Goal: Information Seeking & Learning: Understand process/instructions

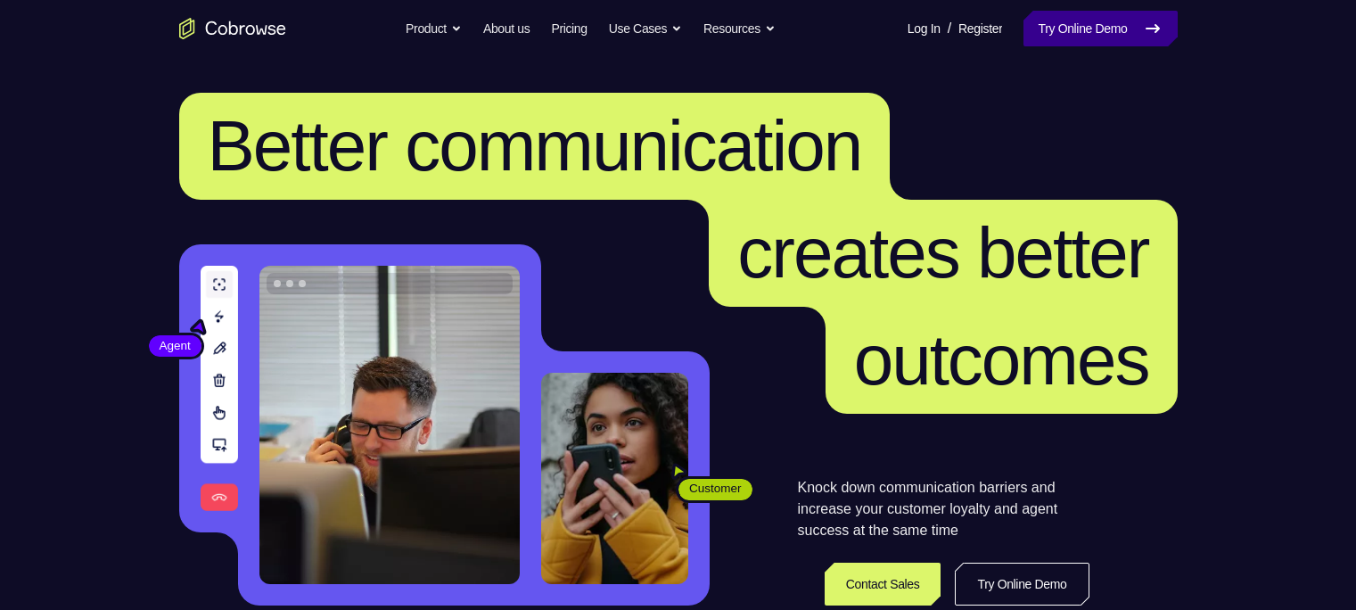
click at [1153, 15] on link "Try Online Demo" at bounding box center [1099, 29] width 153 height 36
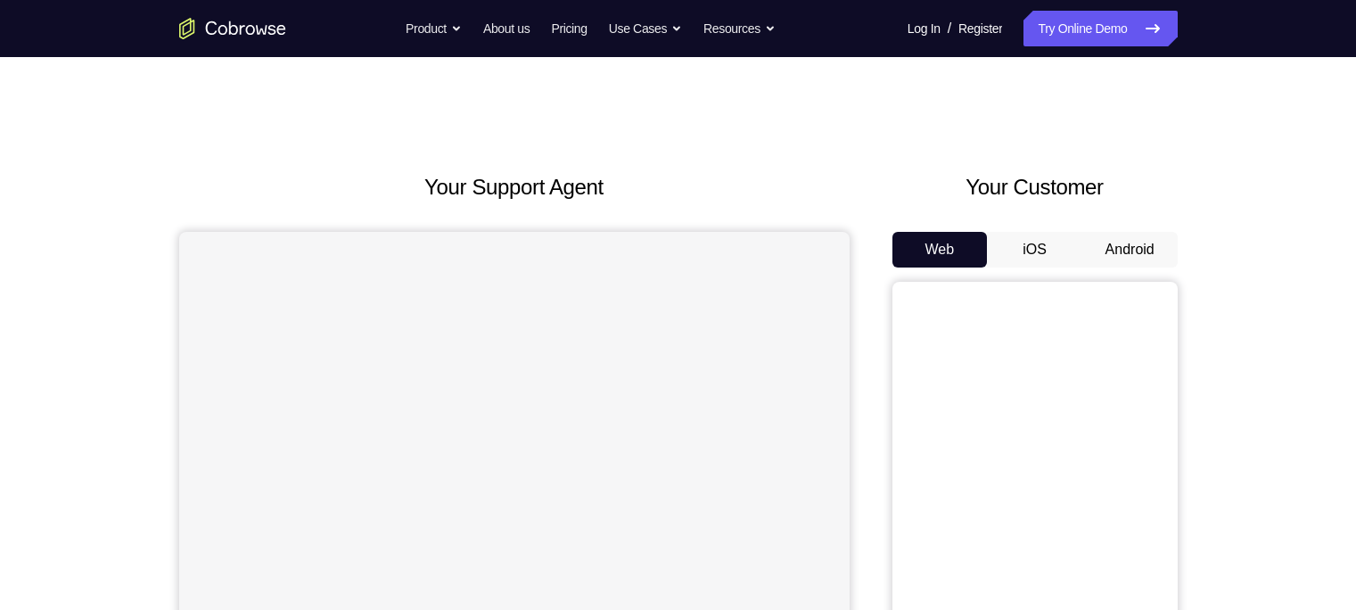
click at [1148, 249] on button "Android" at bounding box center [1129, 250] width 95 height 36
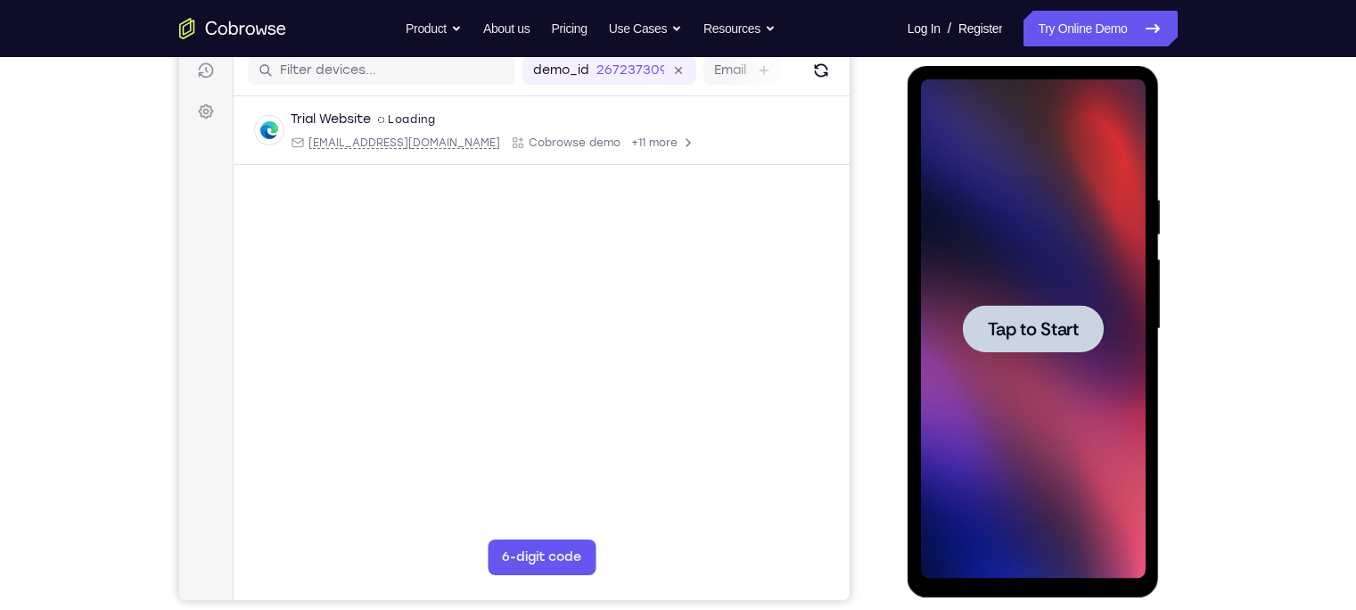
click at [1055, 306] on div at bounding box center [1033, 328] width 141 height 47
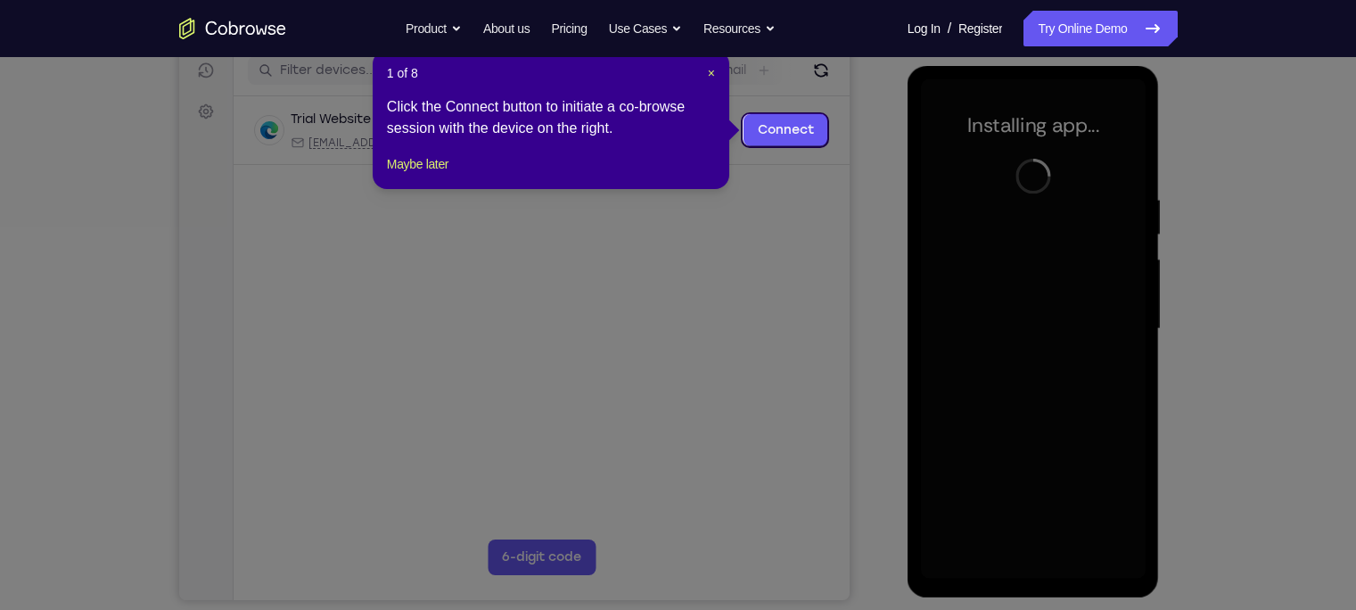
click at [438, 189] on div "1 of 8 × Click the Connect button to initiate a co-browse session with the devi…" at bounding box center [551, 119] width 357 height 139
click at [436, 175] on button "Maybe later" at bounding box center [418, 163] width 62 height 21
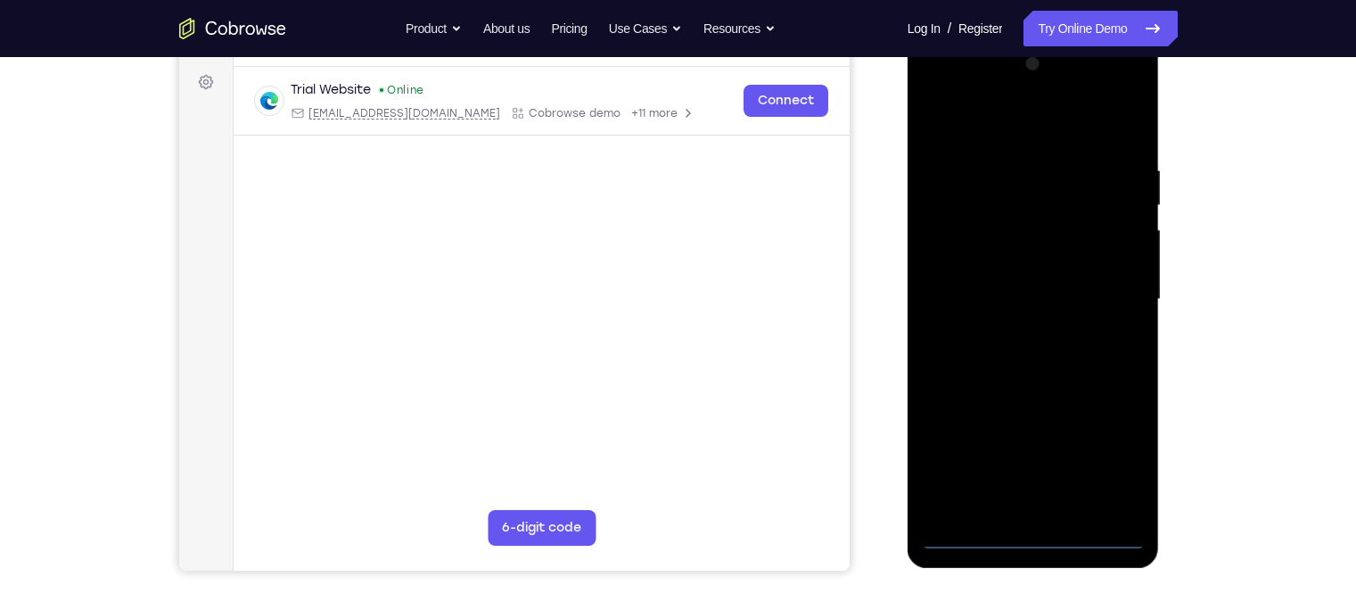
scroll to position [260, 0]
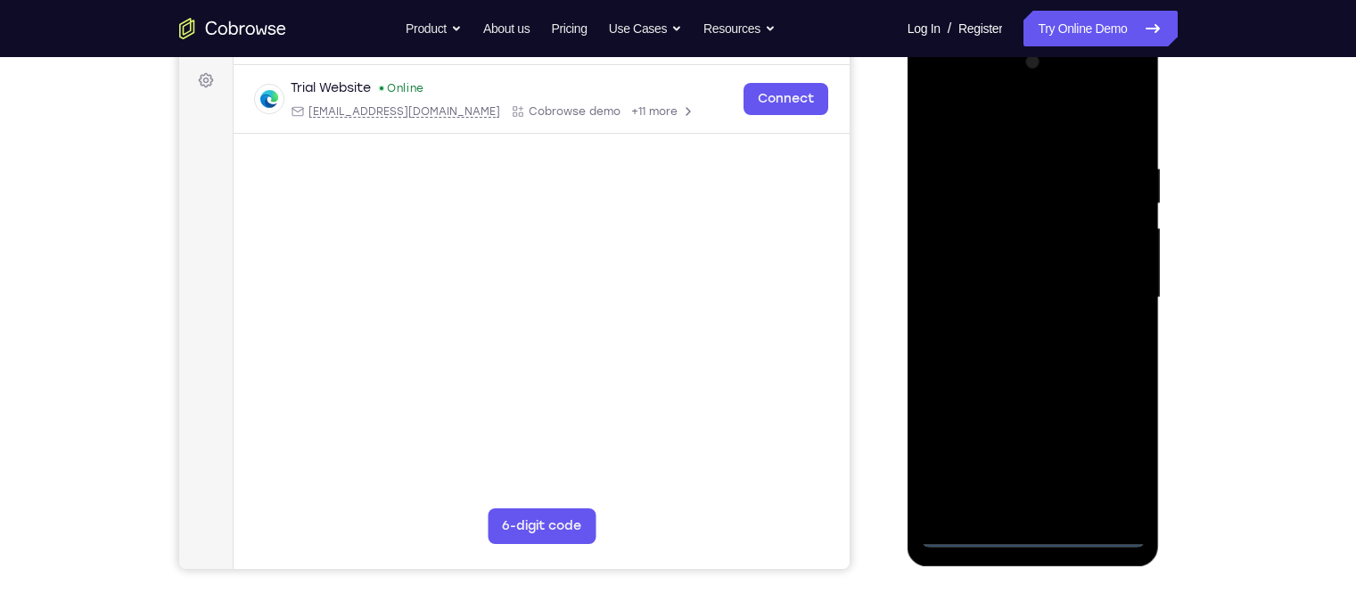
click at [1034, 528] on div at bounding box center [1033, 297] width 225 height 499
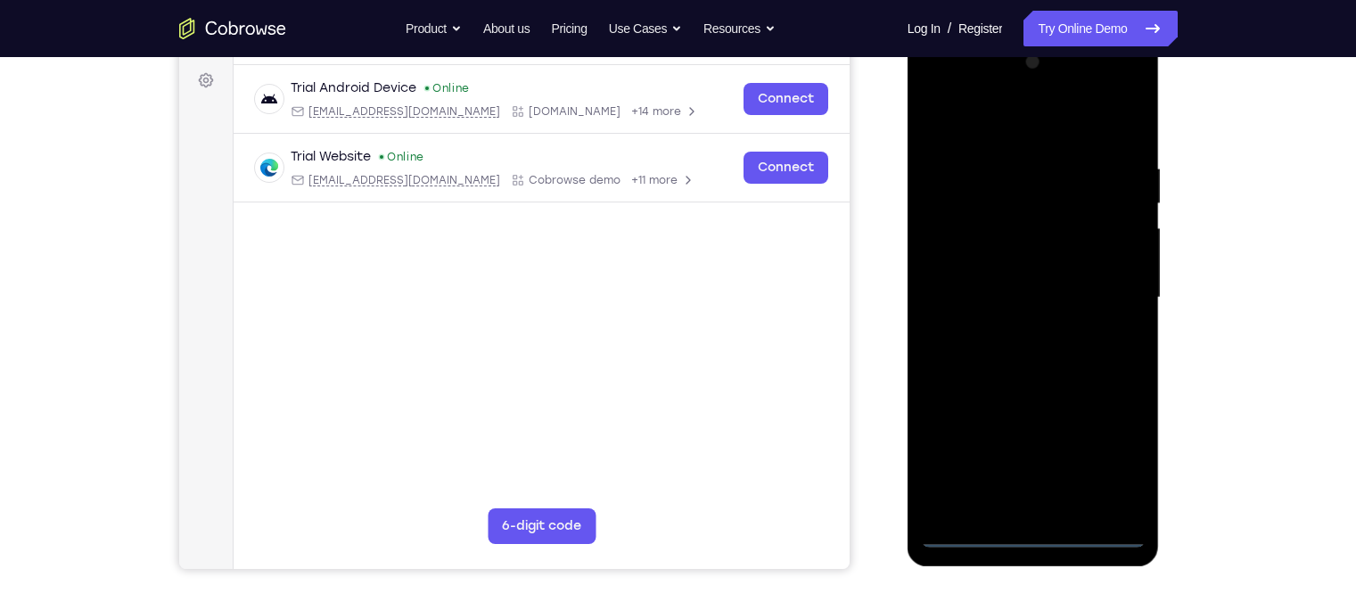
click at [1023, 530] on div at bounding box center [1033, 297] width 225 height 499
click at [1108, 455] on div at bounding box center [1033, 297] width 225 height 499
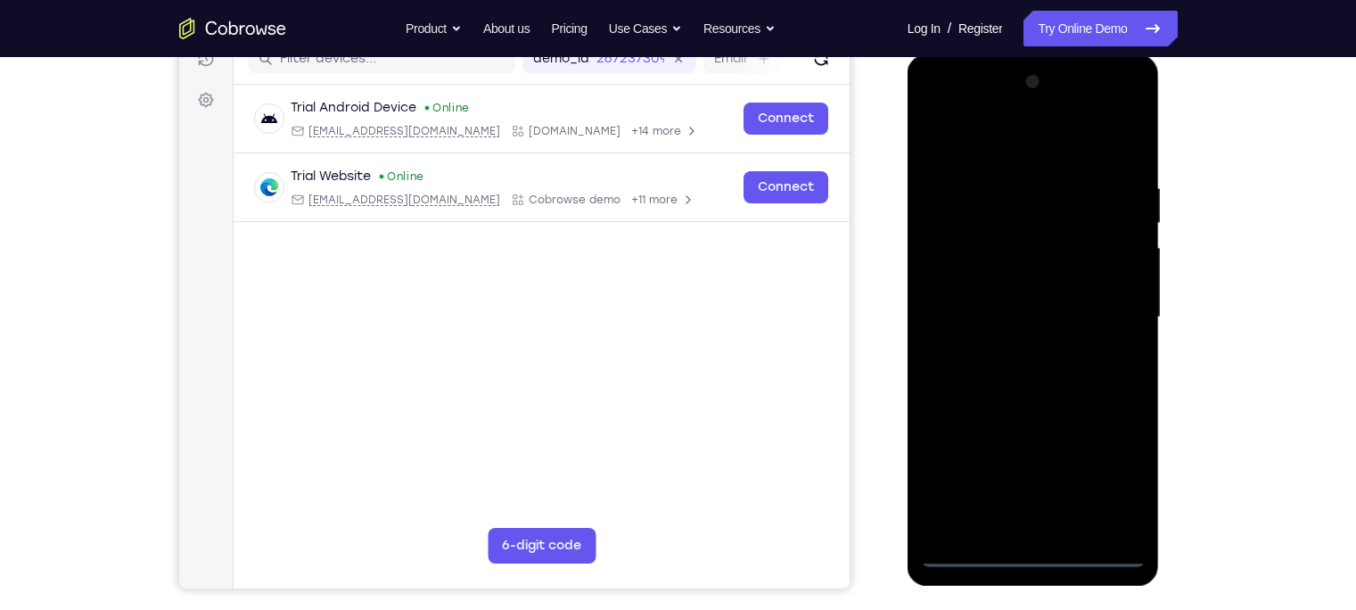
scroll to position [240, 0]
click at [934, 109] on div at bounding box center [1033, 318] width 225 height 499
click at [1109, 311] on div at bounding box center [1033, 318] width 225 height 499
click at [1011, 346] on div at bounding box center [1033, 318] width 225 height 499
click at [1061, 290] on div at bounding box center [1033, 318] width 225 height 499
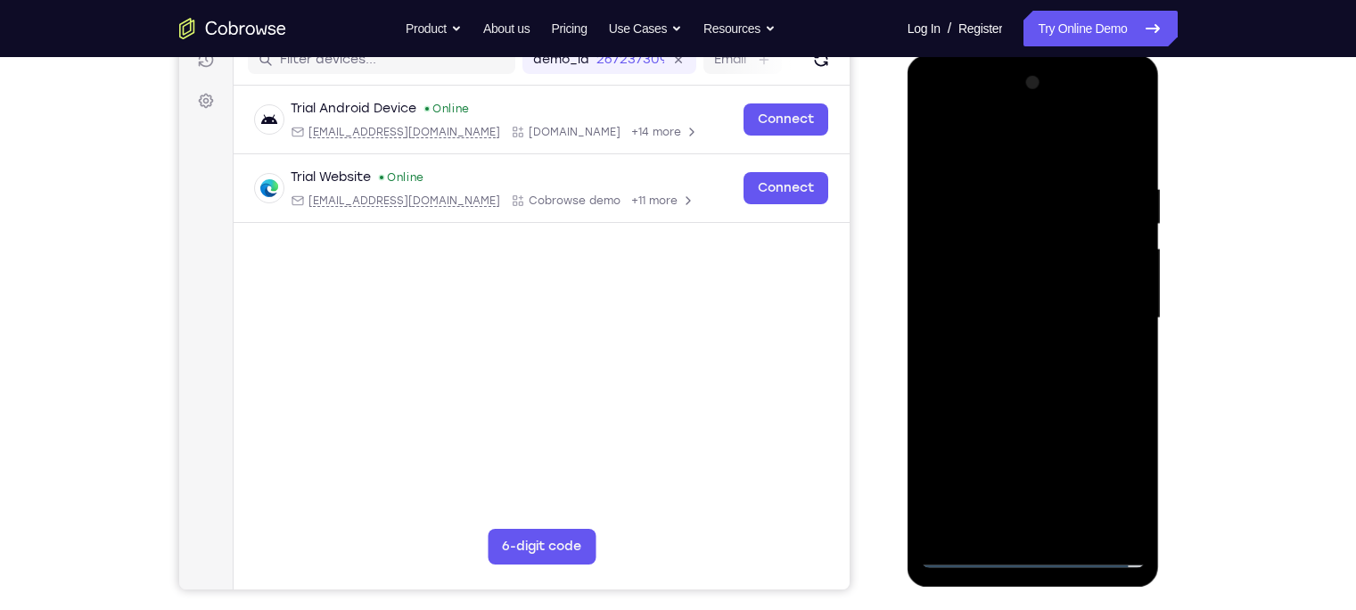
click at [1097, 277] on div at bounding box center [1033, 318] width 225 height 499
click at [1055, 323] on div at bounding box center [1033, 318] width 225 height 499
click at [1035, 376] on div at bounding box center [1033, 318] width 225 height 499
click at [1049, 392] on div at bounding box center [1033, 318] width 225 height 499
click at [1010, 185] on div at bounding box center [1033, 318] width 225 height 499
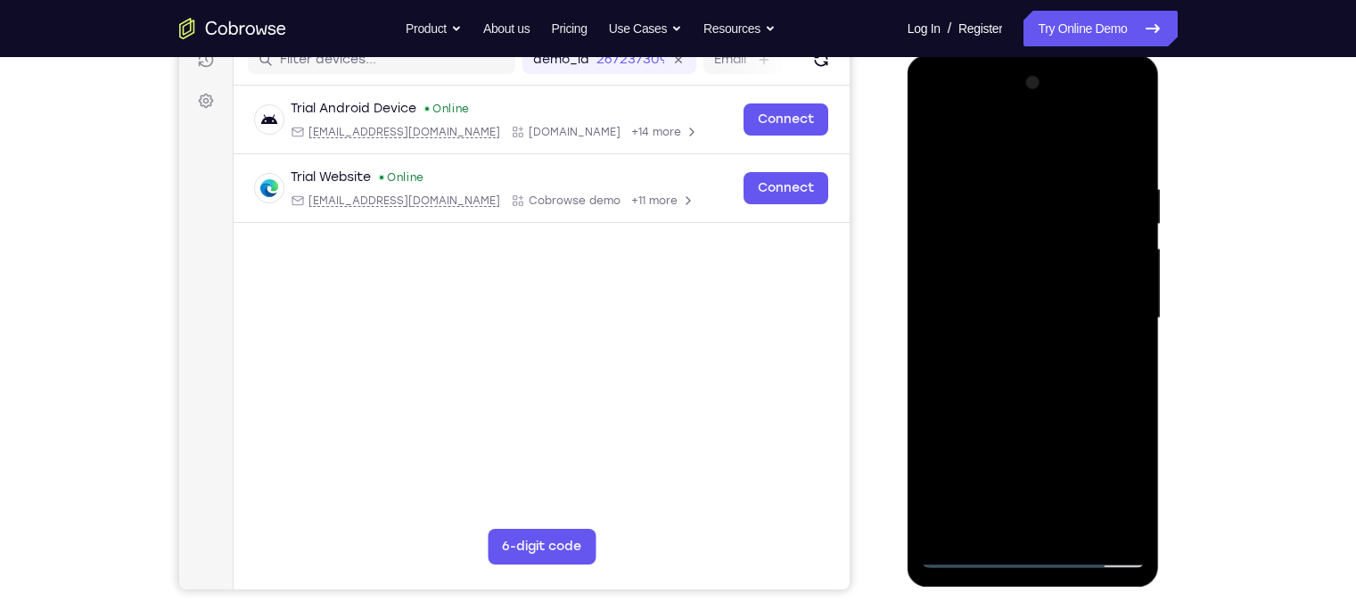
drag, startPoint x: 1039, startPoint y: 152, endPoint x: 1032, endPoint y: 72, distance: 79.6
click at [1032, 72] on div at bounding box center [1033, 318] width 225 height 499
click at [1096, 252] on div at bounding box center [1033, 318] width 225 height 499
click at [939, 292] on div at bounding box center [1033, 318] width 225 height 499
click at [1107, 264] on div at bounding box center [1033, 318] width 225 height 499
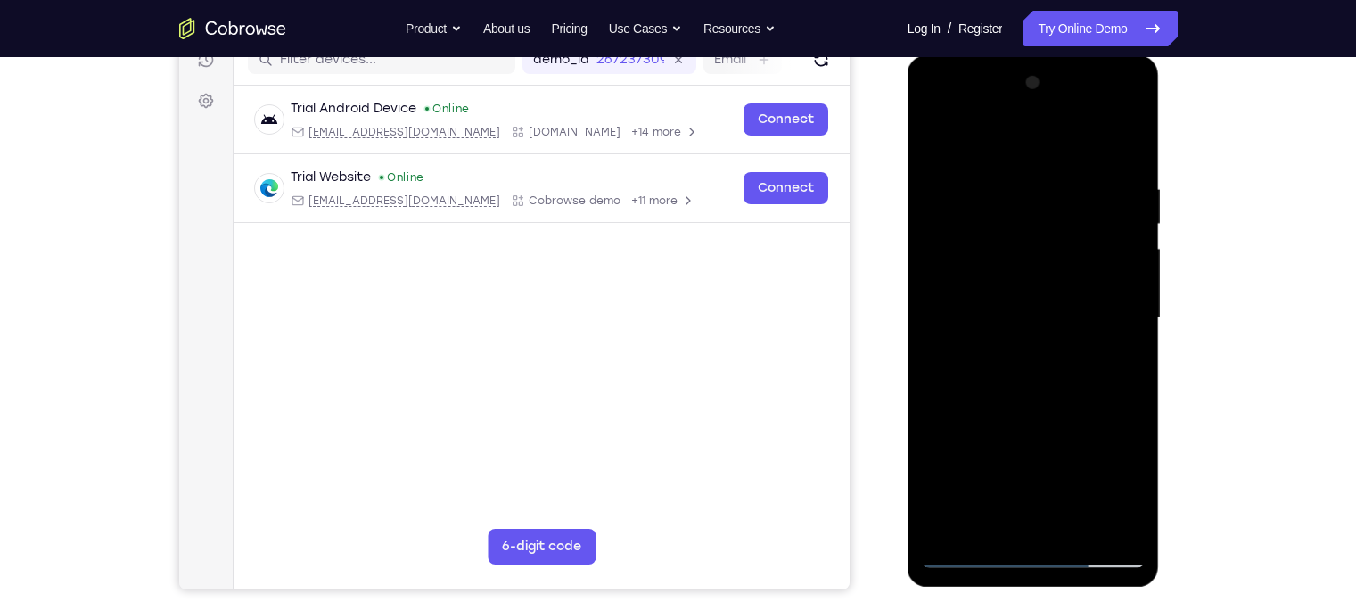
click at [1075, 355] on div at bounding box center [1033, 318] width 225 height 499
click at [1116, 360] on div at bounding box center [1033, 318] width 225 height 499
click at [1129, 362] on div at bounding box center [1033, 318] width 225 height 499
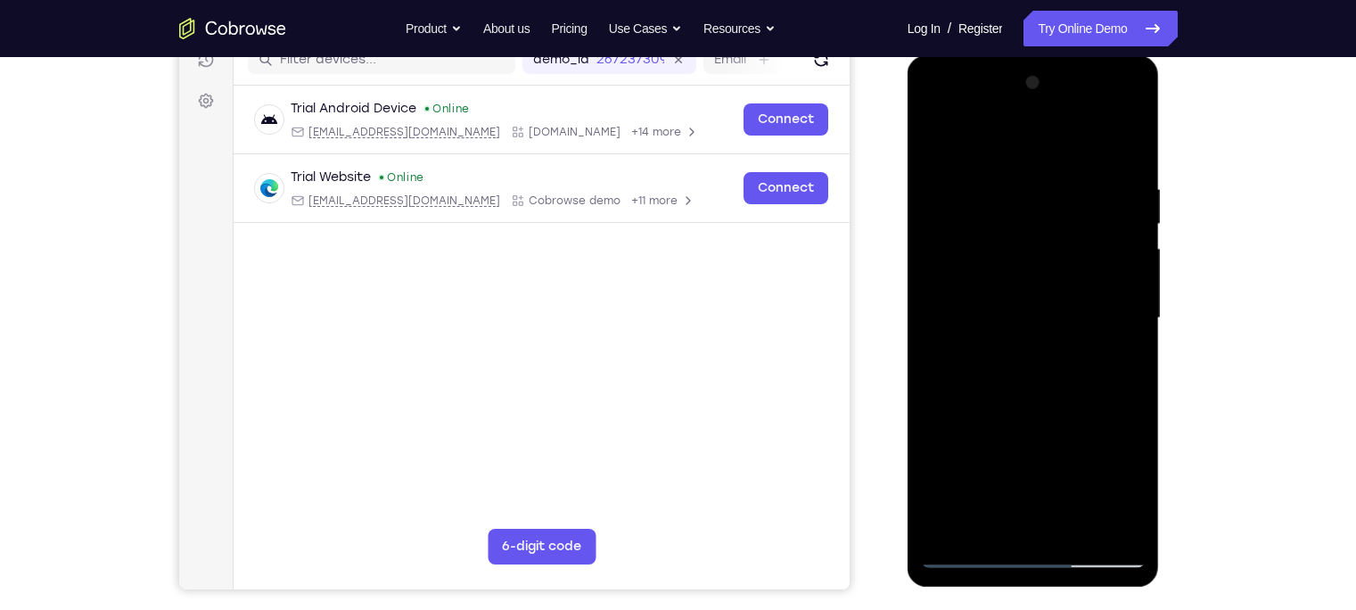
click at [1114, 300] on div at bounding box center [1033, 318] width 225 height 499
click at [1123, 140] on div at bounding box center [1033, 318] width 225 height 499
click at [1073, 529] on div at bounding box center [1033, 318] width 225 height 499
click at [1072, 408] on div at bounding box center [1033, 318] width 225 height 499
click at [1067, 285] on div at bounding box center [1033, 318] width 225 height 499
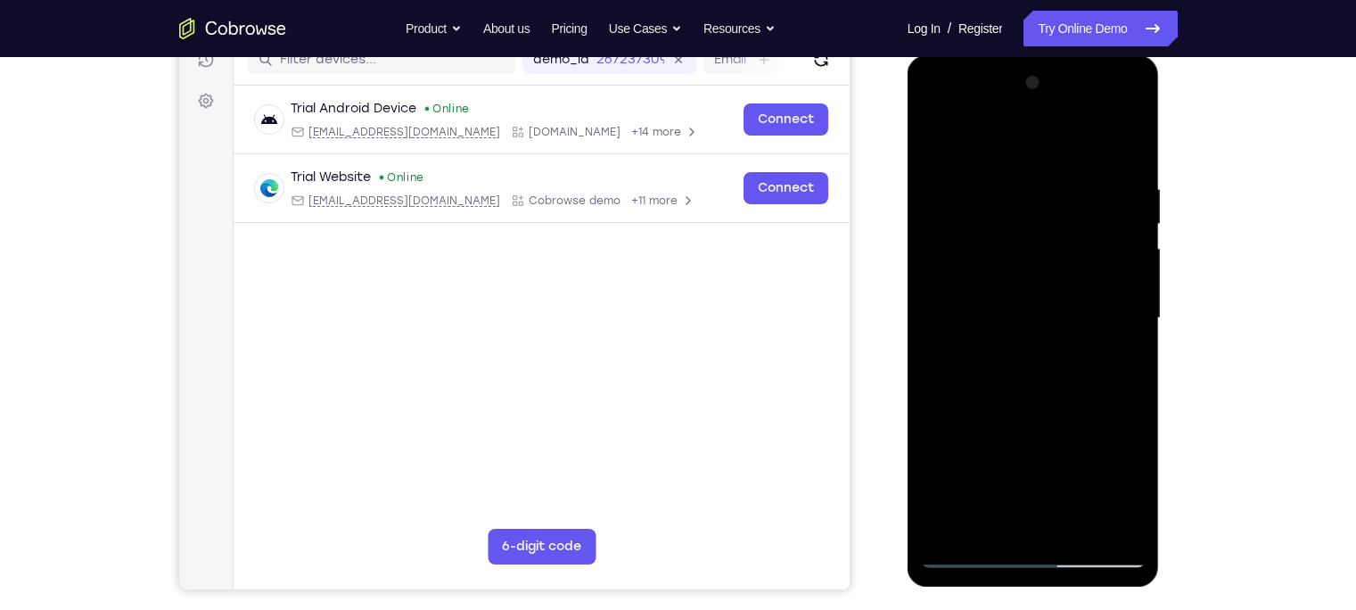
click at [1005, 390] on div at bounding box center [1033, 318] width 225 height 499
click at [934, 133] on div at bounding box center [1033, 318] width 225 height 499
click at [1075, 530] on div at bounding box center [1033, 318] width 225 height 499
click at [1033, 332] on div at bounding box center [1033, 318] width 225 height 499
click at [1004, 520] on div at bounding box center [1033, 318] width 225 height 499
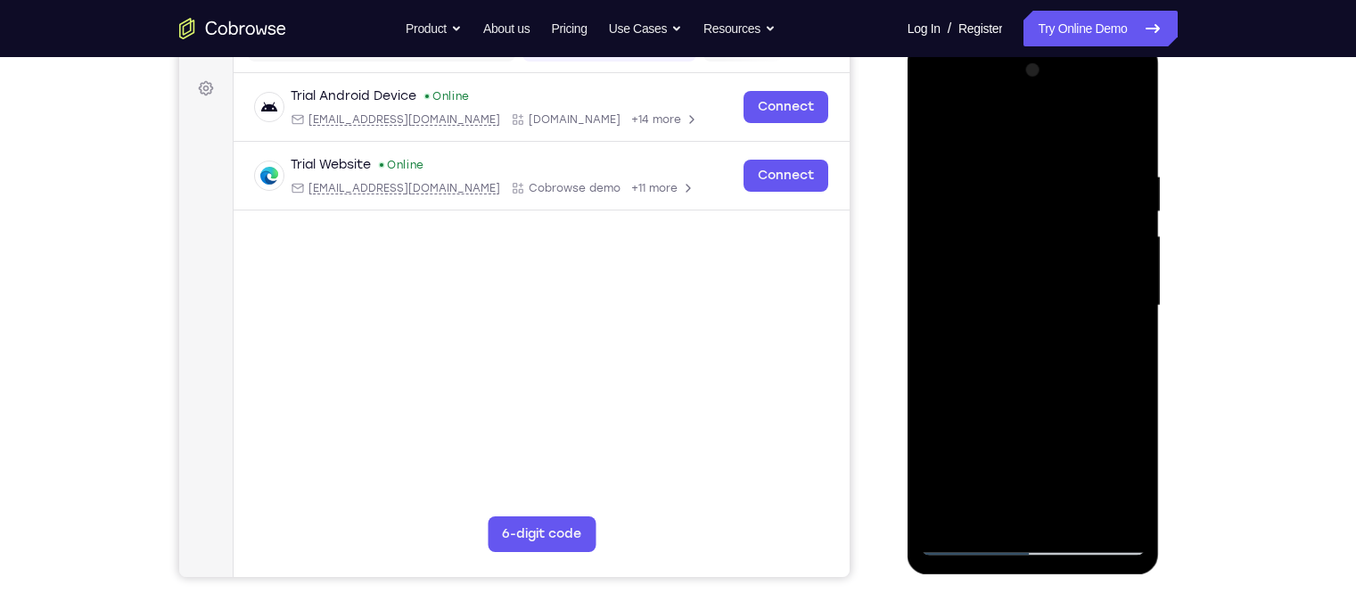
scroll to position [250, 0]
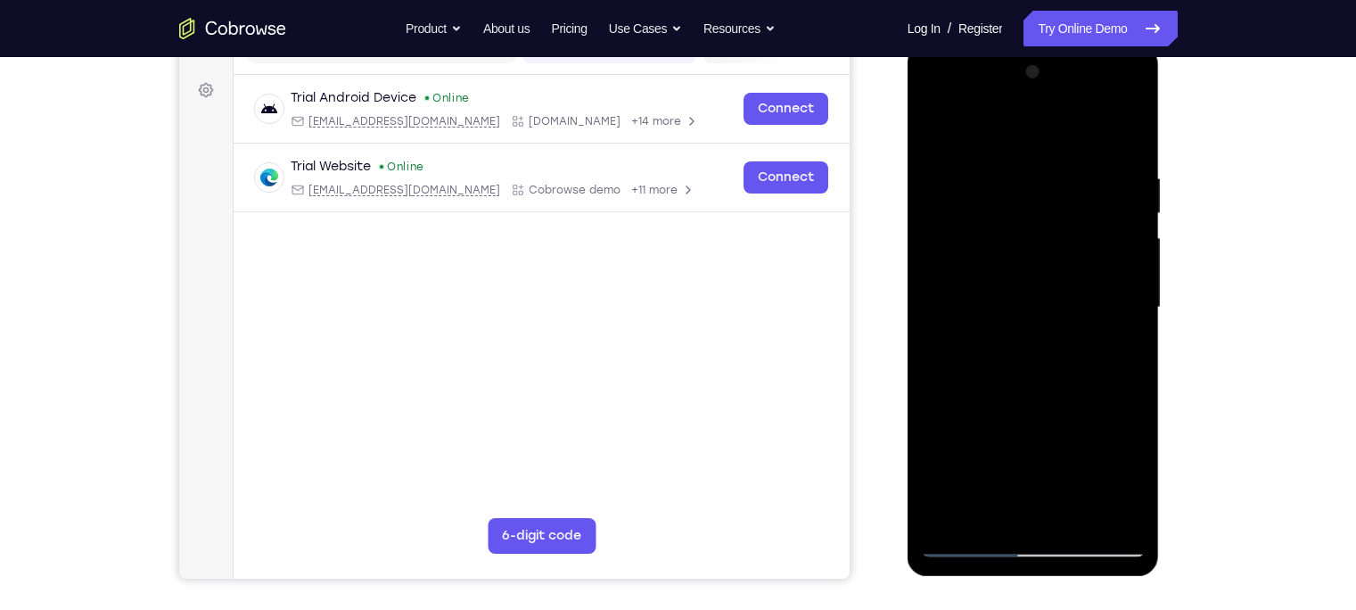
click at [986, 345] on div at bounding box center [1033, 307] width 225 height 499
click at [943, 135] on div at bounding box center [1033, 307] width 225 height 499
click at [1030, 275] on div at bounding box center [1033, 307] width 225 height 499
click at [937, 130] on div at bounding box center [1033, 307] width 225 height 499
click at [1033, 358] on div at bounding box center [1033, 307] width 225 height 499
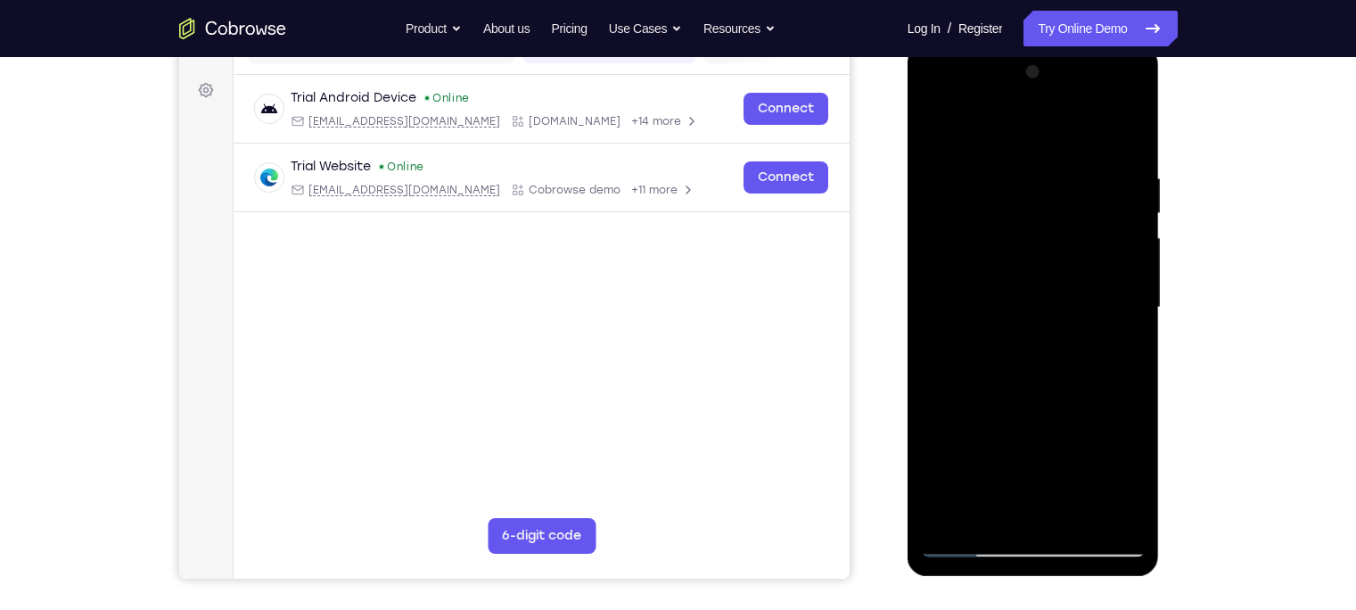
click at [1124, 509] on div at bounding box center [1033, 307] width 225 height 499
click at [939, 133] on div at bounding box center [1033, 307] width 225 height 499
click at [1047, 324] on div at bounding box center [1033, 307] width 225 height 499
click at [1022, 513] on div at bounding box center [1033, 307] width 225 height 499
click at [1064, 388] on div at bounding box center [1033, 307] width 225 height 499
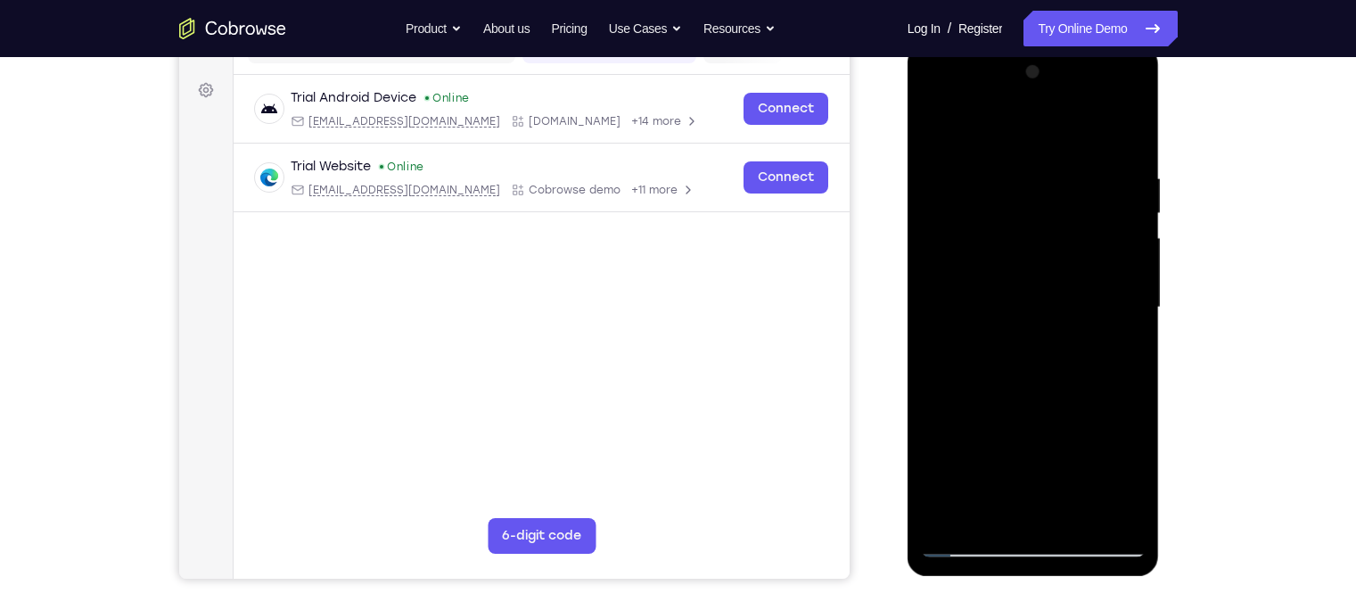
click at [989, 199] on div at bounding box center [1033, 307] width 225 height 499
click at [1030, 509] on div at bounding box center [1033, 307] width 225 height 499
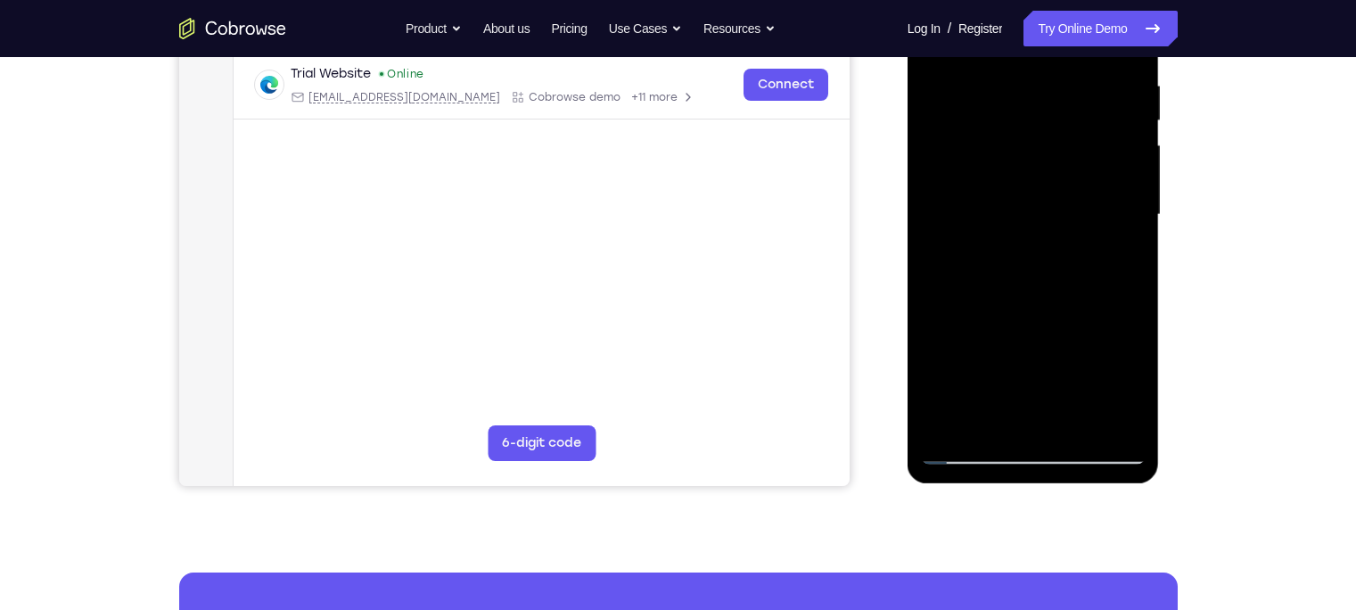
scroll to position [348, 0]
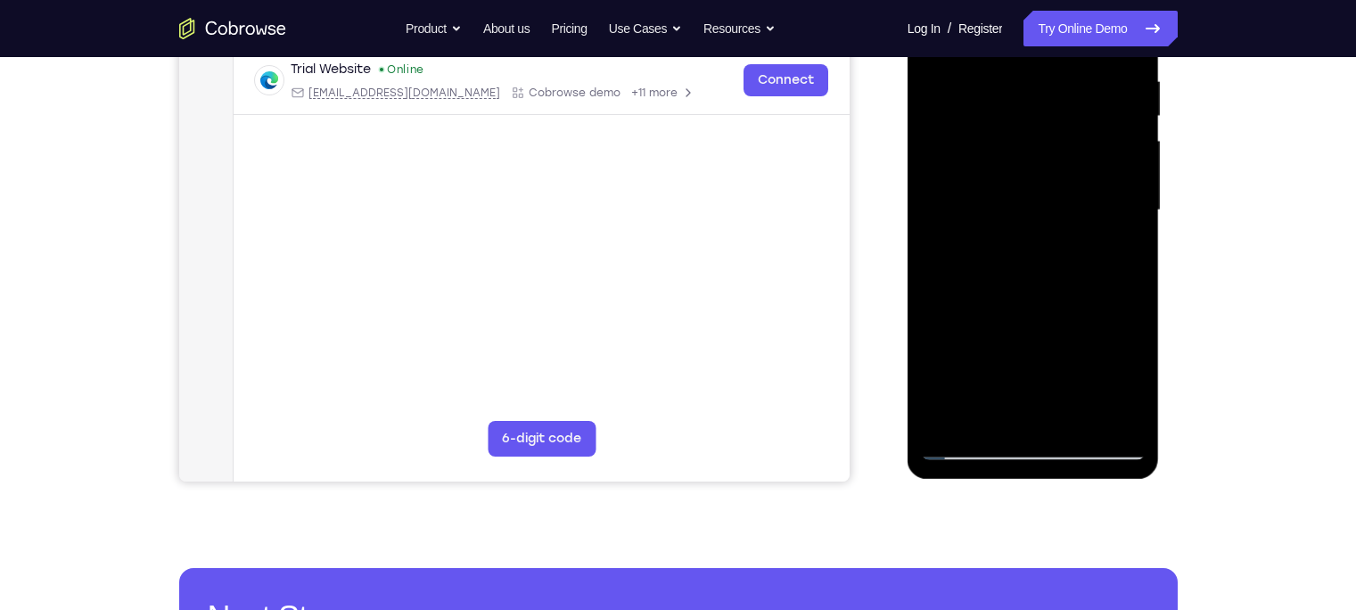
drag, startPoint x: 976, startPoint y: 357, endPoint x: 956, endPoint y: 241, distance: 118.6
click at [956, 241] on div at bounding box center [1033, 210] width 225 height 499
drag, startPoint x: 978, startPoint y: 369, endPoint x: 981, endPoint y: 218, distance: 151.6
click at [981, 218] on div at bounding box center [1033, 210] width 225 height 499
drag, startPoint x: 995, startPoint y: 350, endPoint x: 995, endPoint y: 190, distance: 160.5
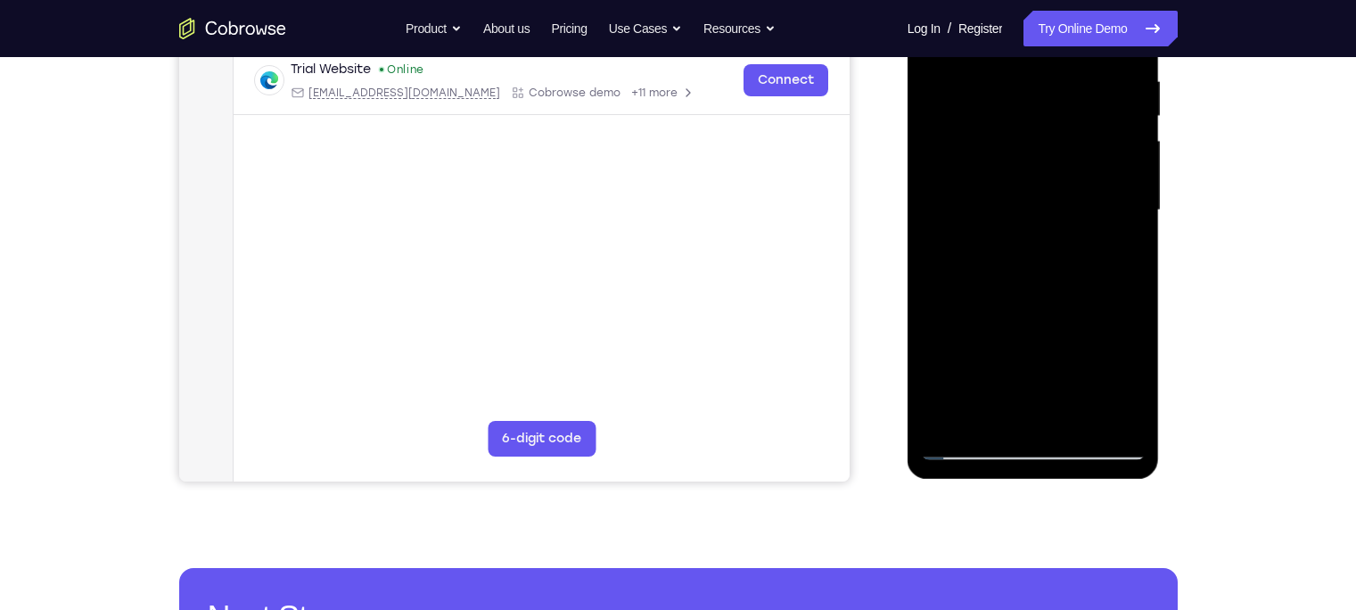
click at [995, 190] on div at bounding box center [1033, 210] width 225 height 499
drag, startPoint x: 986, startPoint y: 376, endPoint x: 985, endPoint y: 209, distance: 166.7
click at [985, 209] on div at bounding box center [1033, 210] width 225 height 499
drag, startPoint x: 957, startPoint y: 391, endPoint x: 957, endPoint y: 199, distance: 192.6
click at [957, 199] on div at bounding box center [1033, 210] width 225 height 499
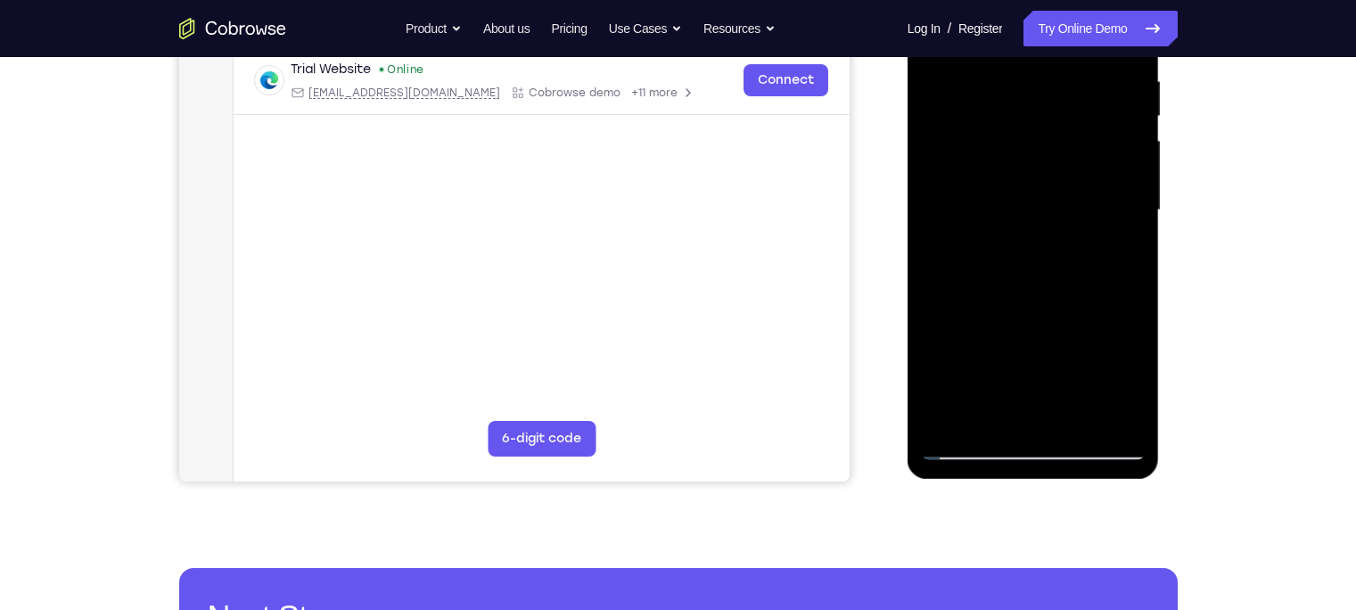
click at [963, 315] on div at bounding box center [1033, 210] width 225 height 499
click at [965, 192] on div at bounding box center [1033, 210] width 225 height 499
click at [1105, 409] on div at bounding box center [1033, 210] width 225 height 499
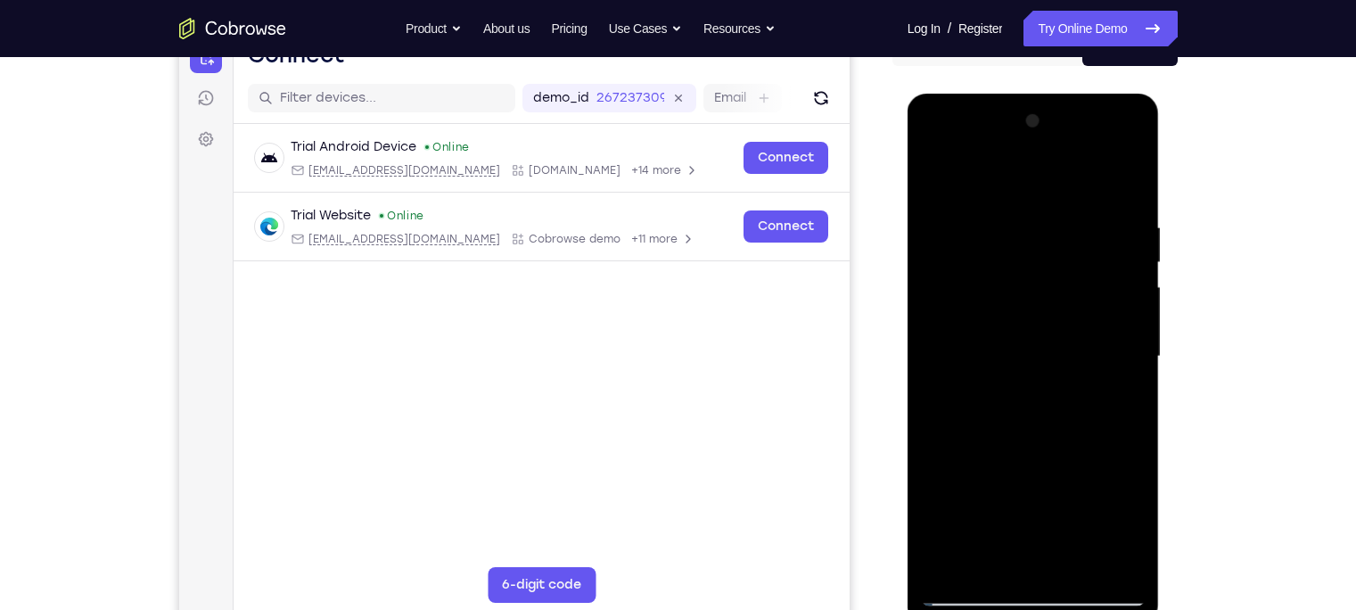
scroll to position [187, 0]
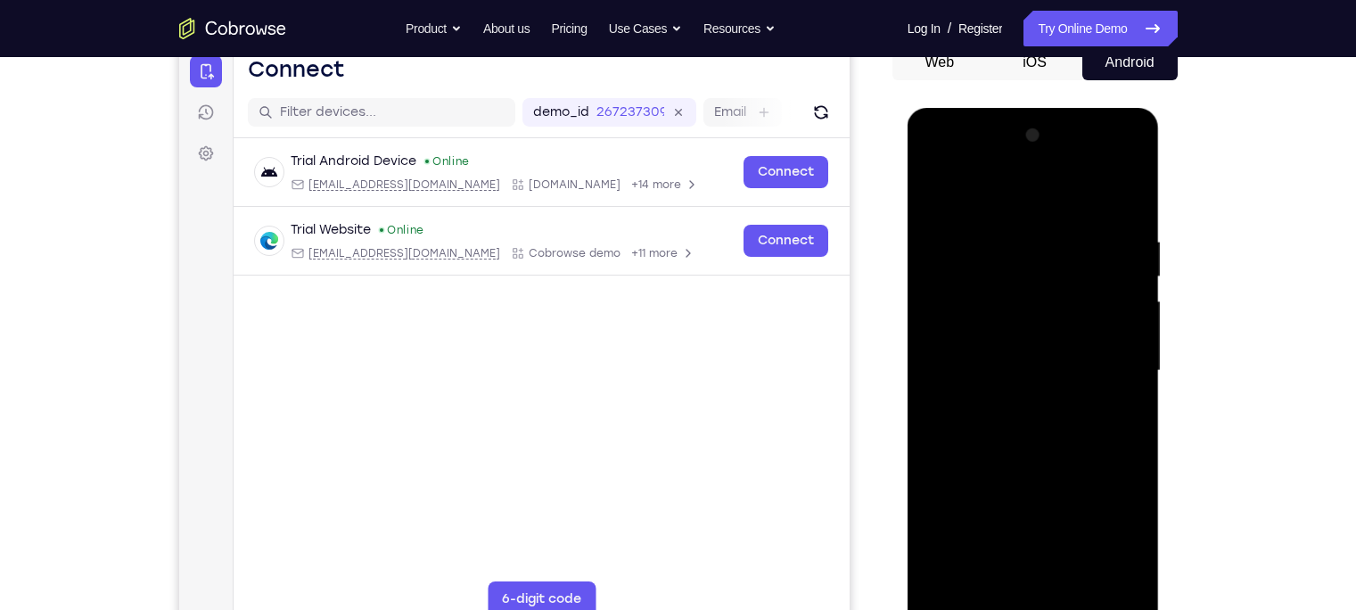
click at [937, 163] on div at bounding box center [1033, 370] width 225 height 499
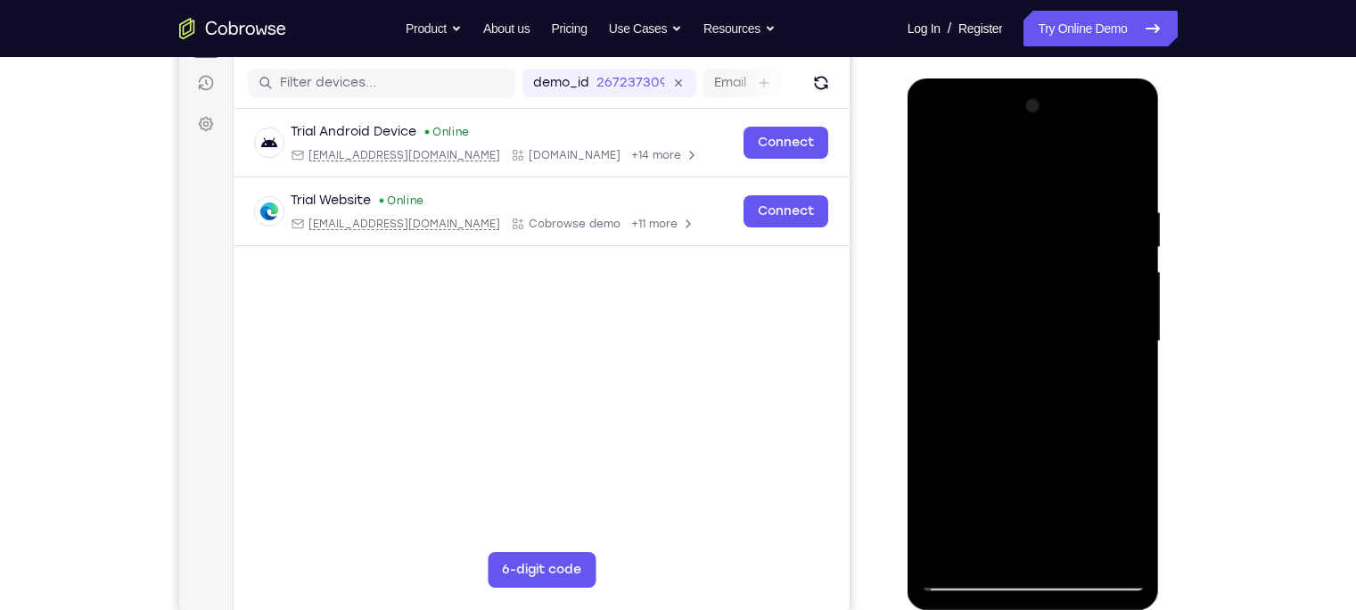
scroll to position [218, 0]
click at [936, 135] on div at bounding box center [1033, 340] width 225 height 499
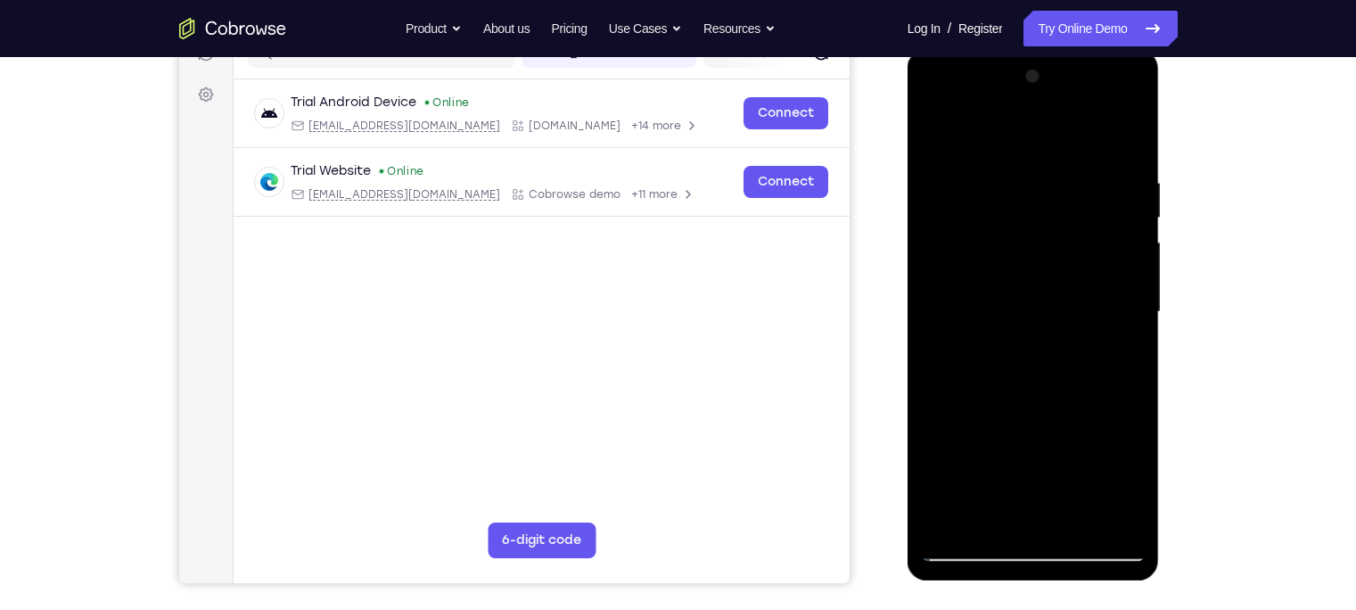
scroll to position [249, 0]
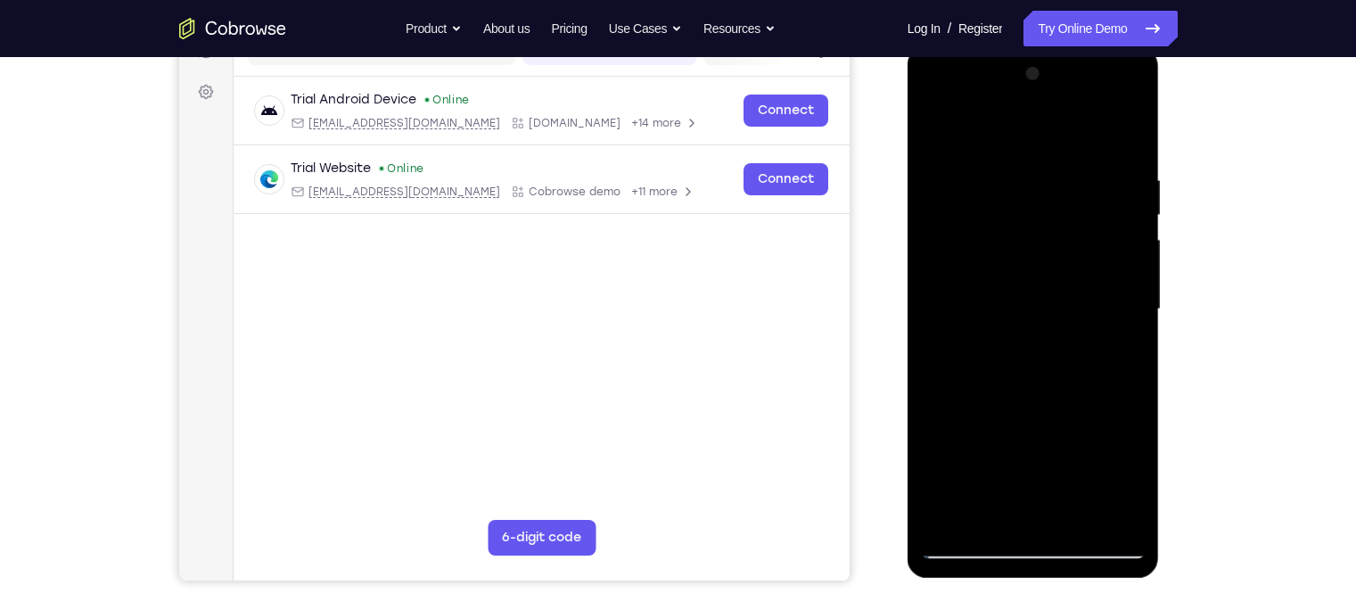
click at [981, 515] on div at bounding box center [1033, 309] width 225 height 499
click at [1140, 418] on div at bounding box center [1033, 309] width 225 height 499
click at [1071, 447] on div at bounding box center [1033, 309] width 225 height 499
click at [973, 445] on div at bounding box center [1033, 309] width 225 height 499
click at [1121, 354] on div at bounding box center [1033, 309] width 225 height 499
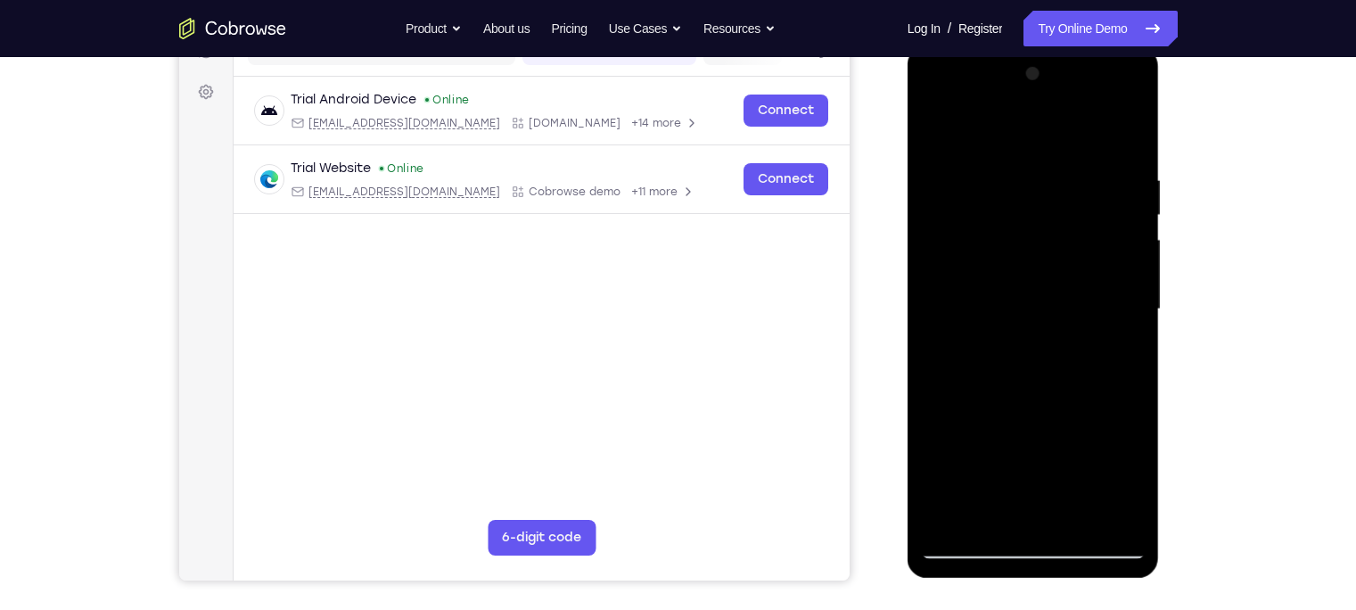
click at [1032, 442] on div at bounding box center [1033, 309] width 225 height 499
click at [1014, 441] on div at bounding box center [1033, 309] width 225 height 499
click at [953, 46] on div at bounding box center [1033, 46] width 252 height 0
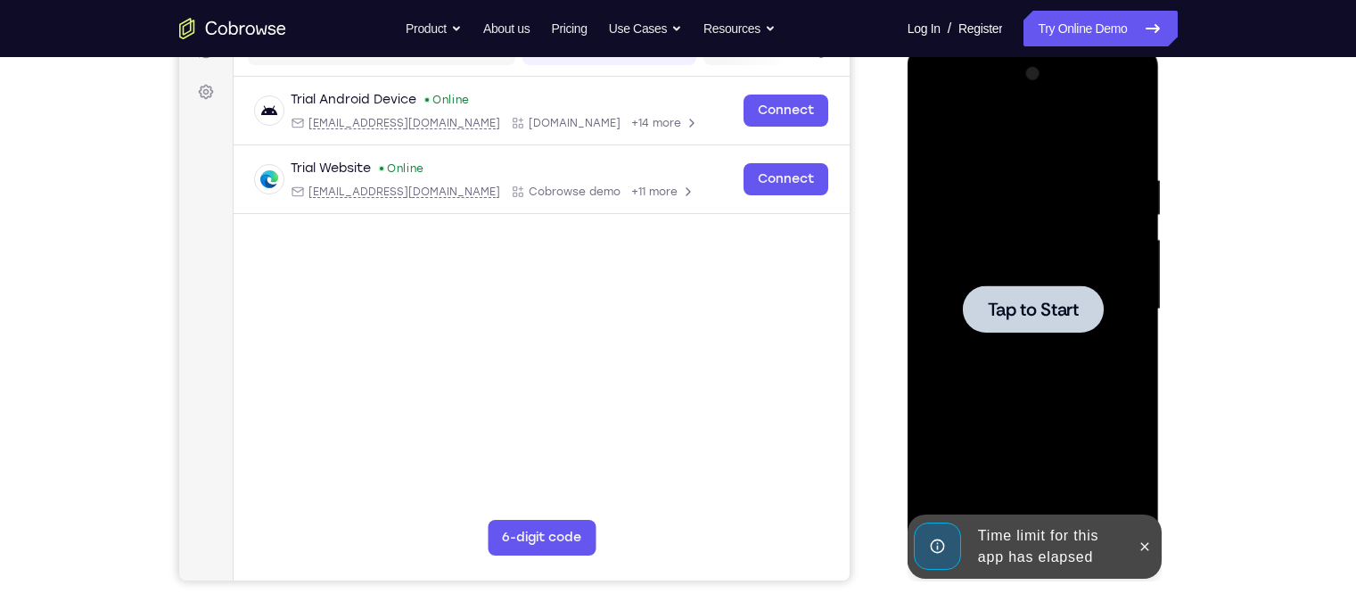
click at [1044, 262] on div at bounding box center [1033, 309] width 225 height 499
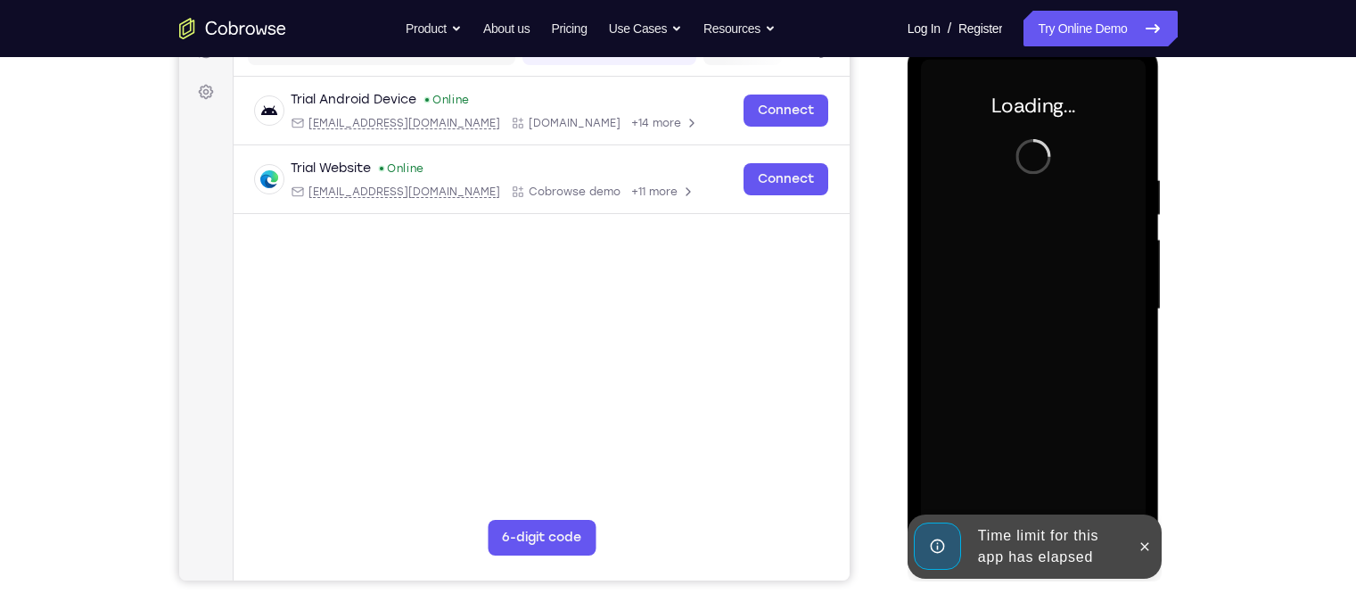
scroll to position [264, 0]
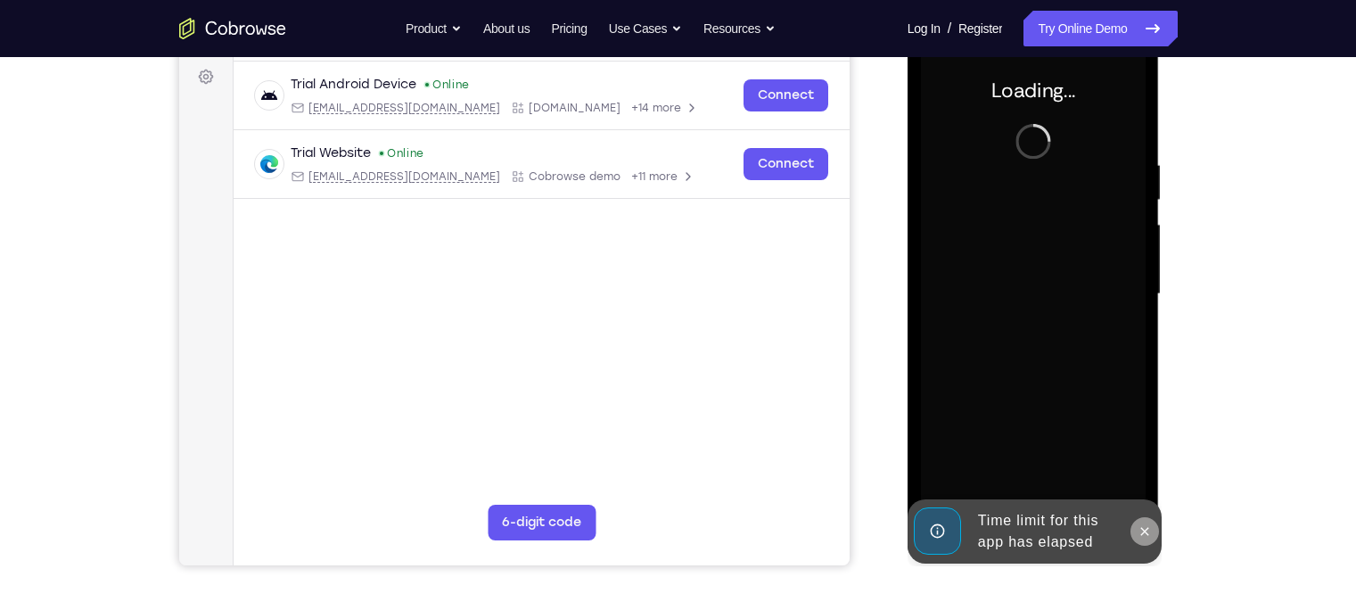
click at [1143, 519] on button at bounding box center [1144, 531] width 29 height 29
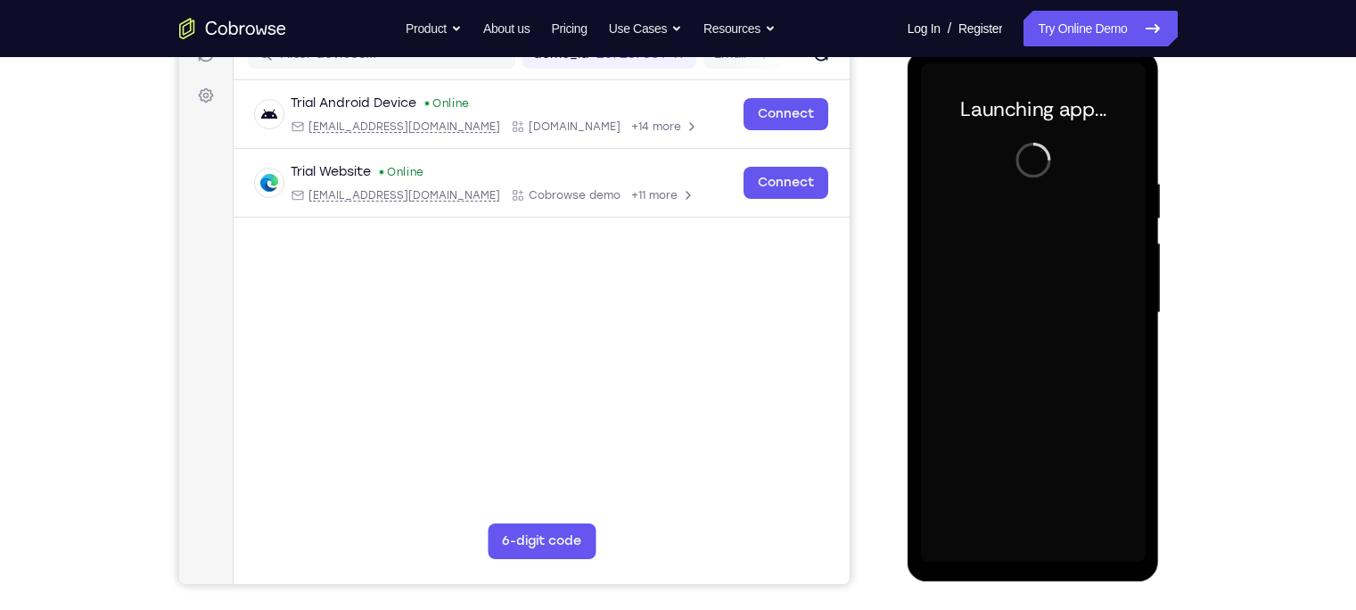
scroll to position [248, 0]
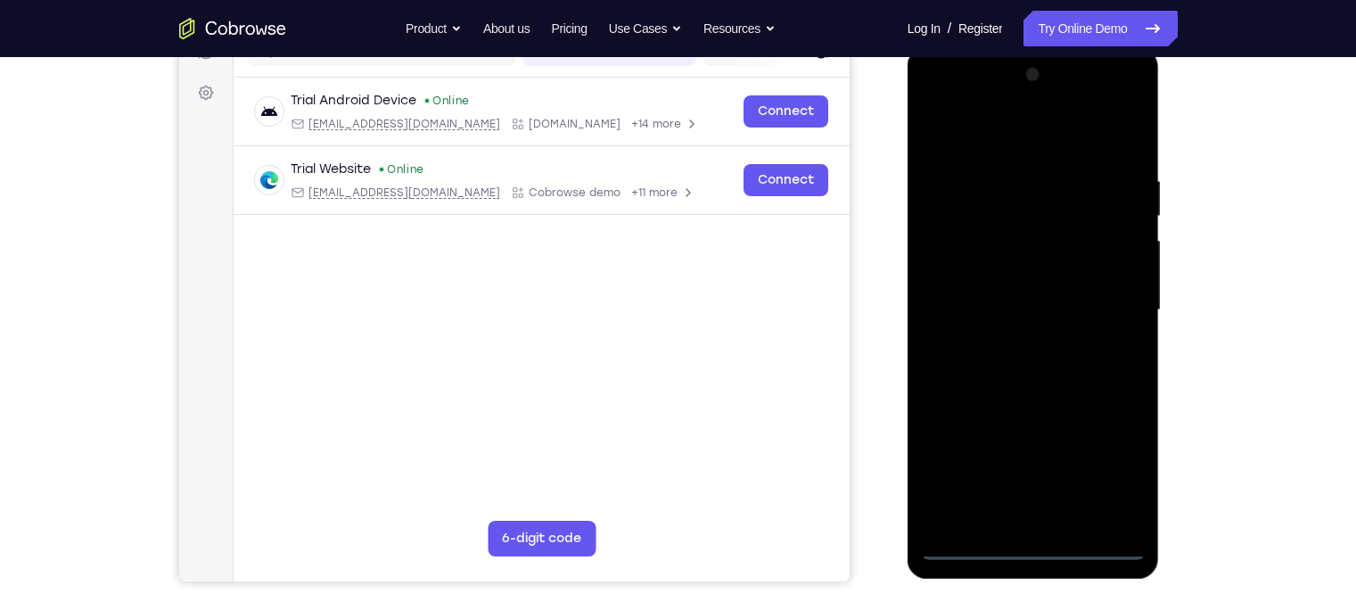
click at [1029, 541] on div at bounding box center [1033, 310] width 225 height 499
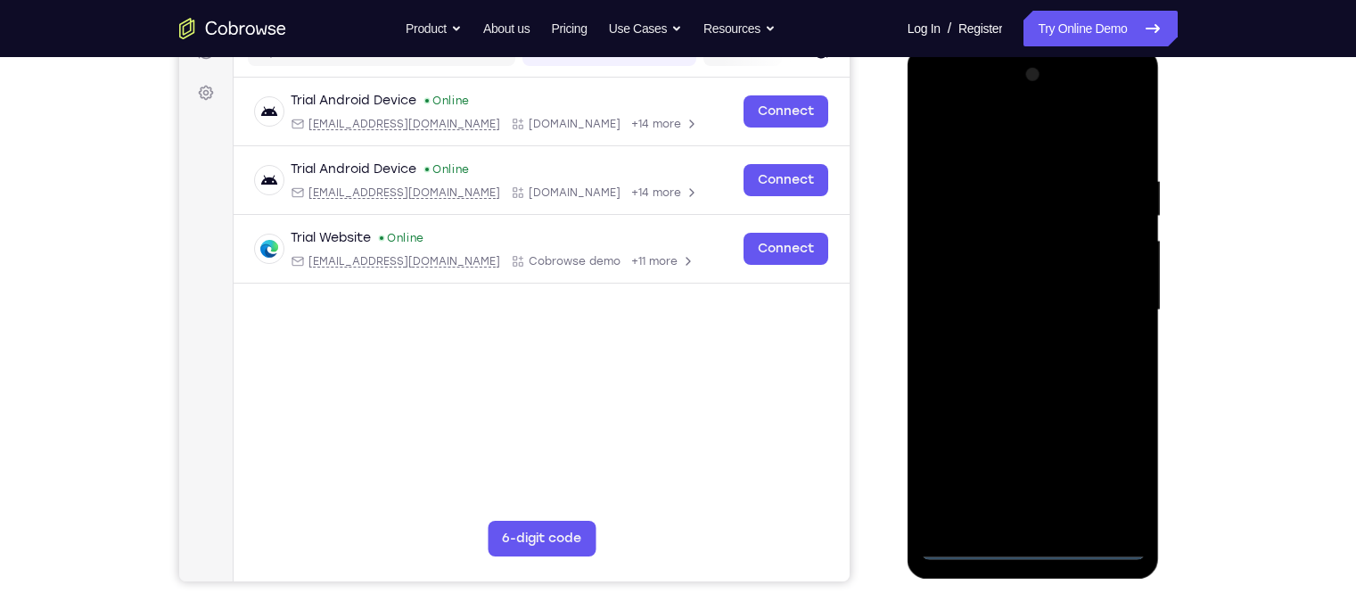
click at [1113, 473] on div at bounding box center [1033, 310] width 225 height 499
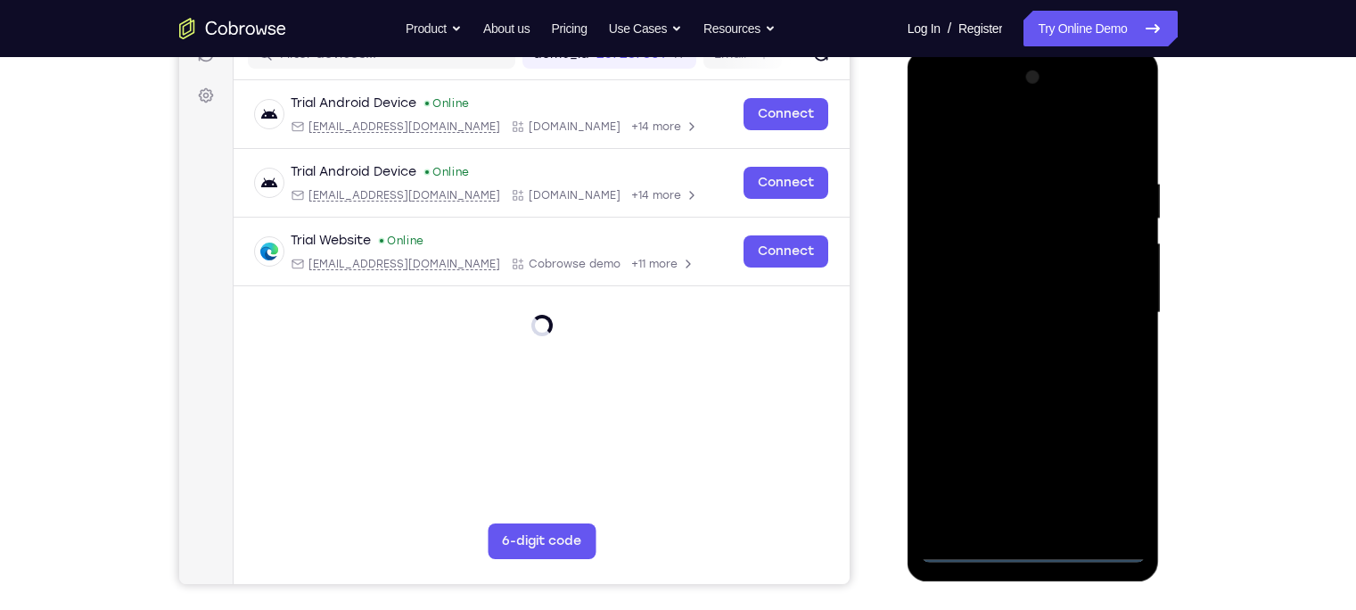
scroll to position [243, 0]
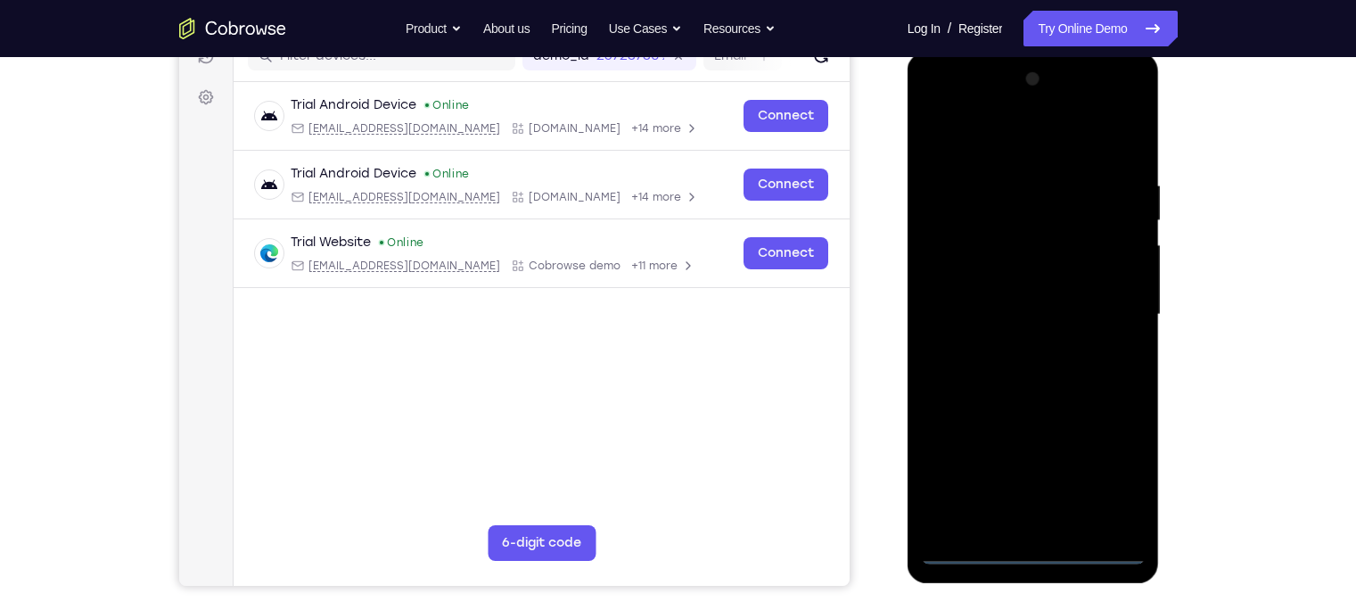
click at [937, 102] on div at bounding box center [1033, 314] width 225 height 499
click at [1105, 300] on div at bounding box center [1033, 314] width 225 height 499
click at [1010, 346] on div at bounding box center [1033, 314] width 225 height 499
click at [1014, 288] on div at bounding box center [1033, 314] width 225 height 499
click at [1000, 274] on div at bounding box center [1033, 314] width 225 height 499
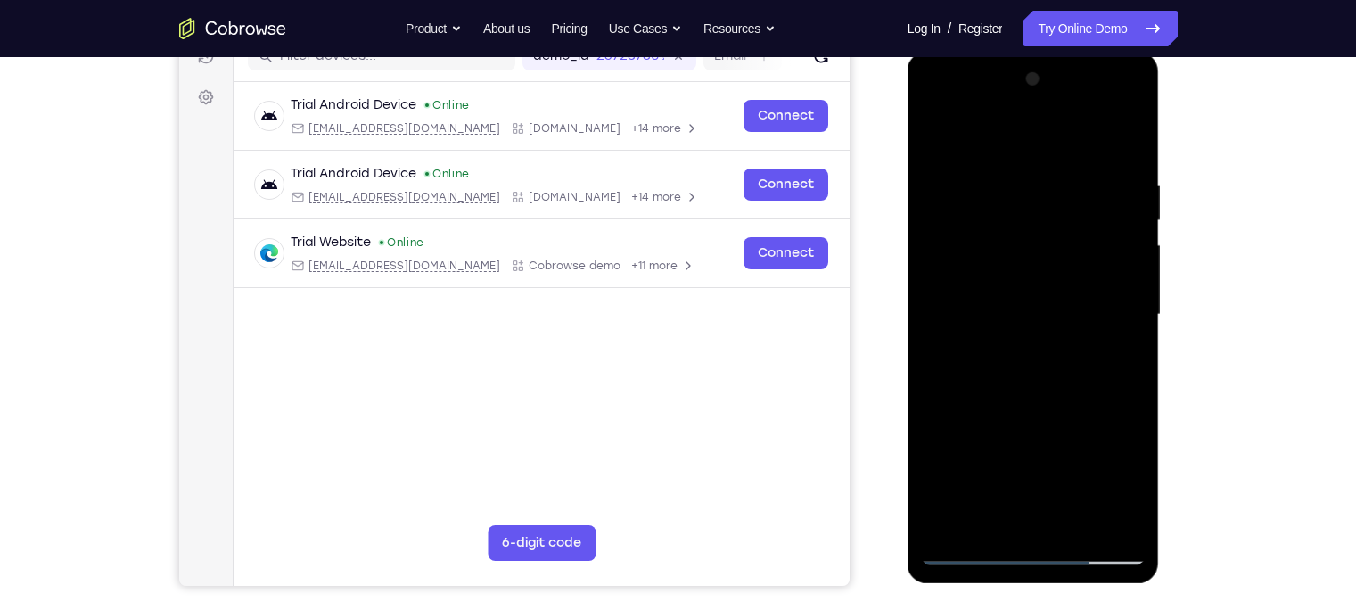
click at [1000, 274] on div at bounding box center [1033, 314] width 225 height 499
click at [1000, 307] on div at bounding box center [1033, 314] width 225 height 499
click at [1014, 374] on div at bounding box center [1033, 314] width 225 height 499
click at [991, 375] on div at bounding box center [1033, 314] width 225 height 499
click at [1060, 394] on div at bounding box center [1033, 314] width 225 height 499
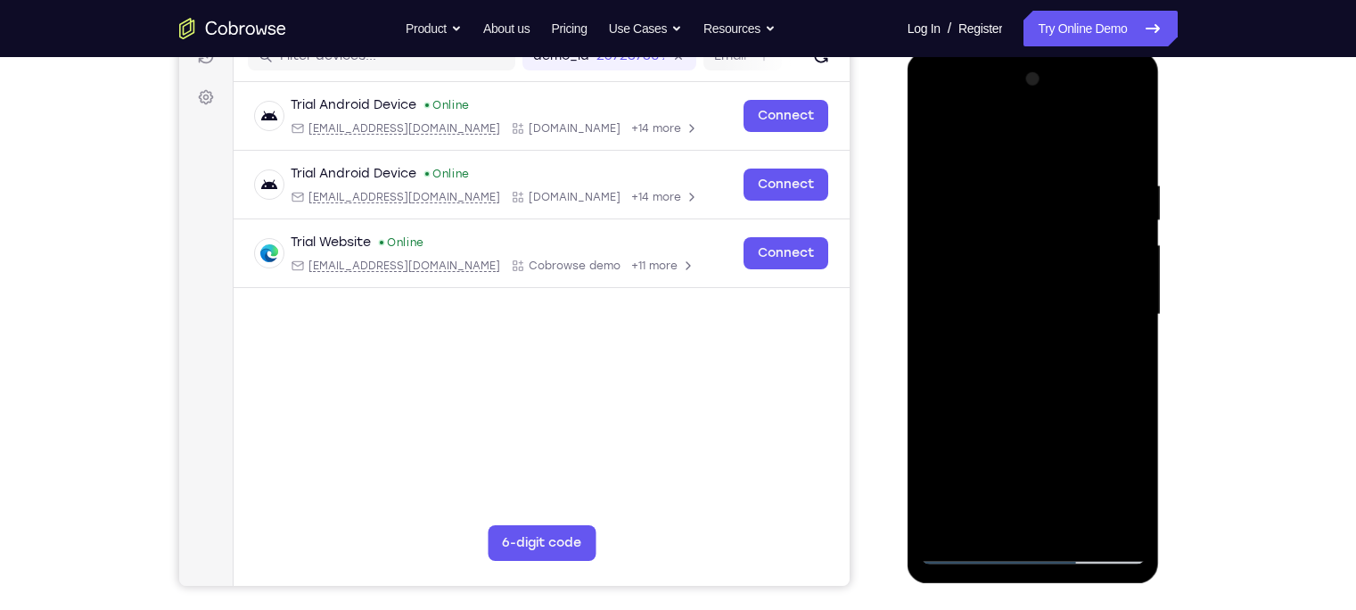
click at [1075, 517] on div at bounding box center [1033, 314] width 225 height 499
click at [1035, 400] on div at bounding box center [1033, 314] width 225 height 499
click at [1070, 291] on div at bounding box center [1033, 314] width 225 height 499
click at [1016, 513] on div at bounding box center [1033, 314] width 225 height 499
click at [987, 519] on div at bounding box center [1033, 314] width 225 height 499
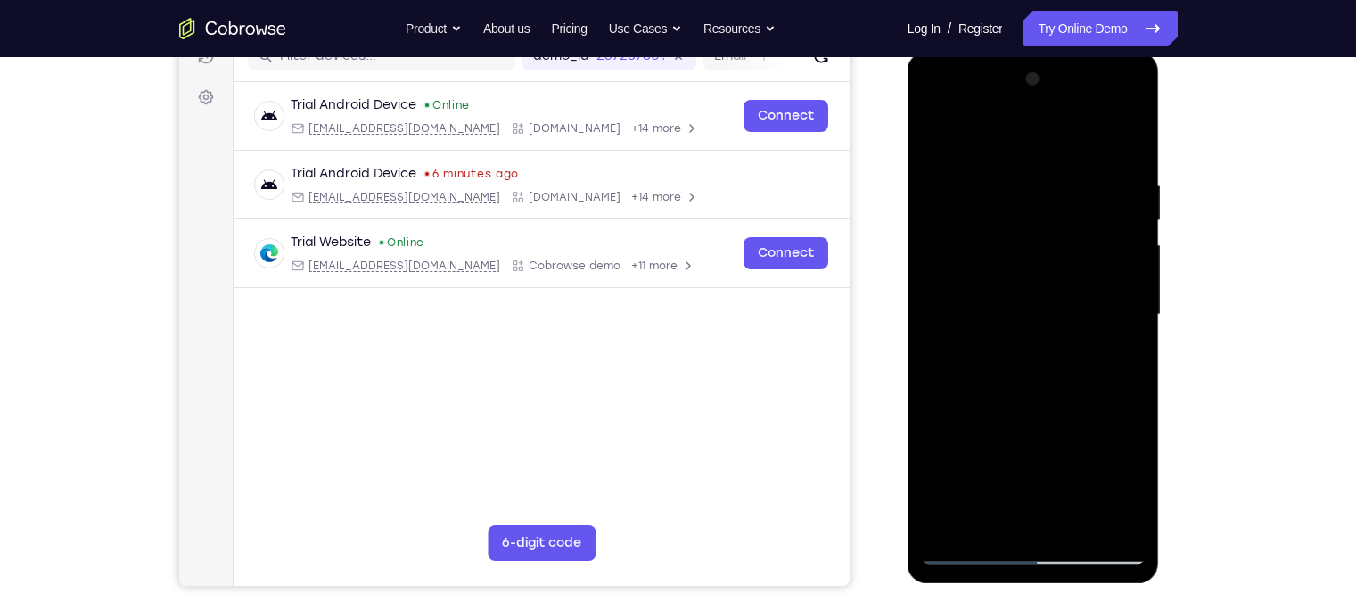
click at [1081, 416] on div at bounding box center [1033, 314] width 225 height 499
click at [998, 341] on div at bounding box center [1033, 314] width 225 height 499
click at [944, 341] on div at bounding box center [1033, 314] width 225 height 499
click at [962, 266] on div at bounding box center [1033, 314] width 225 height 499
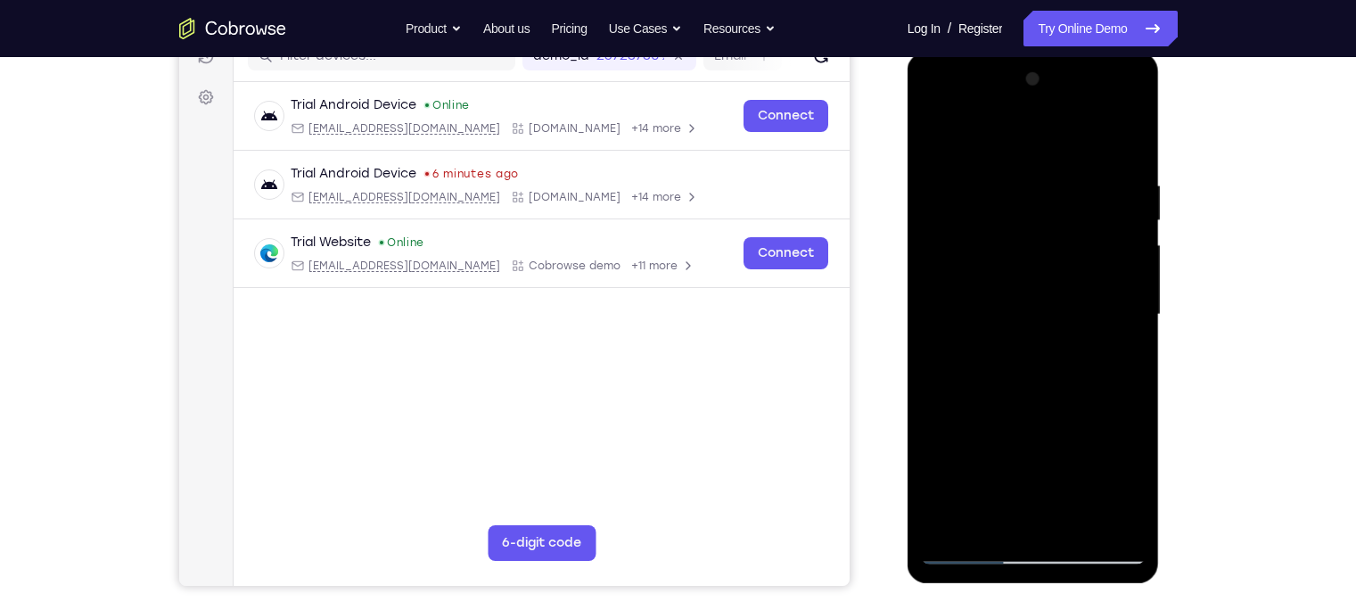
click at [983, 431] on div at bounding box center [1033, 314] width 225 height 499
click at [975, 511] on div at bounding box center [1033, 314] width 225 height 499
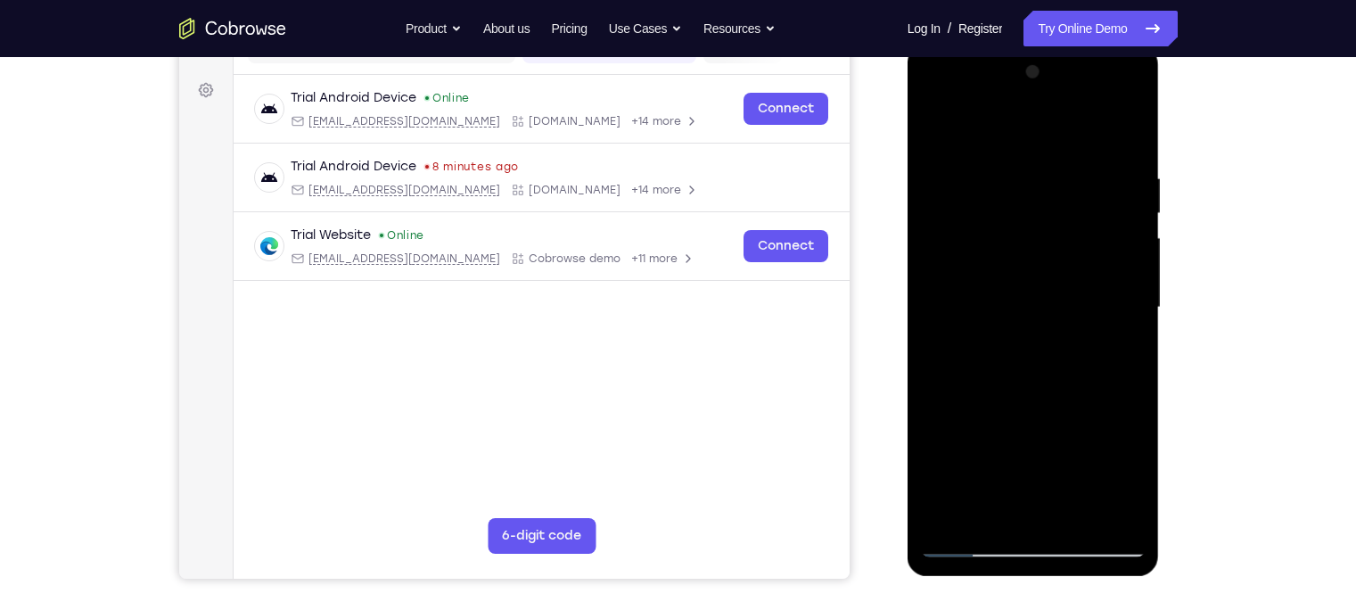
scroll to position [250, 0]
click at [935, 127] on div at bounding box center [1033, 308] width 225 height 499
click at [944, 274] on div at bounding box center [1033, 308] width 225 height 499
click at [936, 129] on div at bounding box center [1033, 308] width 225 height 499
click at [991, 286] on div at bounding box center [1033, 308] width 225 height 499
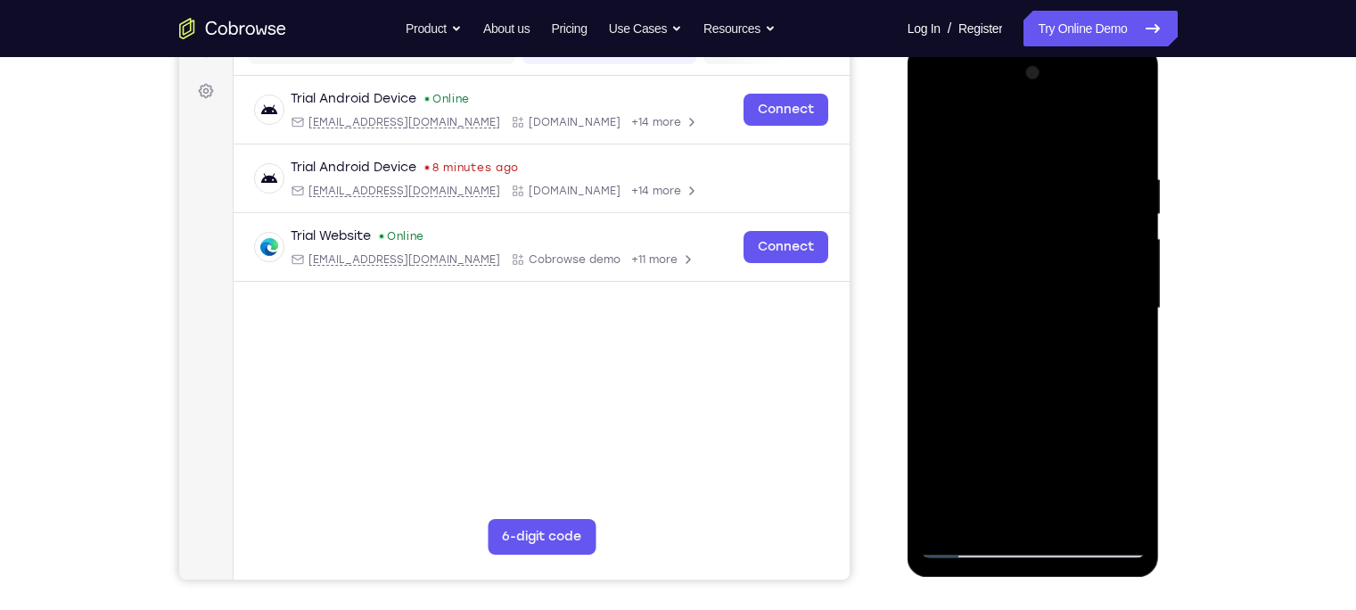
click at [973, 512] on div at bounding box center [1033, 308] width 225 height 499
click at [994, 355] on div at bounding box center [1033, 308] width 225 height 499
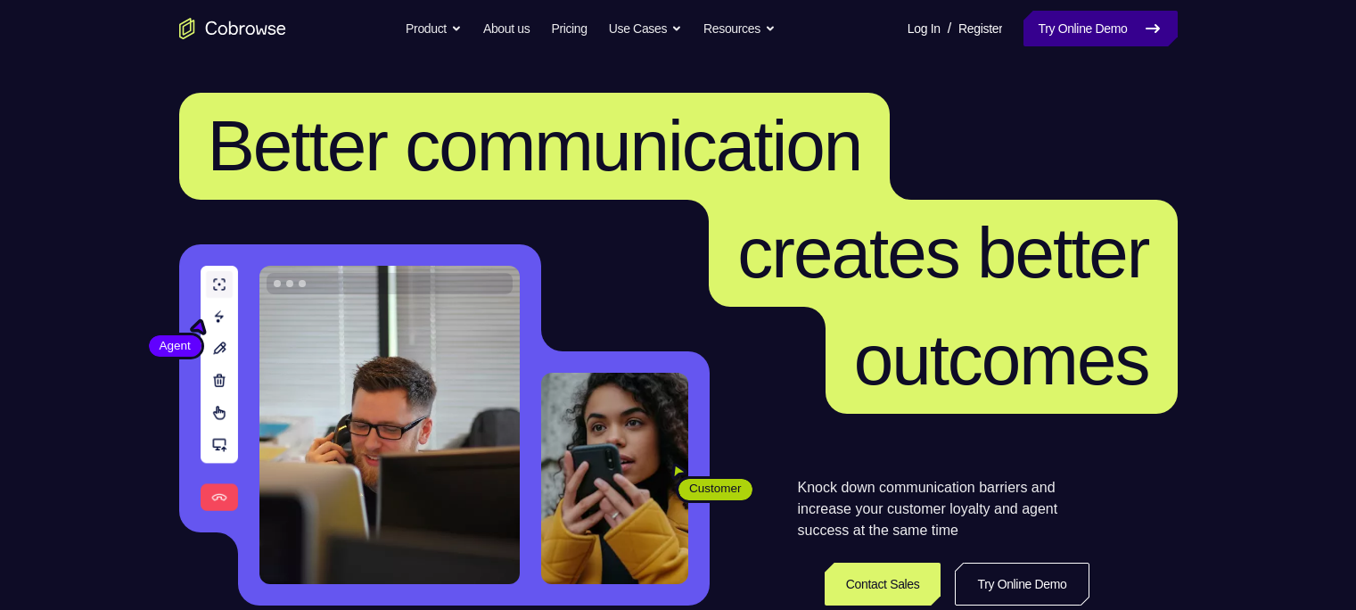
click at [1150, 32] on icon at bounding box center [1152, 28] width 21 height 21
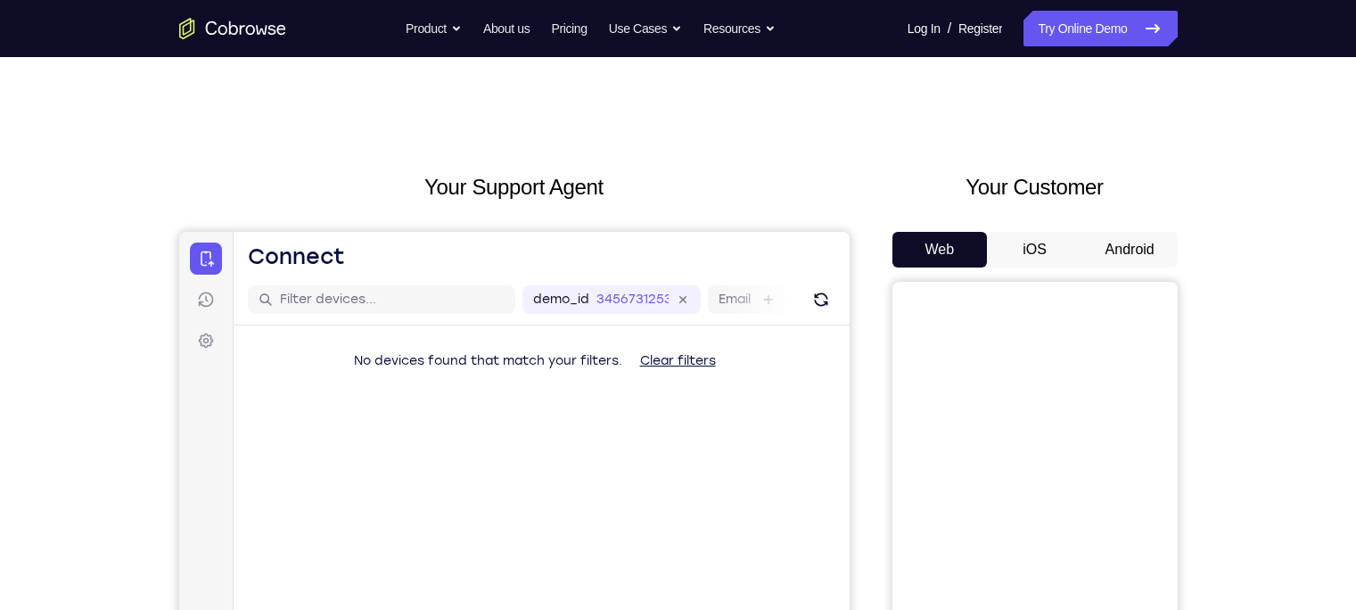
click at [1116, 257] on button "Android" at bounding box center [1129, 250] width 95 height 36
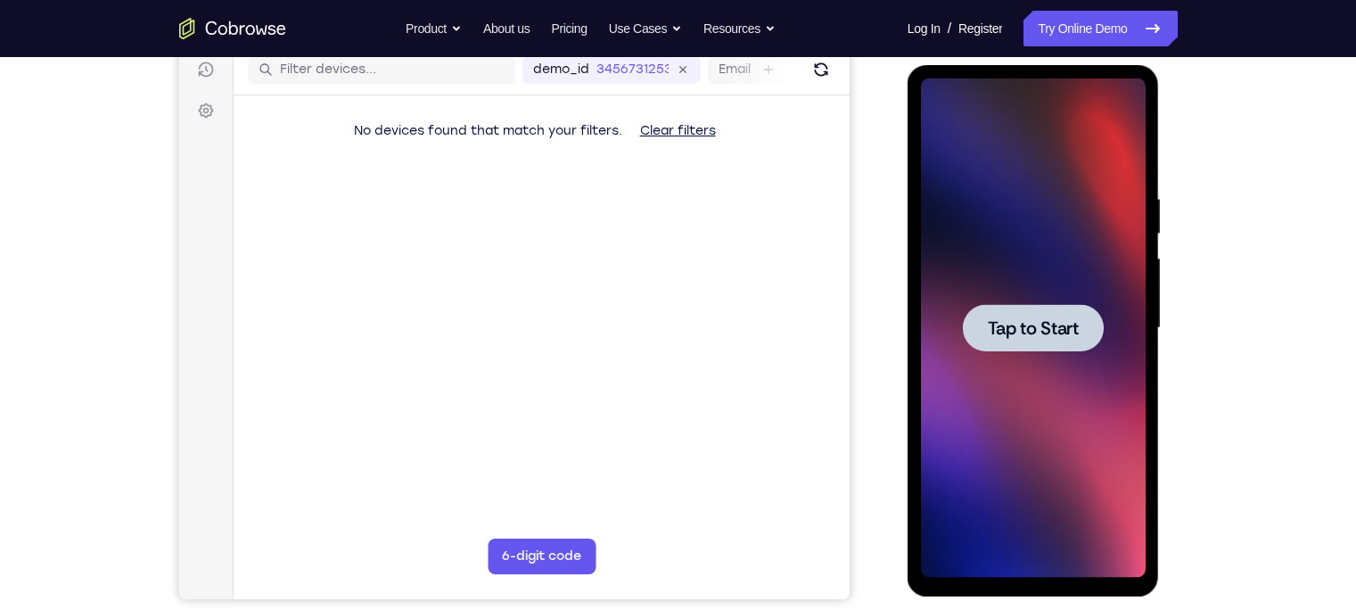
scroll to position [231, 0]
click at [1047, 319] on span "Tap to Start" at bounding box center [1033, 327] width 91 height 18
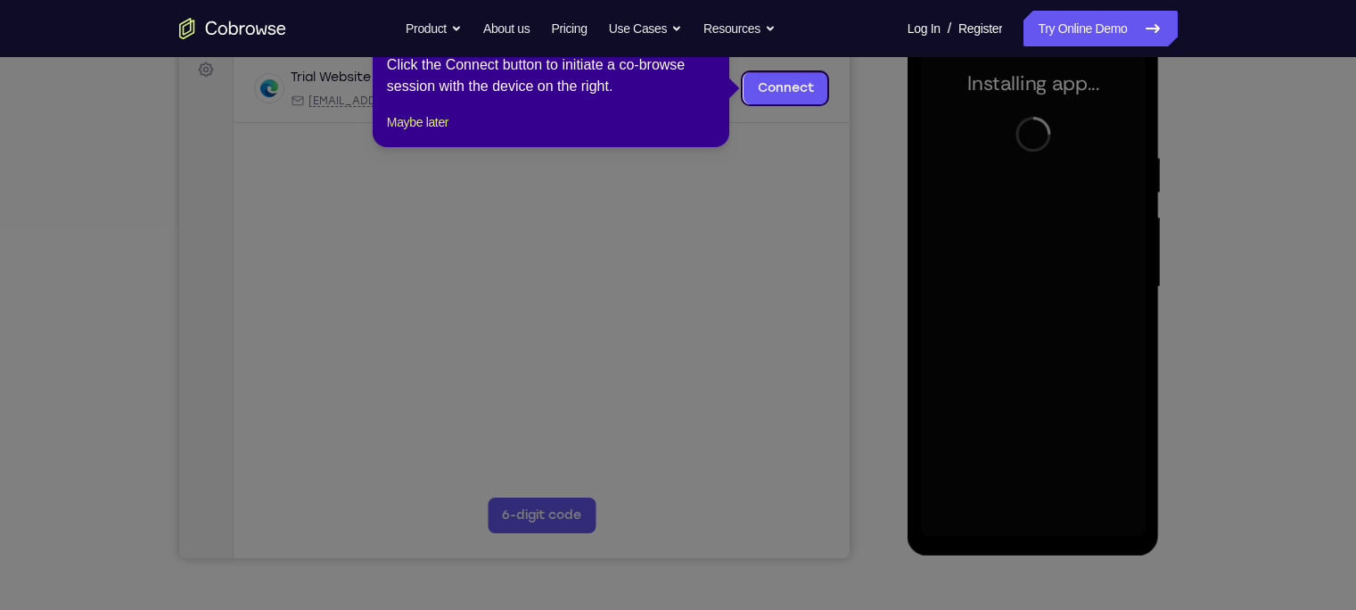
scroll to position [270, 0]
click at [448, 134] on button "Maybe later" at bounding box center [418, 122] width 62 height 21
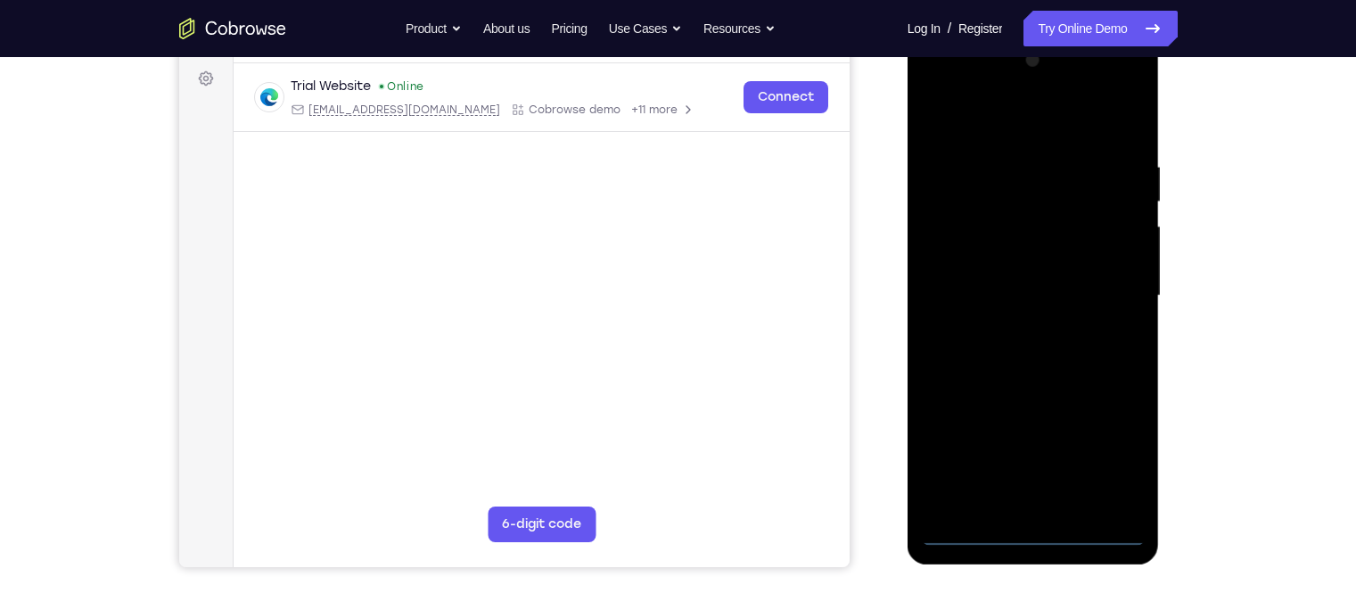
scroll to position [260, 0]
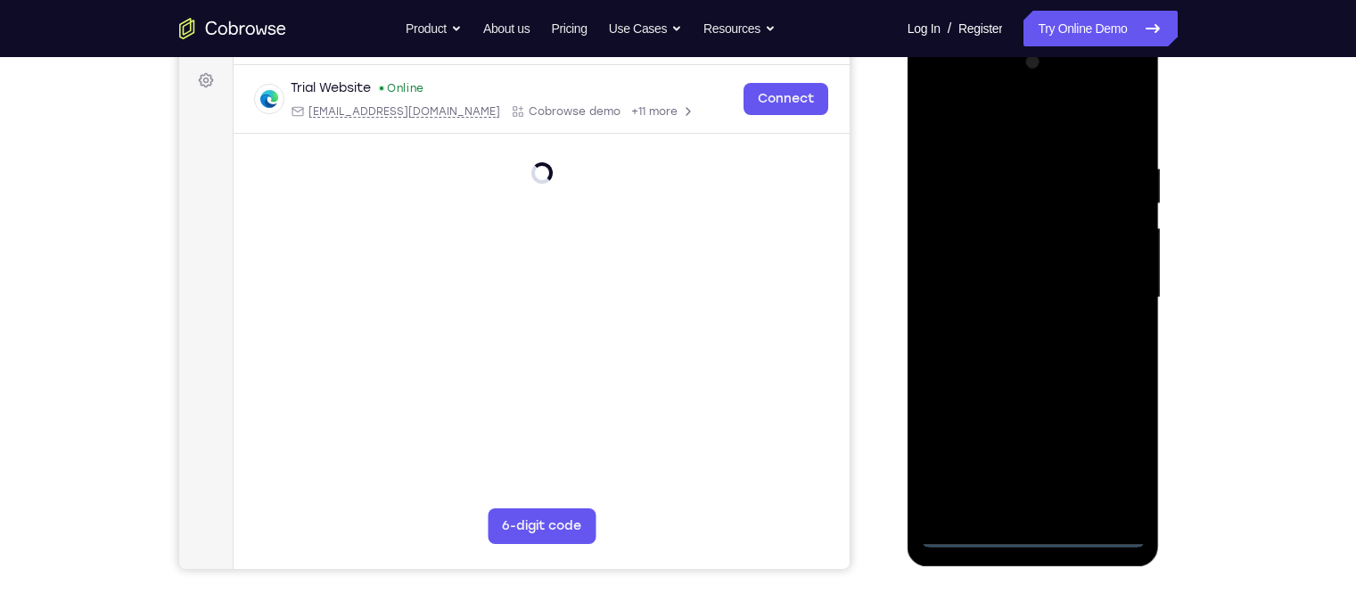
click at [1031, 534] on div at bounding box center [1033, 297] width 225 height 499
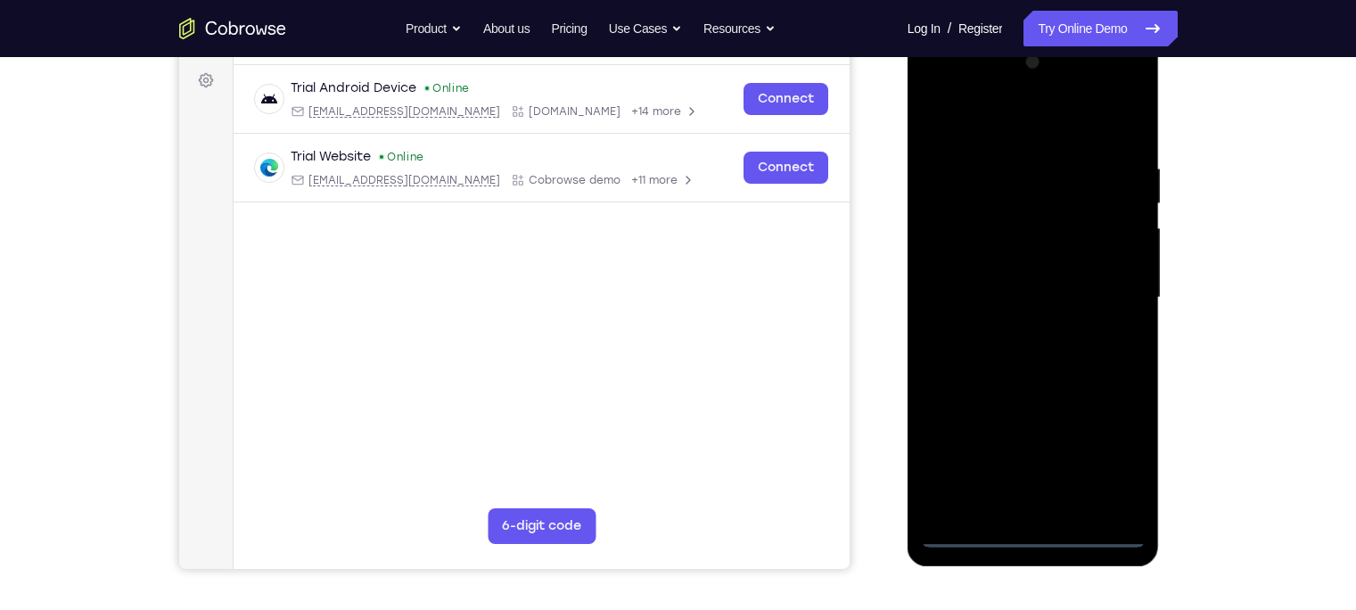
click at [1107, 459] on div at bounding box center [1033, 297] width 225 height 499
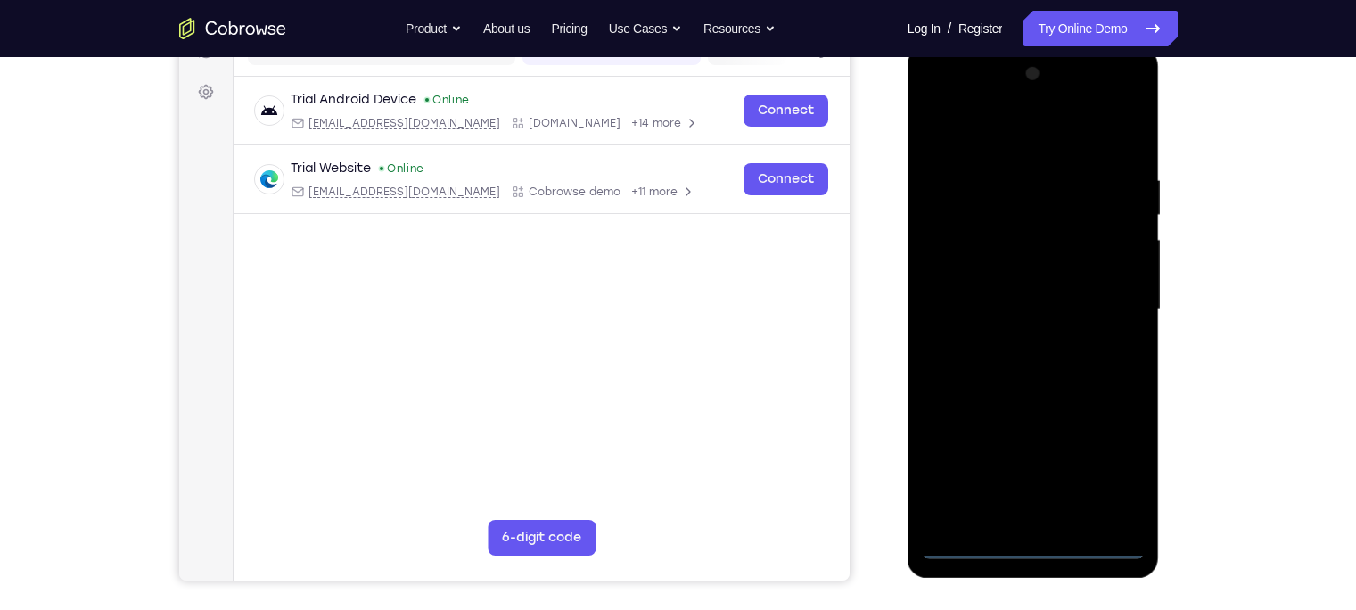
scroll to position [248, 0]
click at [941, 106] on div at bounding box center [1033, 310] width 225 height 499
click at [1104, 296] on div at bounding box center [1033, 310] width 225 height 499
click at [1009, 333] on div at bounding box center [1033, 310] width 225 height 499
click at [1027, 286] on div at bounding box center [1033, 310] width 225 height 499
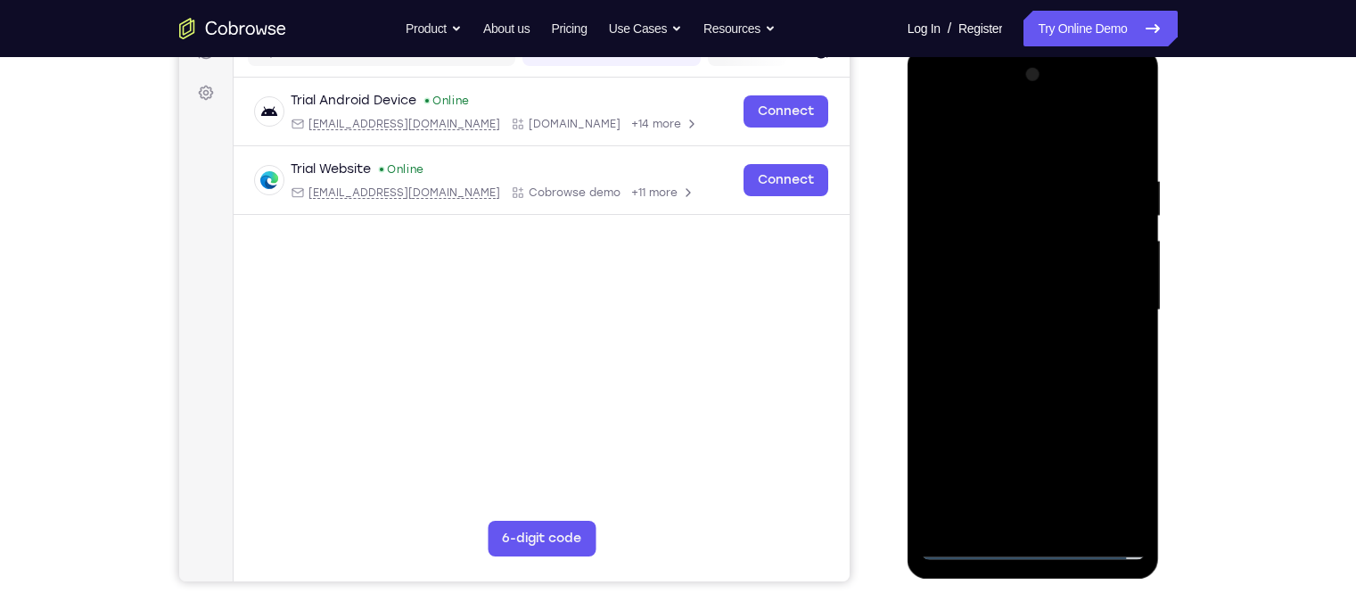
click at [1019, 272] on div at bounding box center [1033, 310] width 225 height 499
click at [1006, 310] on div at bounding box center [1033, 310] width 225 height 499
click at [1008, 365] on div at bounding box center [1033, 310] width 225 height 499
click at [1029, 355] on div at bounding box center [1033, 310] width 225 height 499
click at [1072, 388] on div at bounding box center [1033, 310] width 225 height 499
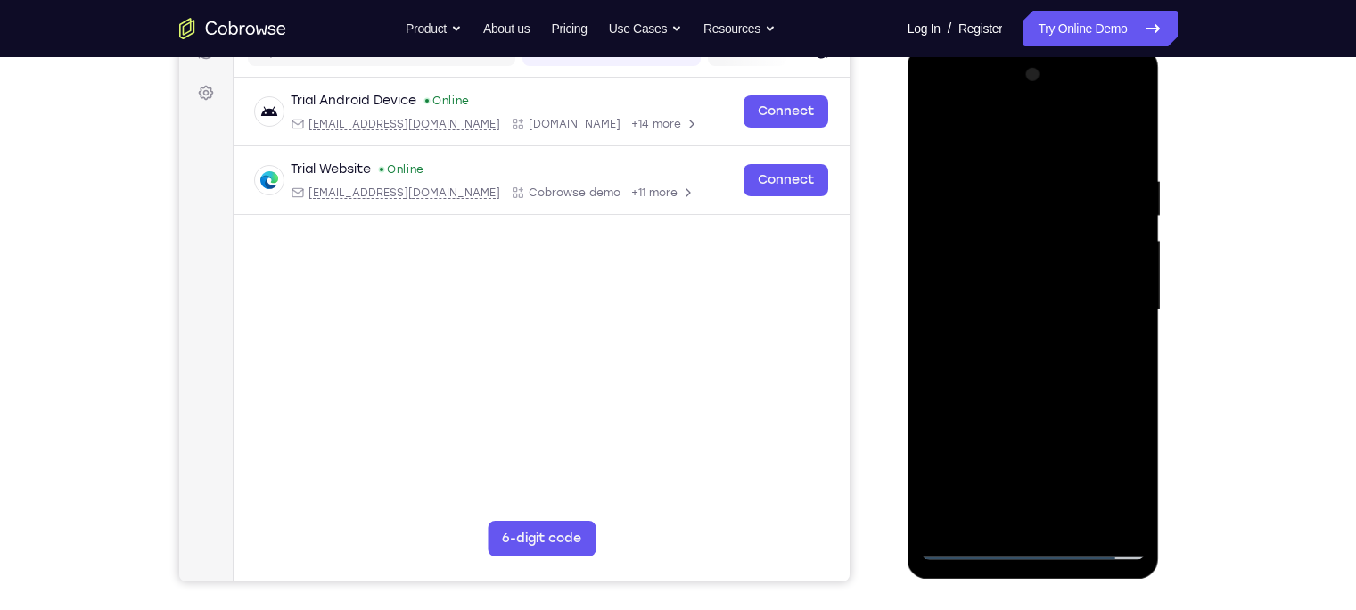
click at [1068, 520] on div at bounding box center [1033, 310] width 225 height 499
click at [1058, 397] on div at bounding box center [1033, 310] width 225 height 499
click at [1061, 283] on div at bounding box center [1033, 310] width 225 height 499
click at [998, 509] on div at bounding box center [1033, 310] width 225 height 499
click at [932, 389] on div at bounding box center [1033, 310] width 225 height 499
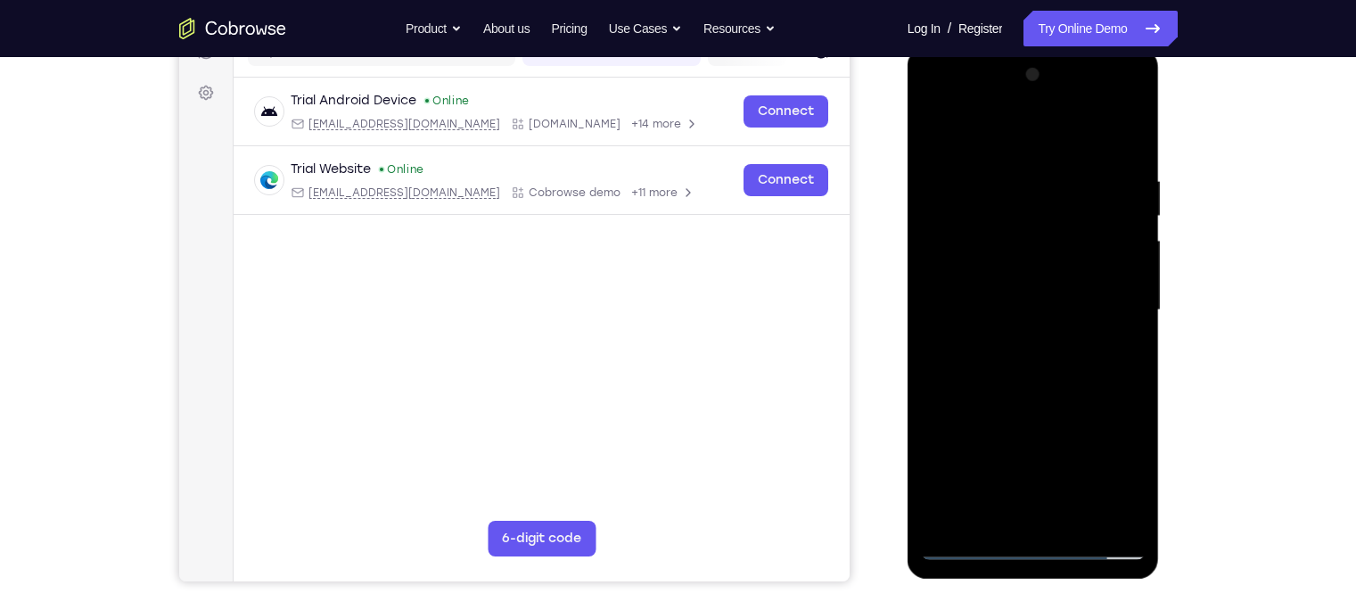
click at [932, 389] on div at bounding box center [1033, 310] width 225 height 499
click at [1061, 386] on div at bounding box center [1033, 310] width 225 height 499
click at [1000, 180] on div at bounding box center [1033, 310] width 225 height 499
click at [1005, 509] on div at bounding box center [1033, 310] width 225 height 499
drag, startPoint x: 989, startPoint y: 393, endPoint x: 990, endPoint y: 264, distance: 129.3
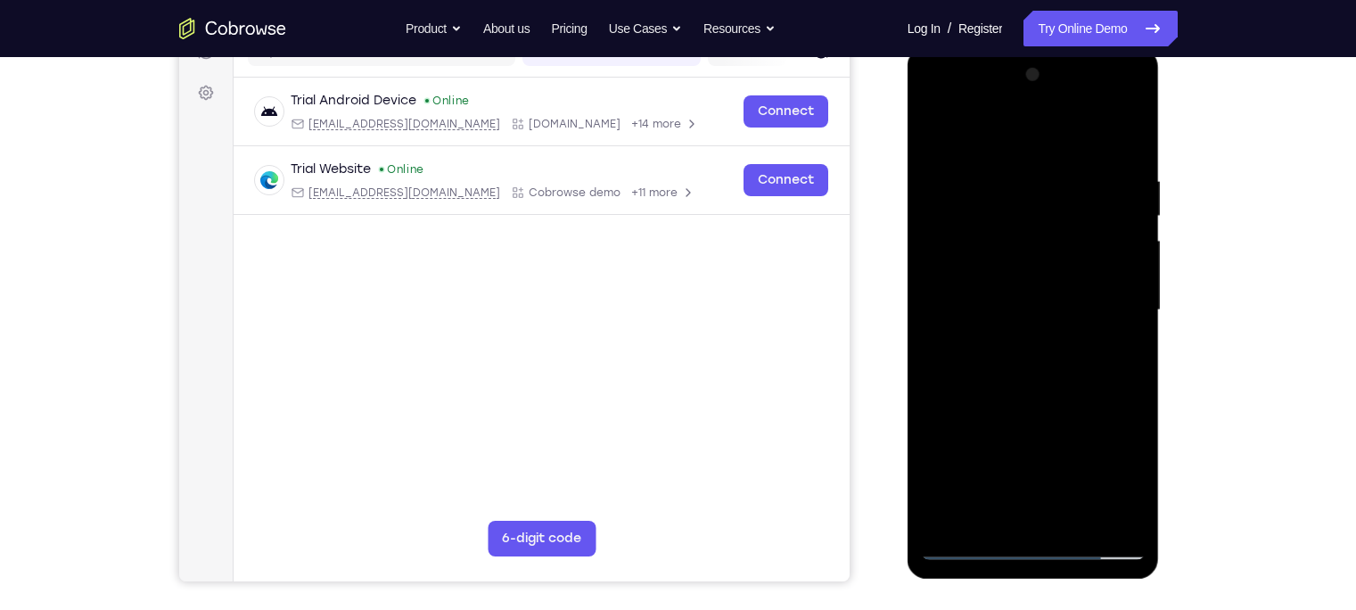
click at [990, 265] on div at bounding box center [1033, 310] width 225 height 499
drag, startPoint x: 978, startPoint y: 455, endPoint x: 973, endPoint y: 283, distance: 171.2
click at [973, 285] on div at bounding box center [1033, 310] width 225 height 499
drag, startPoint x: 972, startPoint y: 449, endPoint x: 980, endPoint y: 292, distance: 157.1
click at [980, 292] on div at bounding box center [1033, 310] width 225 height 499
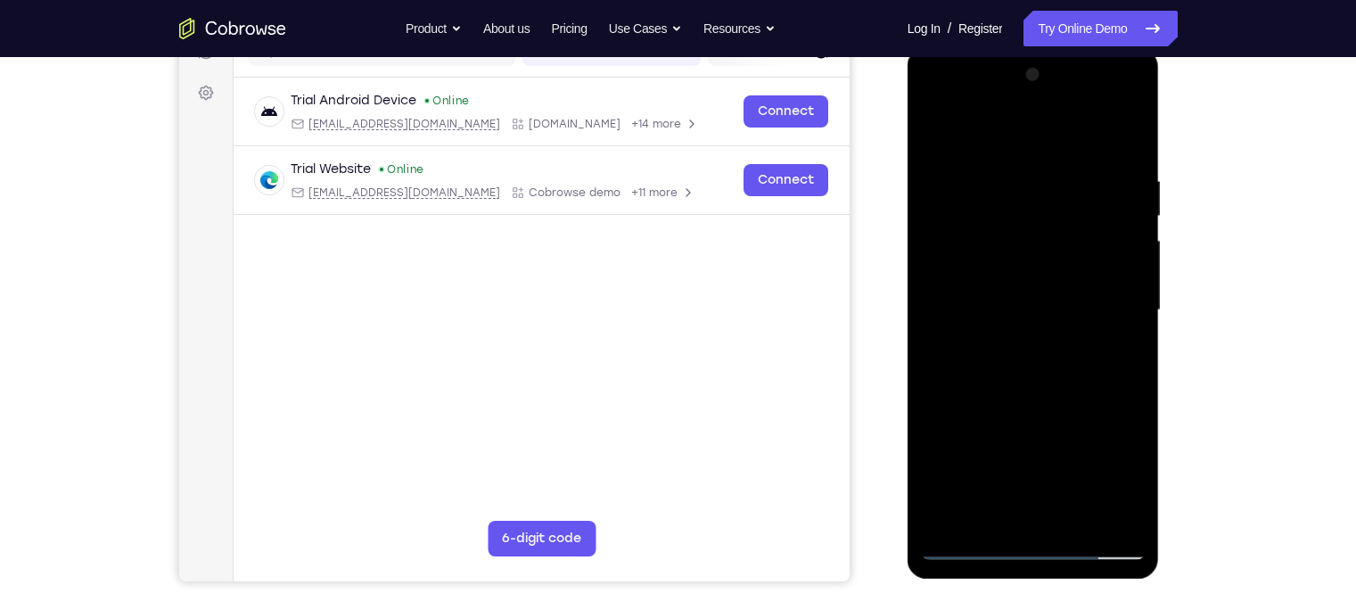
drag, startPoint x: 976, startPoint y: 482, endPoint x: 981, endPoint y: 374, distance: 108.0
click at [981, 374] on div at bounding box center [1033, 310] width 225 height 499
drag, startPoint x: 973, startPoint y: 464, endPoint x: 979, endPoint y: 330, distance: 133.9
click at [979, 330] on div at bounding box center [1033, 310] width 225 height 499
drag, startPoint x: 965, startPoint y: 489, endPoint x: 976, endPoint y: 291, distance: 199.1
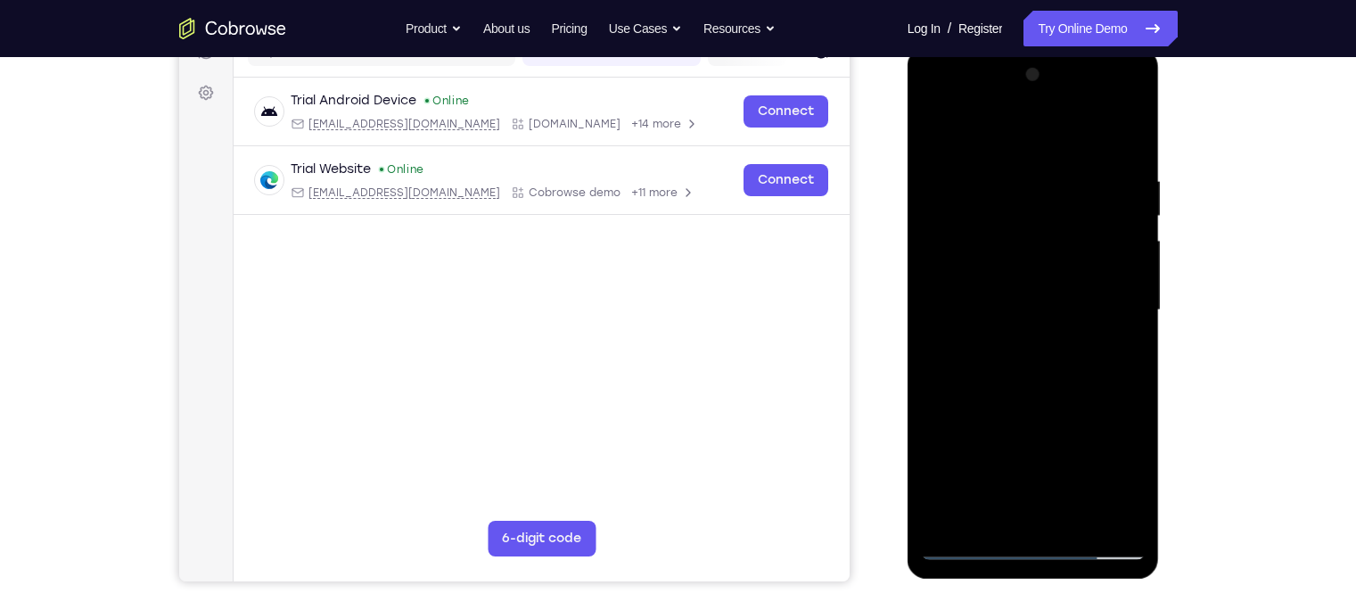
click at [976, 291] on div at bounding box center [1033, 310] width 225 height 499
click at [955, 390] on div at bounding box center [1033, 310] width 225 height 499
click at [979, 285] on div at bounding box center [1033, 310] width 225 height 499
click at [1115, 513] on div at bounding box center [1033, 310] width 225 height 499
click at [934, 104] on div at bounding box center [1033, 310] width 225 height 499
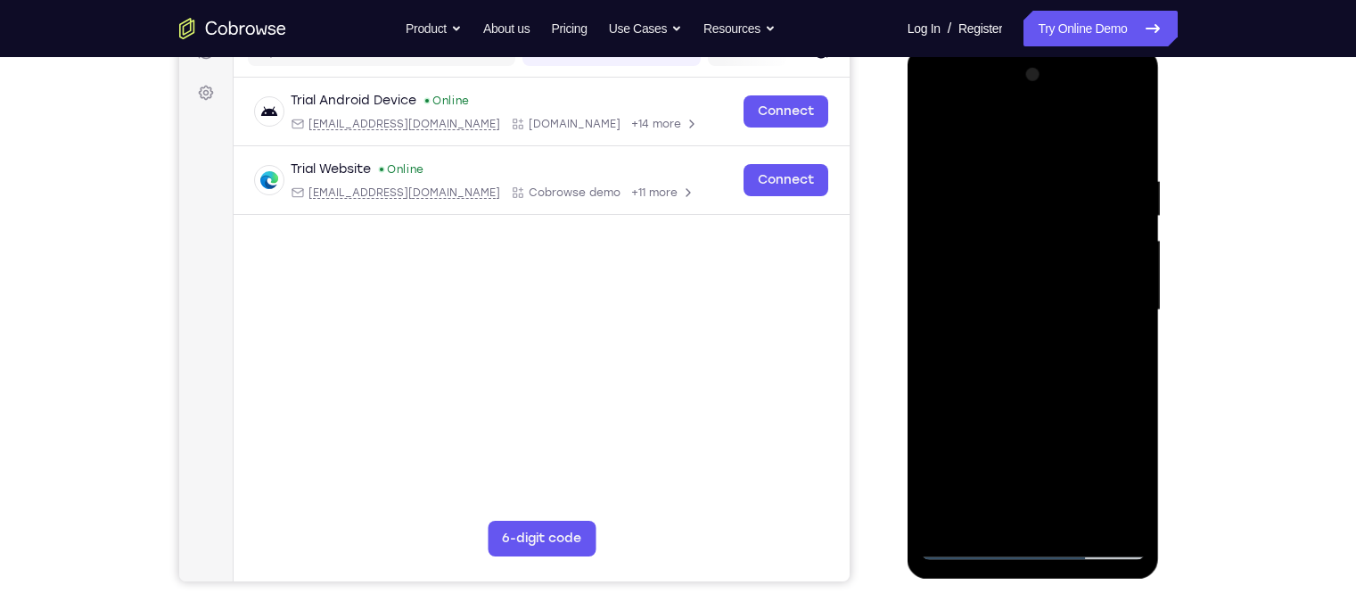
click at [934, 105] on div at bounding box center [1033, 310] width 225 height 499
click at [985, 518] on div at bounding box center [1033, 310] width 225 height 499
click at [1053, 415] on div at bounding box center [1033, 310] width 225 height 499
click at [1038, 447] on div at bounding box center [1033, 310] width 225 height 499
click at [968, 448] on div at bounding box center [1033, 310] width 225 height 499
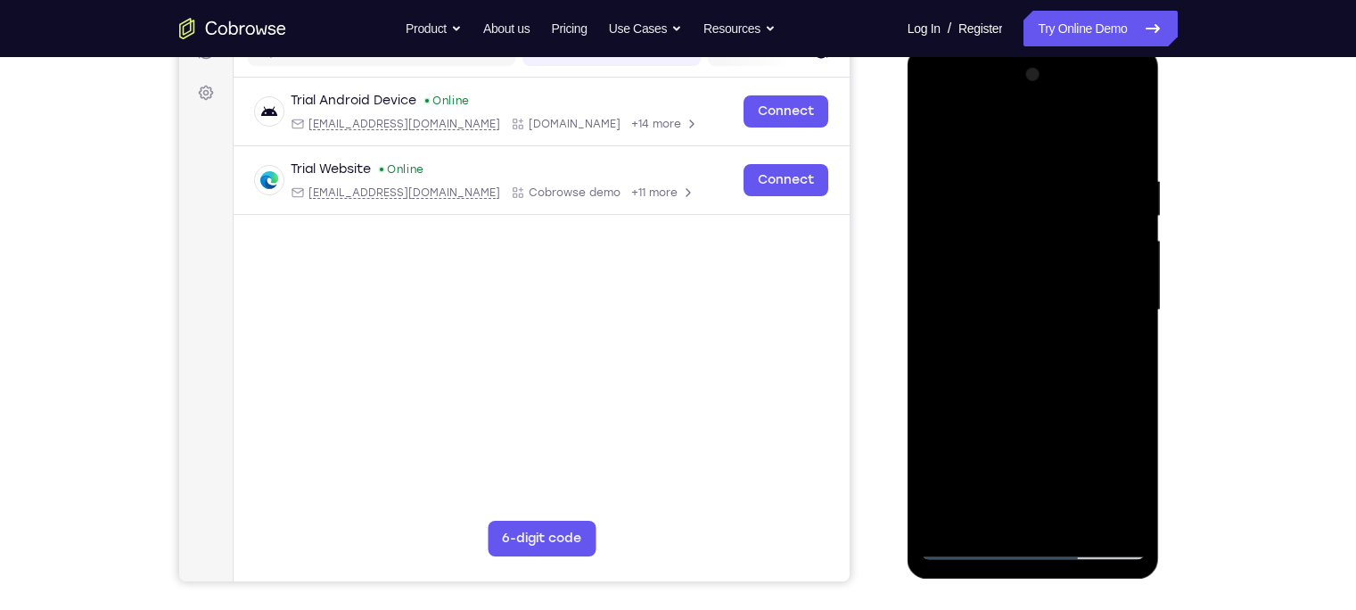
click at [1077, 480] on div at bounding box center [1033, 310] width 225 height 499
click at [1044, 513] on div at bounding box center [1033, 310] width 225 height 499
click at [1032, 449] on div at bounding box center [1033, 310] width 225 height 499
click at [1014, 447] on div at bounding box center [1033, 310] width 225 height 499
click at [952, 447] on div at bounding box center [1033, 310] width 225 height 499
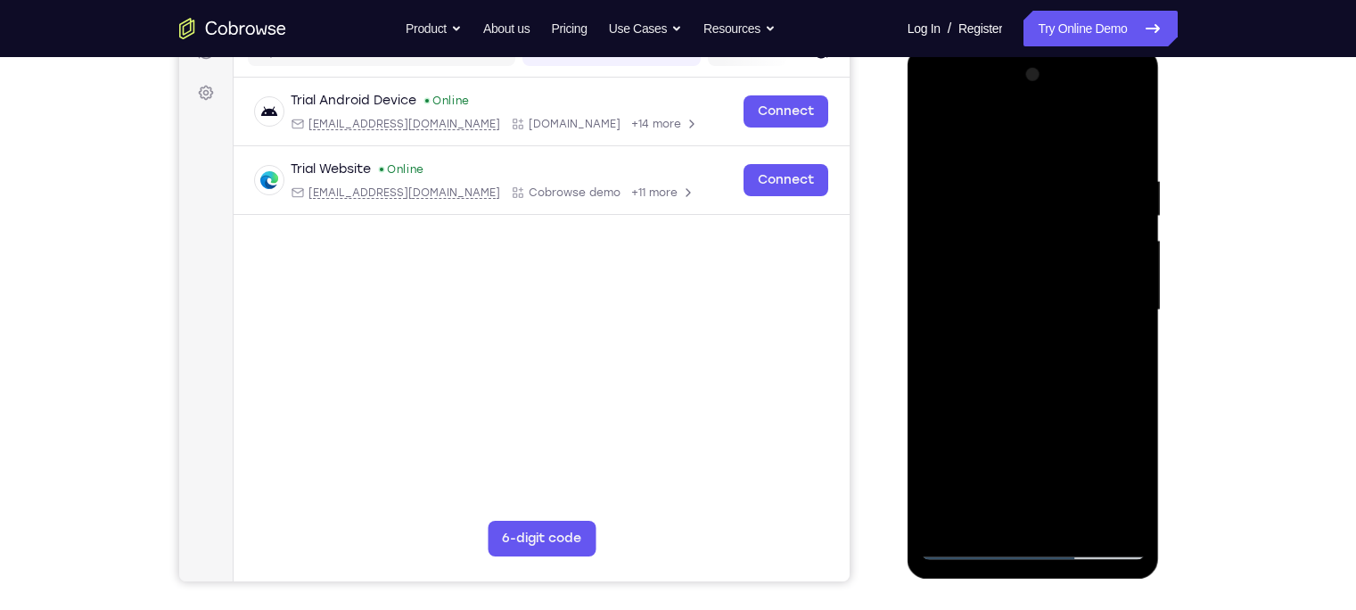
click at [1014, 447] on div at bounding box center [1033, 310] width 225 height 499
click at [1016, 447] on div at bounding box center [1033, 310] width 225 height 499
click at [954, 449] on div at bounding box center [1033, 310] width 225 height 499
click at [1014, 449] on div at bounding box center [1033, 310] width 225 height 499
click at [1074, 417] on div at bounding box center [1033, 310] width 225 height 499
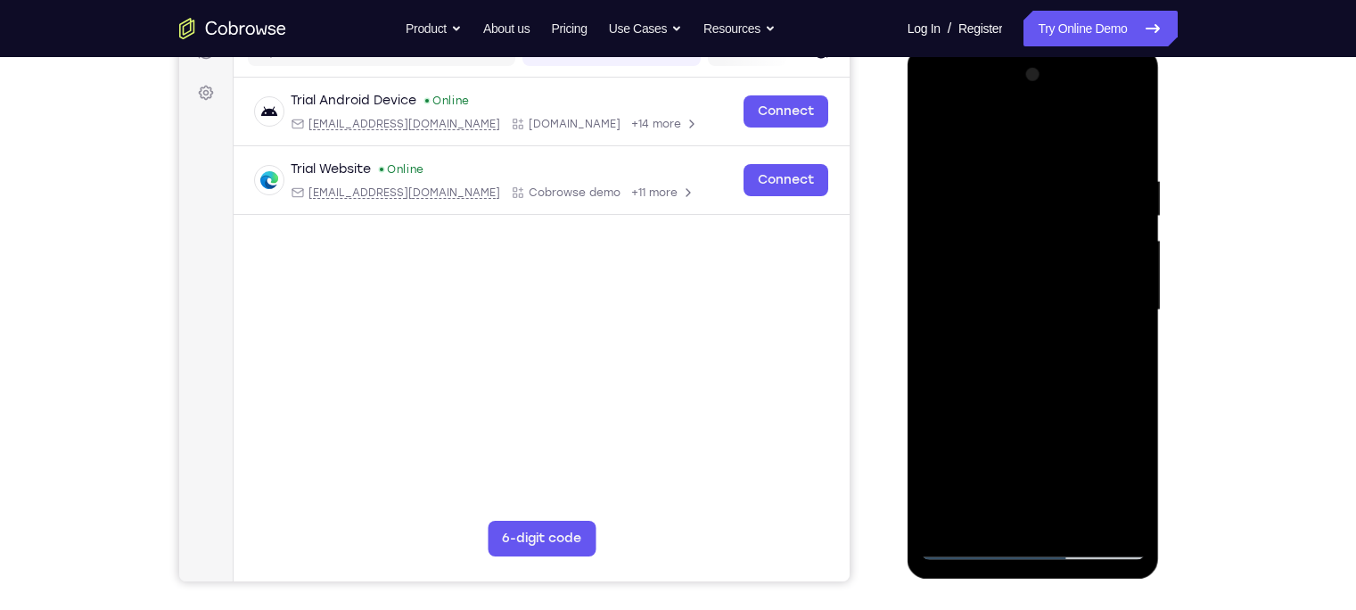
click at [1019, 514] on div at bounding box center [1033, 310] width 225 height 499
click at [1033, 452] on div at bounding box center [1033, 310] width 225 height 499
click at [953, 452] on div at bounding box center [1033, 310] width 225 height 499
click at [1091, 452] on div at bounding box center [1033, 310] width 225 height 499
click at [1041, 513] on div at bounding box center [1033, 310] width 225 height 499
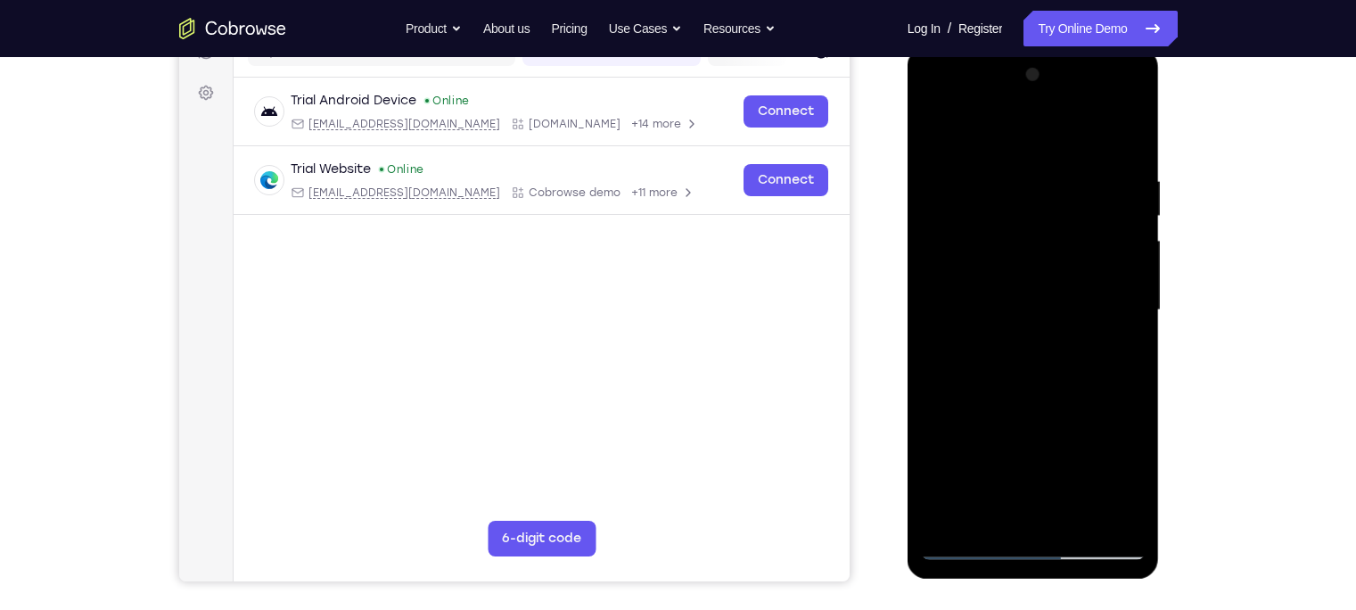
click at [1137, 417] on div at bounding box center [1033, 310] width 225 height 499
click at [1071, 454] on div at bounding box center [1033, 310] width 225 height 499
click at [970, 449] on div at bounding box center [1033, 310] width 225 height 499
click at [1029, 505] on div at bounding box center [1033, 310] width 225 height 499
click at [1054, 415] on div at bounding box center [1033, 310] width 225 height 499
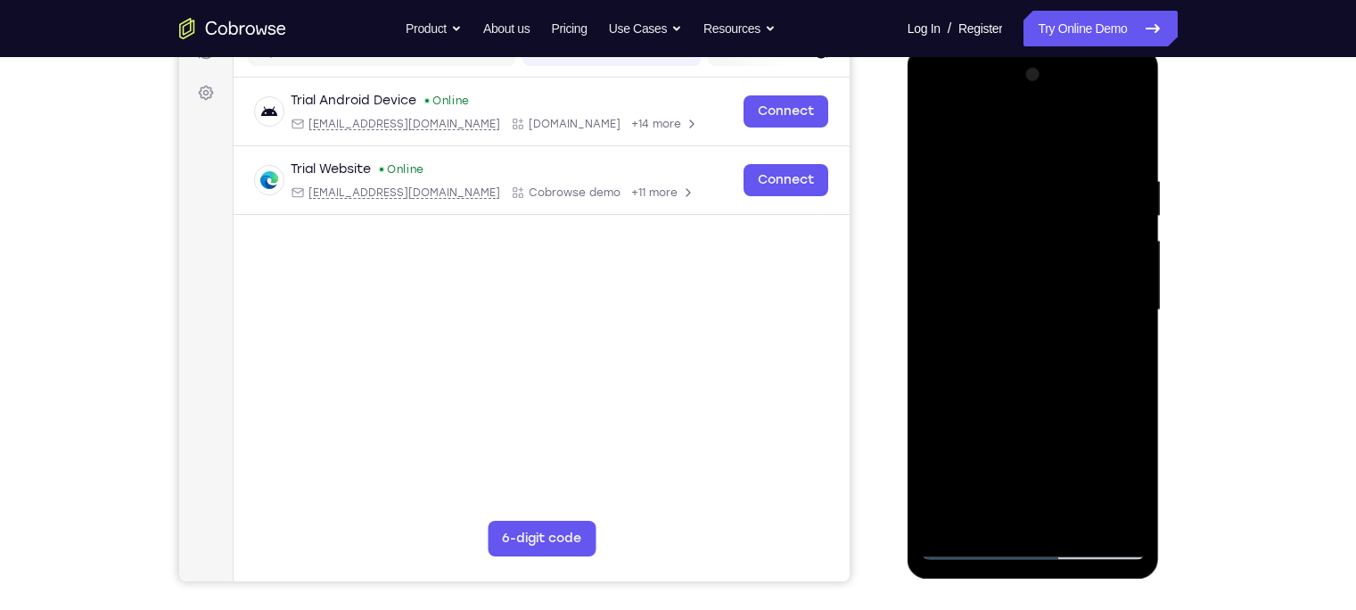
click at [972, 447] on div at bounding box center [1033, 310] width 225 height 499
click at [1032, 449] on div at bounding box center [1033, 310] width 225 height 499
click at [993, 484] on div at bounding box center [1033, 310] width 225 height 499
click at [1022, 503] on div at bounding box center [1033, 310] width 225 height 499
click at [927, 513] on div at bounding box center [1033, 310] width 225 height 499
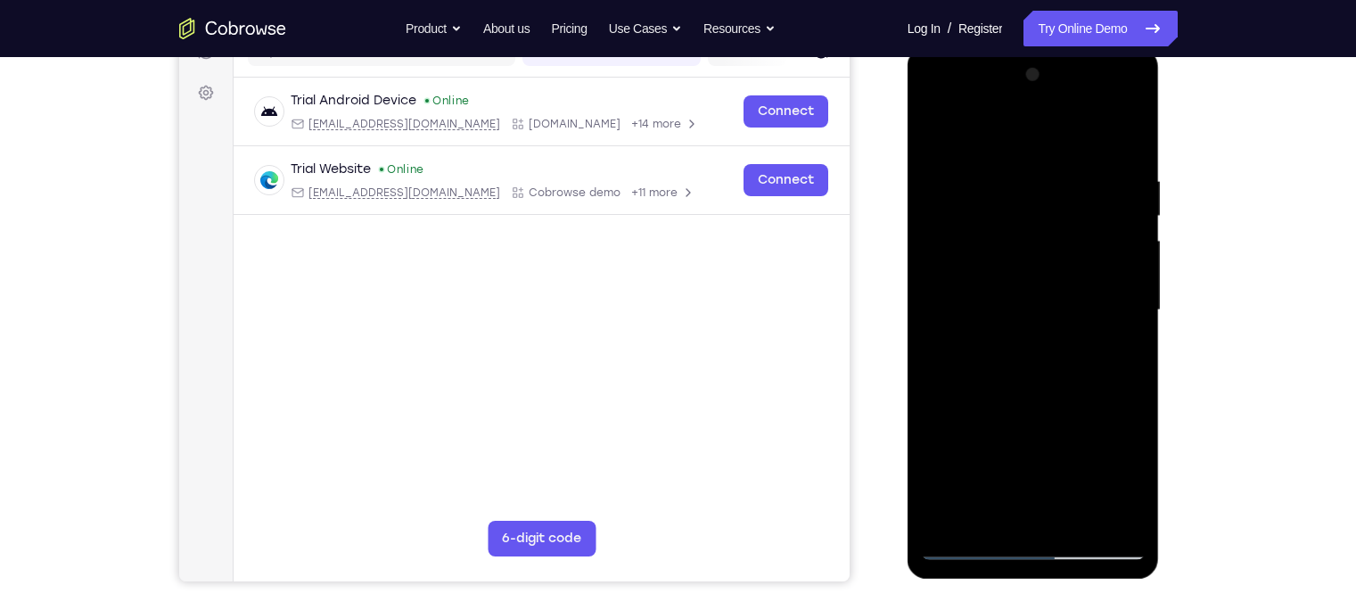
click at [952, 416] on div at bounding box center [1033, 310] width 225 height 499
click at [931, 415] on div at bounding box center [1033, 310] width 225 height 499
click at [1113, 353] on div at bounding box center [1033, 310] width 225 height 499
click at [1038, 353] on div at bounding box center [1033, 310] width 225 height 499
click at [1034, 444] on div at bounding box center [1033, 310] width 225 height 499
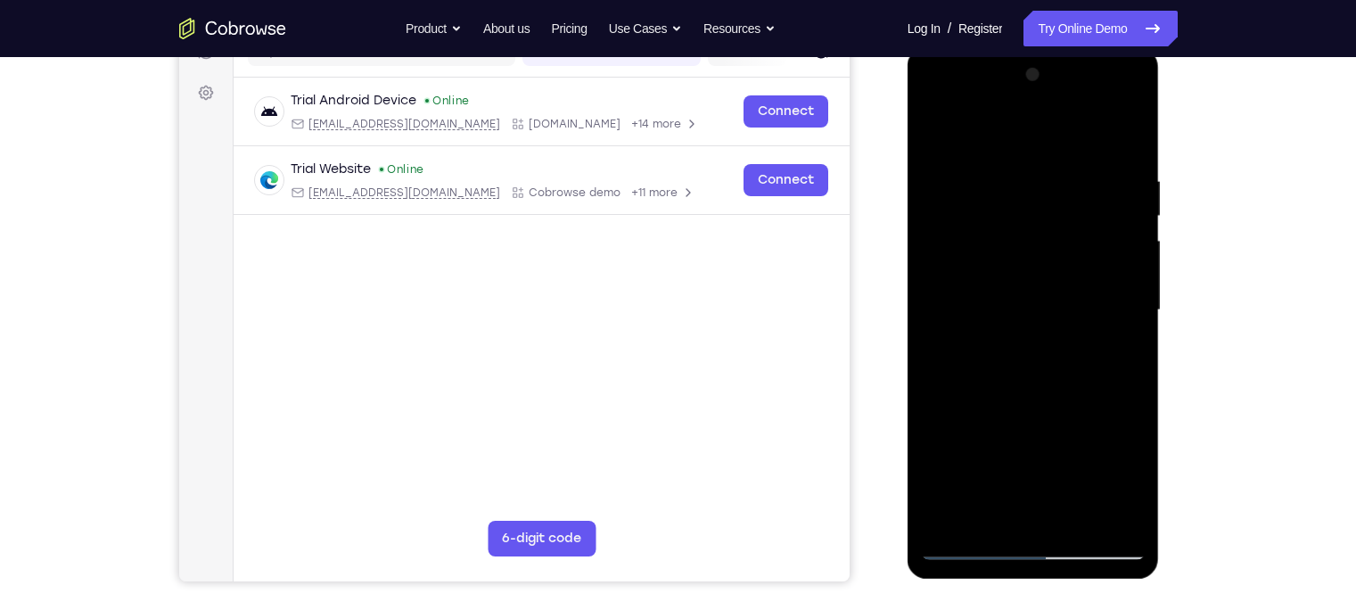
click at [1072, 445] on div at bounding box center [1033, 310] width 225 height 499
click at [1053, 511] on div at bounding box center [1033, 310] width 225 height 499
click at [1130, 475] on div at bounding box center [1033, 310] width 225 height 499
click at [1030, 447] on div at bounding box center [1033, 310] width 225 height 499
click at [1036, 508] on div at bounding box center [1033, 310] width 225 height 499
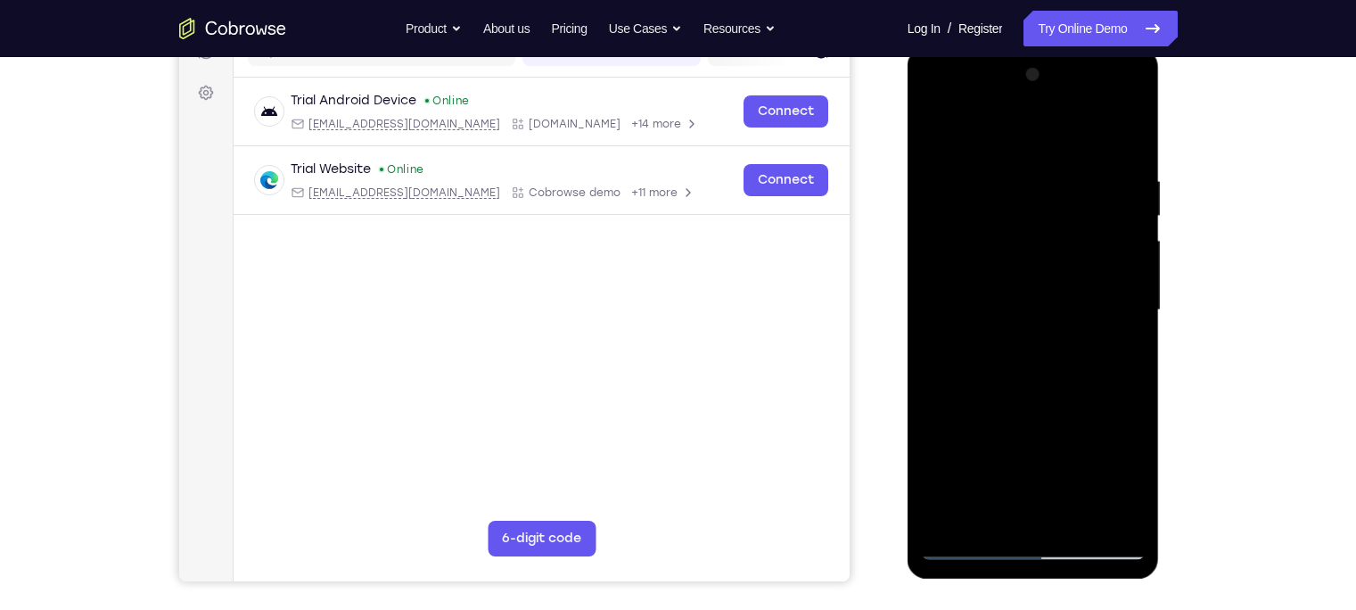
click at [1071, 450] on div at bounding box center [1033, 310] width 225 height 499
click at [1034, 448] on div at bounding box center [1033, 310] width 225 height 499
click at [1073, 480] on div at bounding box center [1033, 310] width 225 height 499
click at [1006, 450] on div at bounding box center [1033, 310] width 225 height 499
click at [1036, 510] on div at bounding box center [1033, 310] width 225 height 499
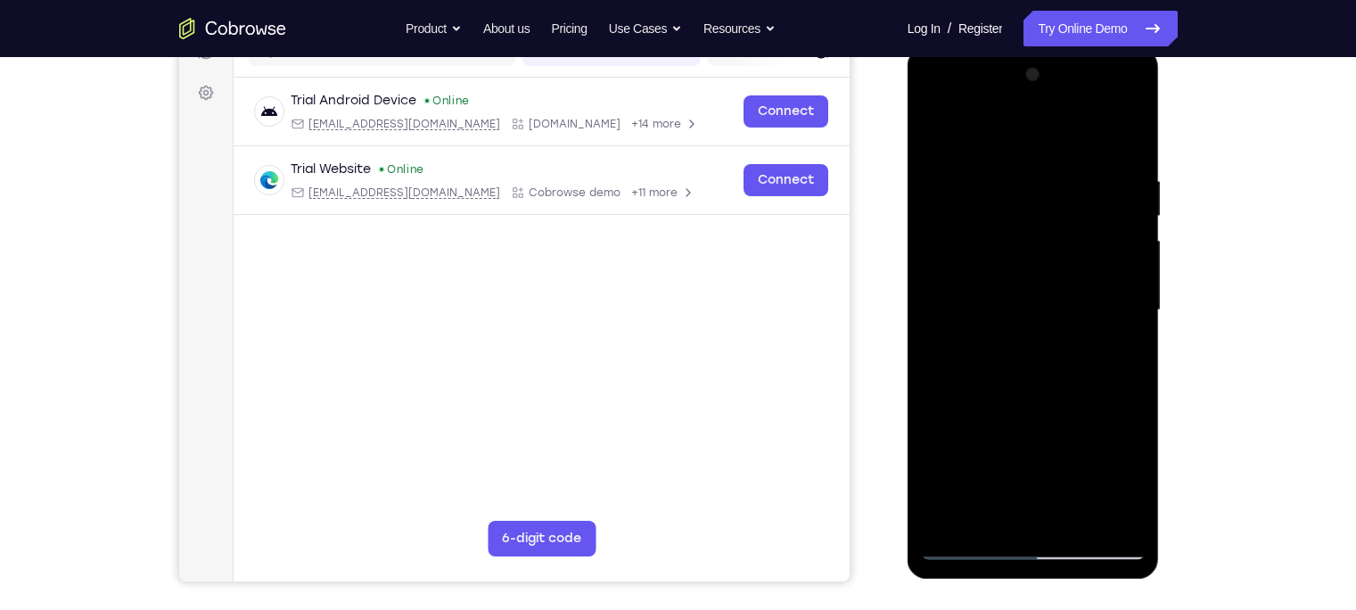
click at [1030, 450] on div at bounding box center [1033, 310] width 225 height 499
click at [1071, 412] on div at bounding box center [1033, 310] width 225 height 499
click at [1039, 508] on div at bounding box center [1033, 310] width 225 height 499
click at [1094, 450] on div at bounding box center [1033, 310] width 225 height 499
click at [1072, 445] on div at bounding box center [1033, 310] width 225 height 499
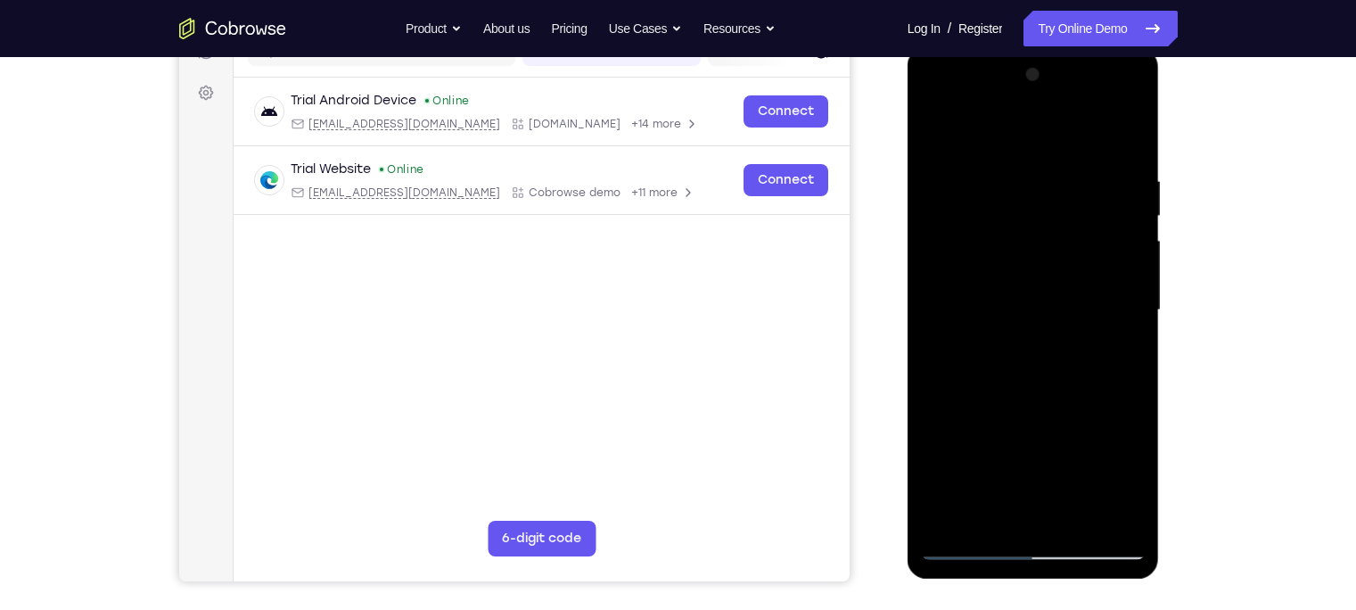
click at [1049, 513] on div at bounding box center [1033, 310] width 225 height 499
click at [1031, 449] on div at bounding box center [1033, 310] width 225 height 499
click at [1012, 449] on div at bounding box center [1033, 310] width 225 height 499
click at [1108, 452] on div at bounding box center [1033, 310] width 225 height 499
click at [1014, 449] on div at bounding box center [1033, 310] width 225 height 499
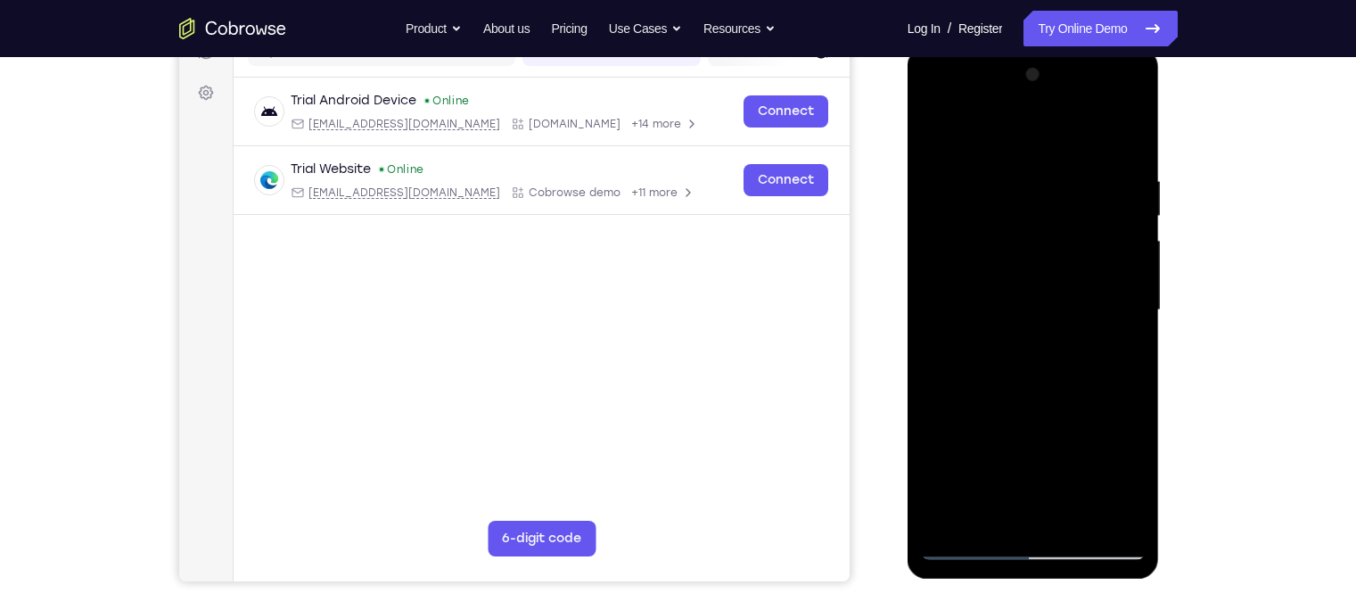
click at [973, 449] on div at bounding box center [1033, 310] width 225 height 499
click at [1077, 420] on div at bounding box center [1033, 310] width 225 height 499
click at [1135, 481] on div at bounding box center [1033, 310] width 225 height 499
click at [1128, 482] on div at bounding box center [1033, 310] width 225 height 499
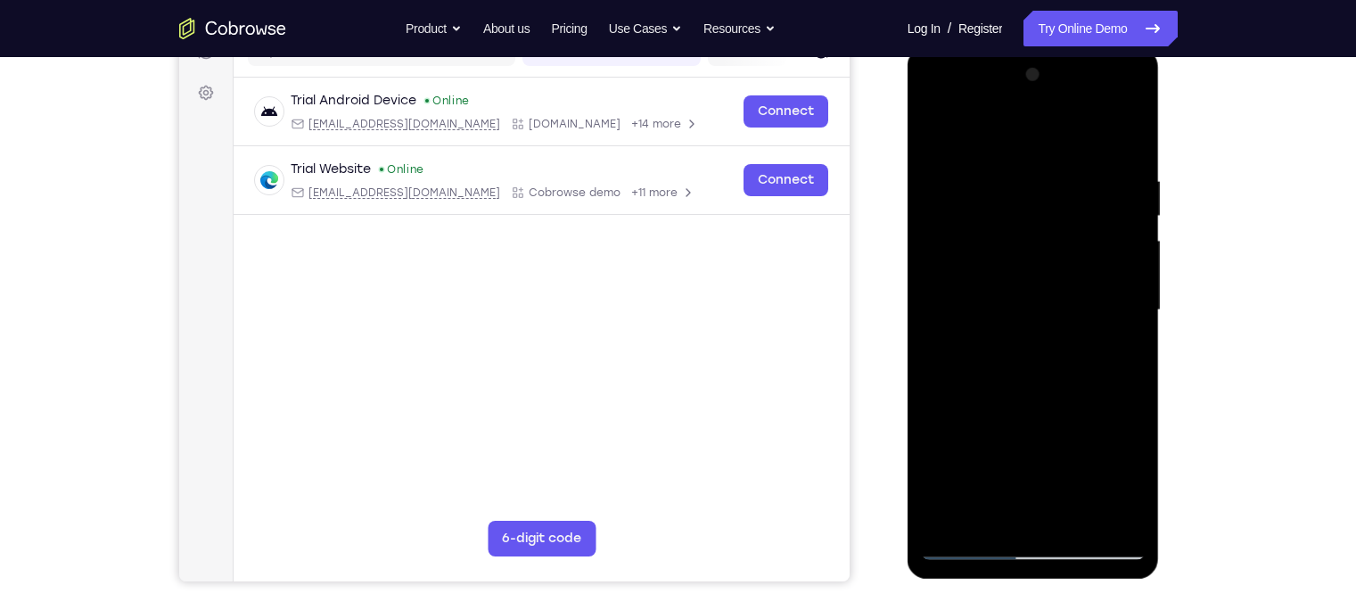
click at [1132, 480] on div at bounding box center [1033, 310] width 225 height 499
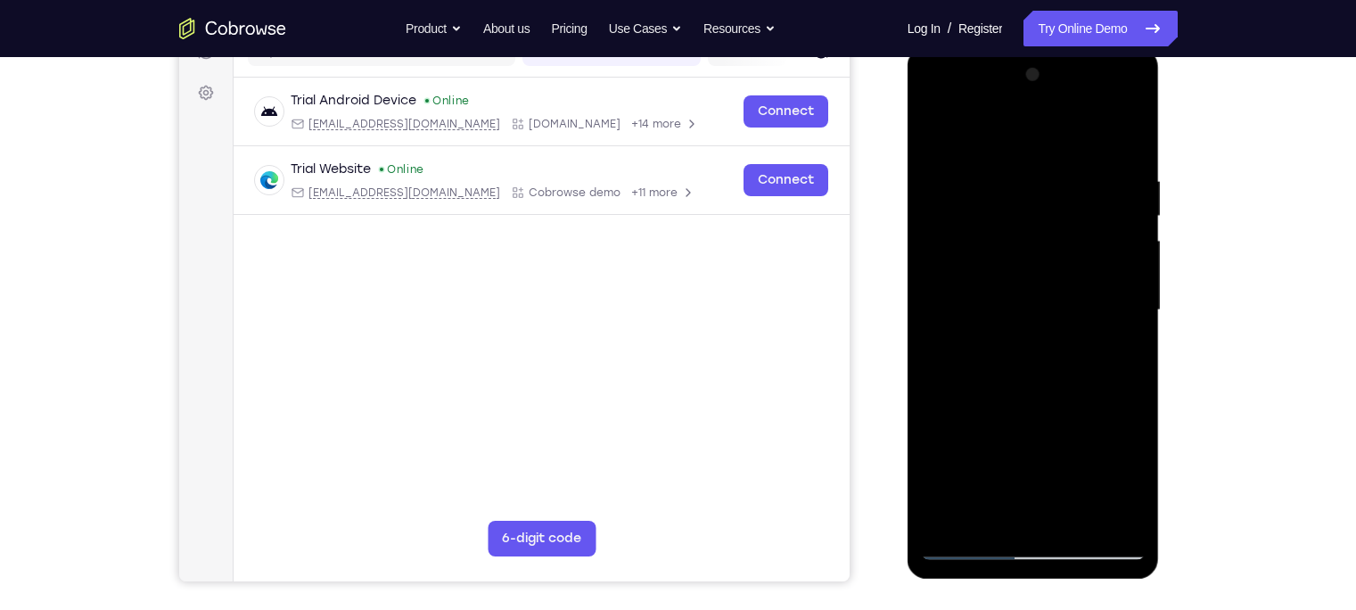
click at [1132, 480] on div at bounding box center [1033, 310] width 225 height 499
click at [1055, 410] on div at bounding box center [1033, 310] width 225 height 499
click at [1035, 442] on div at bounding box center [1033, 310] width 225 height 499
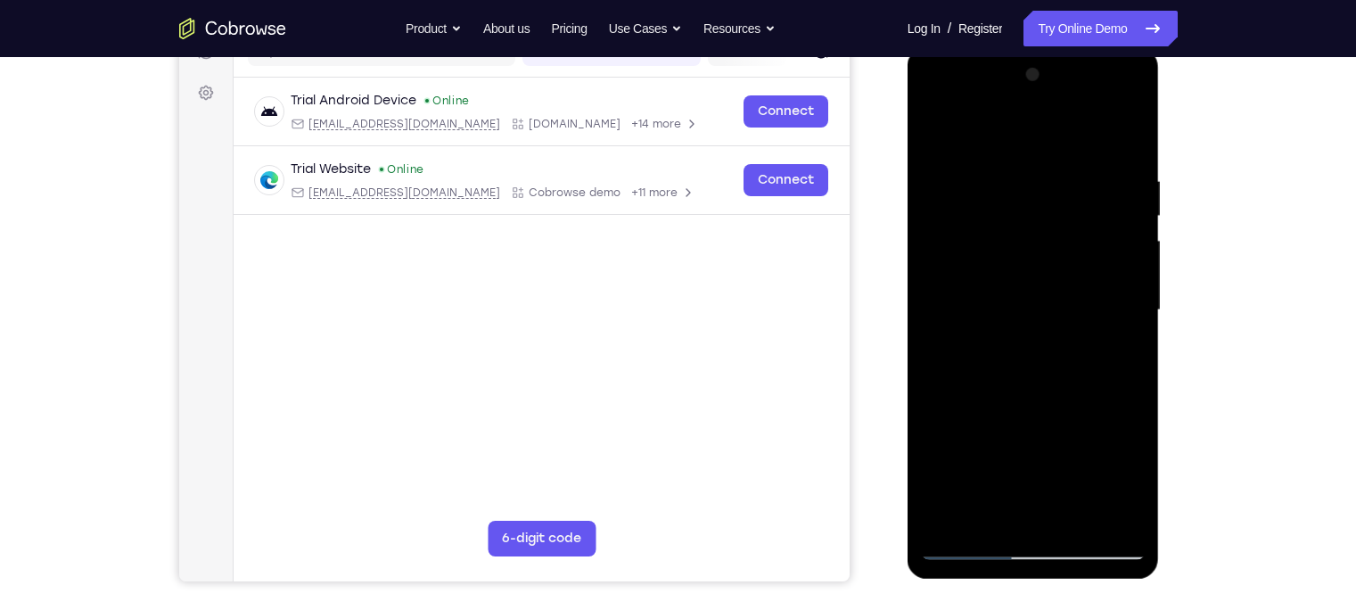
click at [966, 449] on div at bounding box center [1033, 310] width 225 height 499
click at [1072, 482] on div at bounding box center [1033, 310] width 225 height 499
click at [1047, 511] on div at bounding box center [1033, 310] width 225 height 499
click at [1032, 447] on div at bounding box center [1033, 310] width 225 height 499
click at [952, 453] on div at bounding box center [1033, 310] width 225 height 499
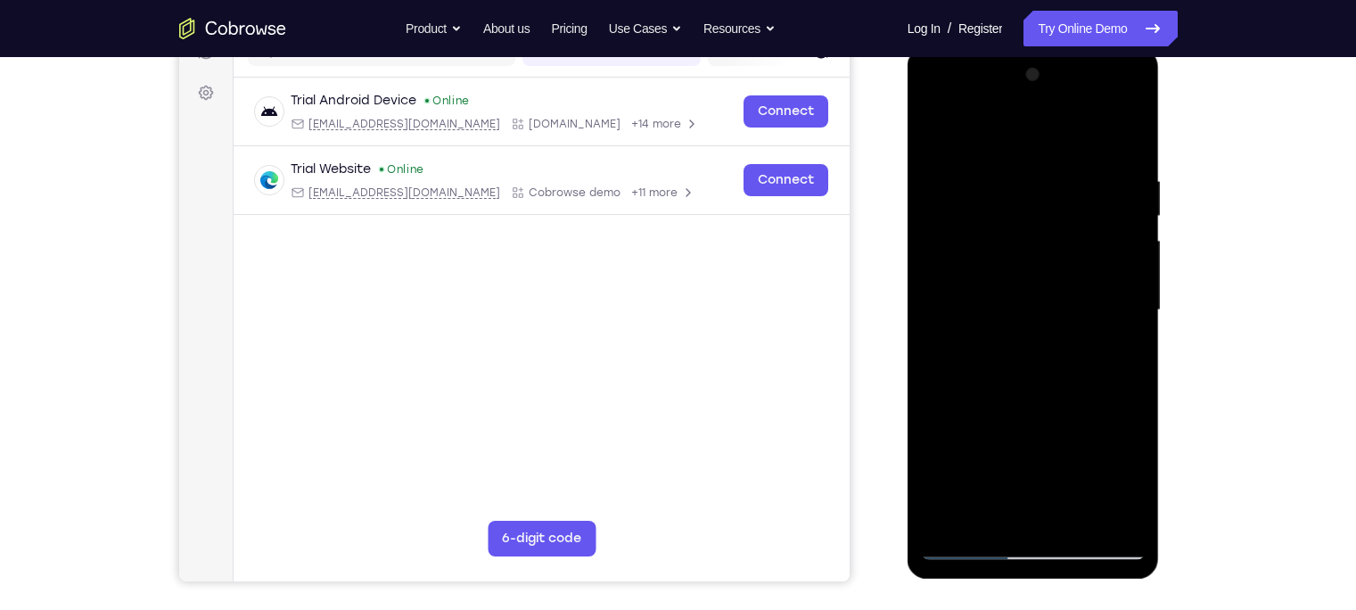
click at [1052, 453] on div at bounding box center [1033, 310] width 225 height 499
click at [1009, 450] on div at bounding box center [1033, 310] width 225 height 499
click at [1096, 446] on div at bounding box center [1033, 310] width 225 height 499
click at [1075, 412] on div at bounding box center [1033, 310] width 225 height 499
click at [1032, 445] on div at bounding box center [1033, 310] width 225 height 499
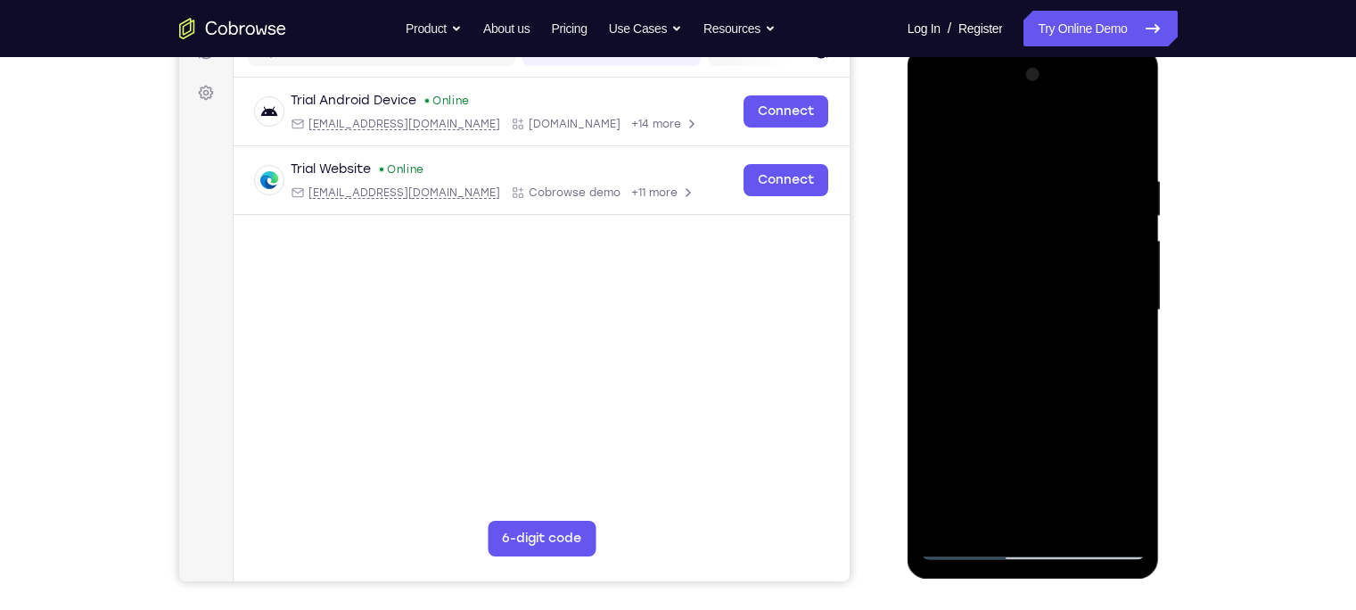
click at [1031, 514] on div at bounding box center [1033, 310] width 225 height 499
click at [969, 447] on div at bounding box center [1033, 310] width 225 height 499
click at [1054, 487] on div at bounding box center [1033, 310] width 225 height 499
click at [1096, 440] on div at bounding box center [1033, 310] width 225 height 499
click at [1030, 511] on div at bounding box center [1033, 310] width 225 height 499
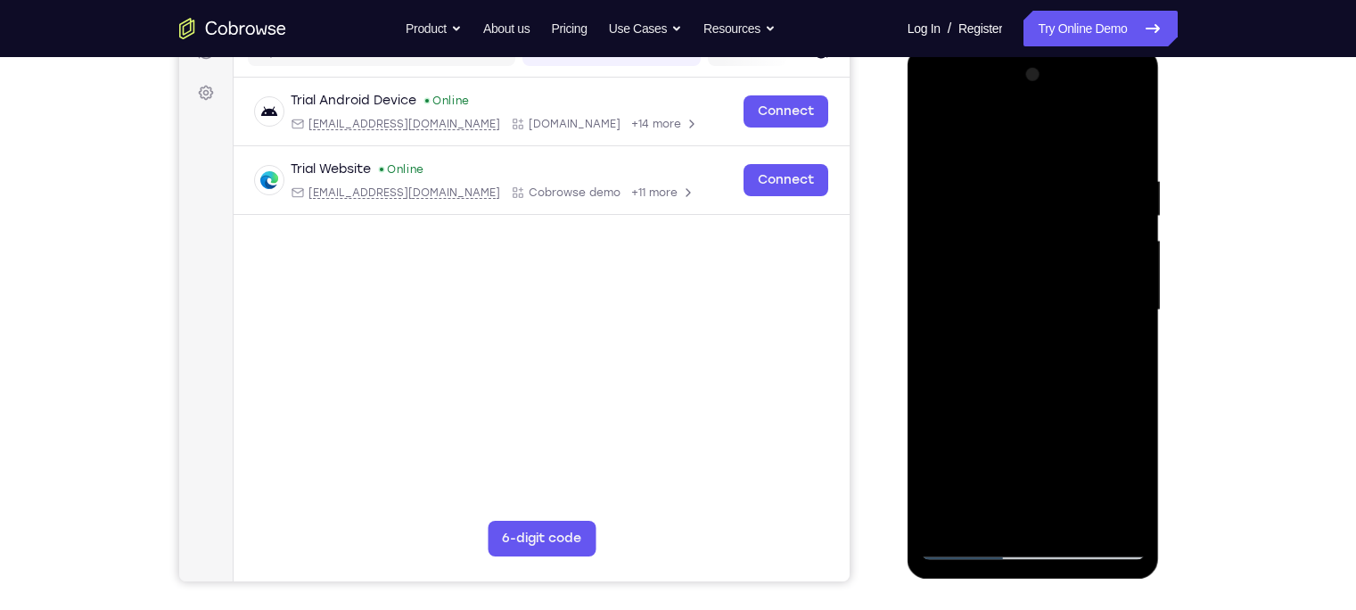
click at [1030, 448] on div at bounding box center [1033, 310] width 225 height 499
click at [1013, 449] on div at bounding box center [1033, 310] width 225 height 499
click at [951, 449] on div at bounding box center [1033, 310] width 225 height 499
click at [995, 451] on div at bounding box center [1033, 310] width 225 height 499
click at [1052, 445] on div at bounding box center [1033, 310] width 225 height 499
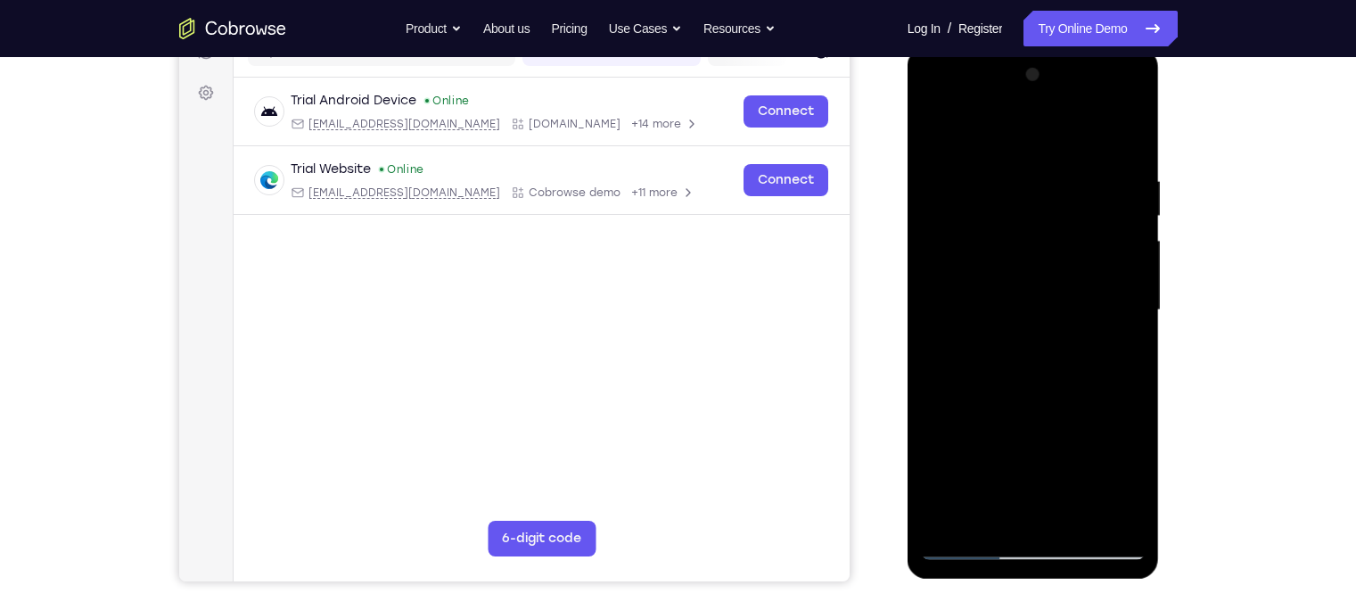
click at [1119, 353] on div at bounding box center [1033, 310] width 225 height 499
click at [1088, 447] on div at bounding box center [1033, 310] width 225 height 499
click at [1117, 439] on div at bounding box center [1033, 310] width 225 height 499
click at [1078, 442] on div at bounding box center [1033, 310] width 225 height 499
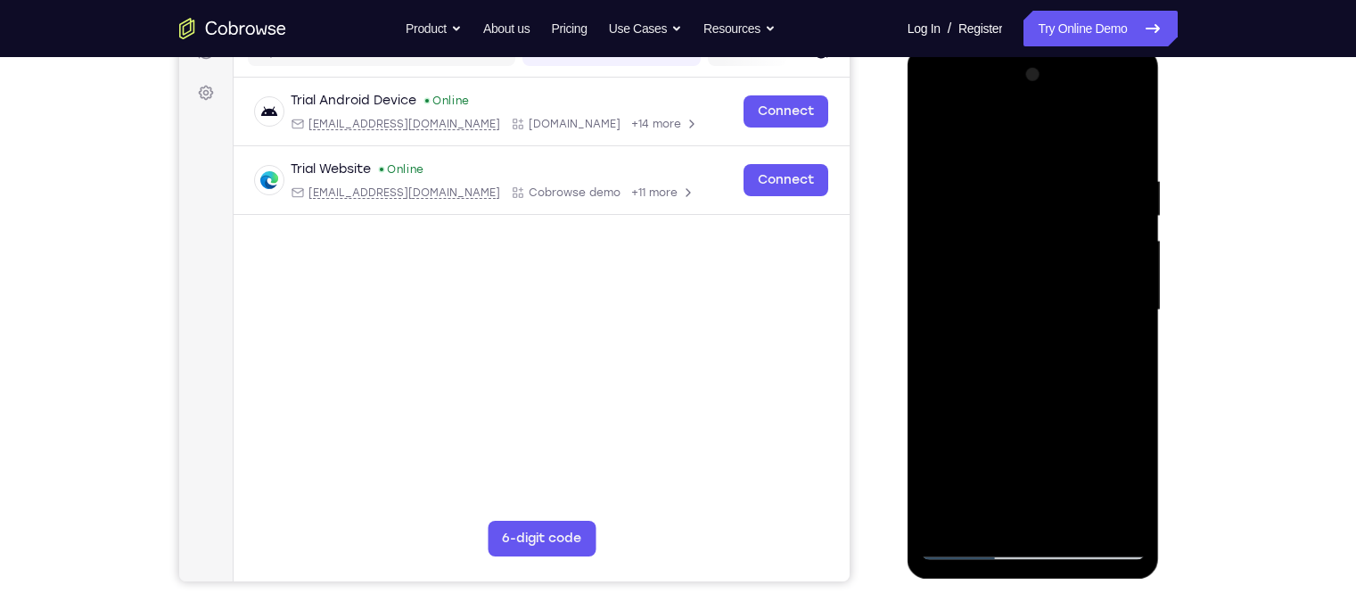
click at [1119, 356] on div at bounding box center [1033, 310] width 225 height 499
click at [1035, 449] on div at bounding box center [1033, 310] width 225 height 499
click at [1015, 448] on div at bounding box center [1033, 310] width 225 height 499
click at [1125, 483] on div at bounding box center [1033, 310] width 225 height 499
click at [1136, 474] on div at bounding box center [1033, 310] width 225 height 499
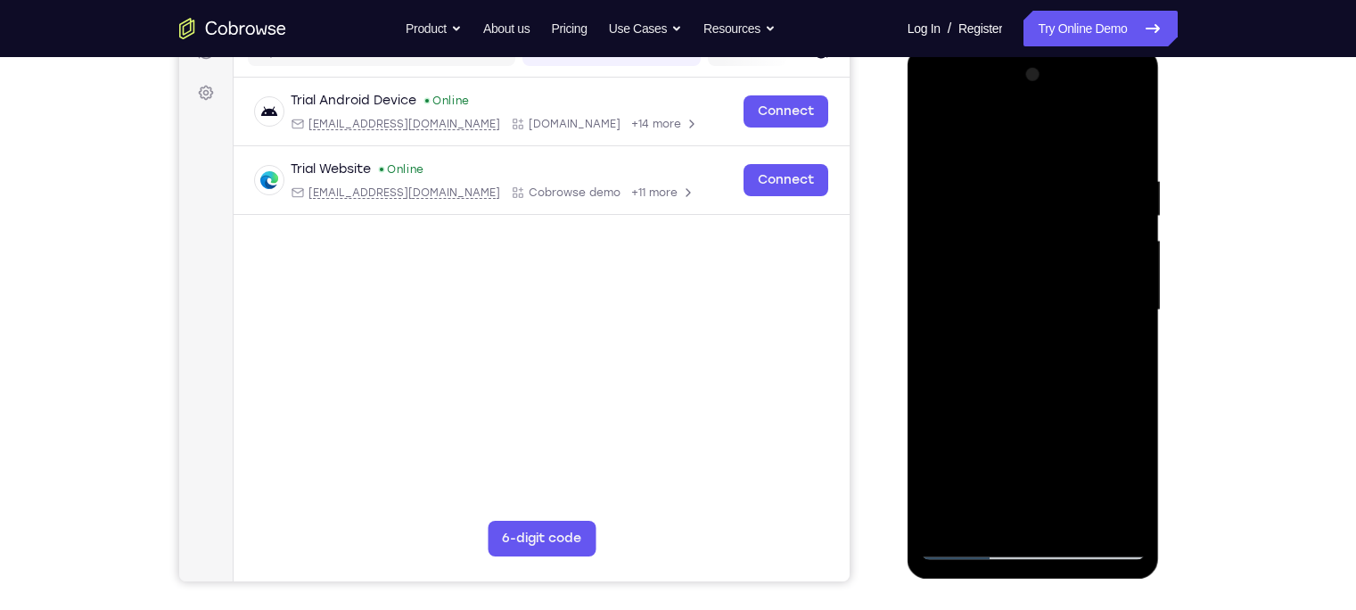
click at [991, 420] on div at bounding box center [1033, 310] width 225 height 499
click at [1007, 443] on div at bounding box center [1033, 310] width 225 height 499
click at [974, 445] on div at bounding box center [1033, 310] width 225 height 499
click at [1055, 482] on div at bounding box center [1033, 310] width 225 height 499
click at [990, 448] on div at bounding box center [1033, 310] width 225 height 499
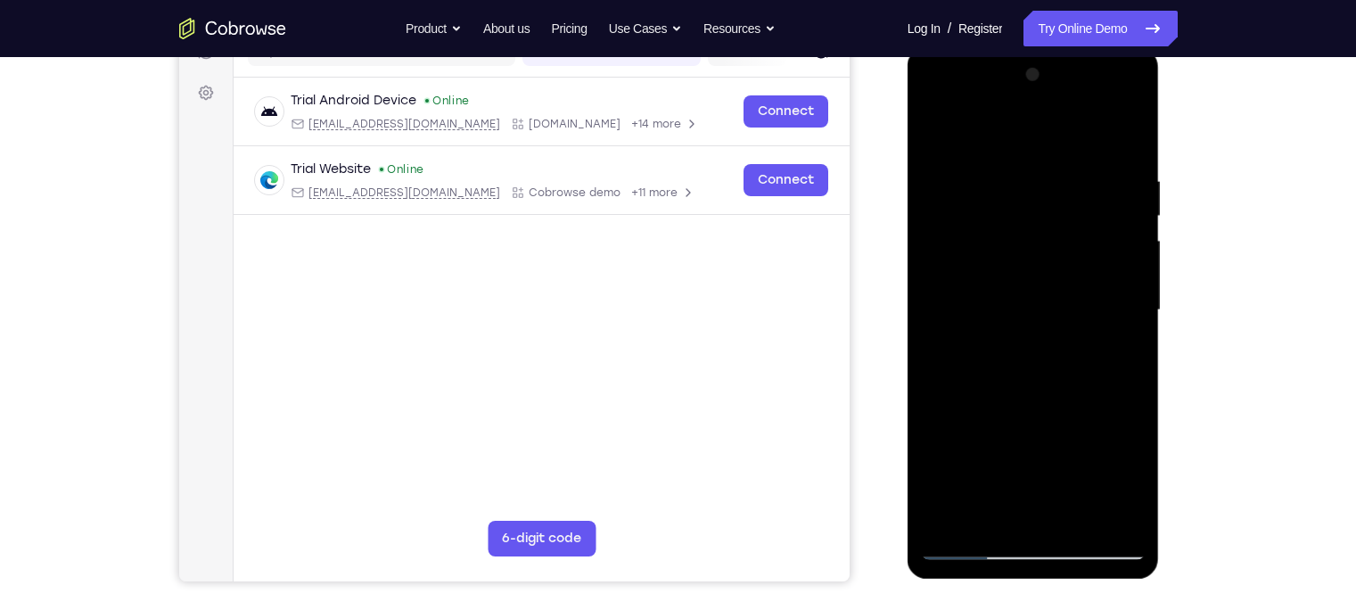
click at [1119, 356] on div at bounding box center [1033, 310] width 225 height 499
click at [1031, 449] on div at bounding box center [1033, 310] width 225 height 499
click at [1012, 449] on div at bounding box center [1033, 310] width 225 height 499
click at [993, 408] on div at bounding box center [1033, 310] width 225 height 499
click at [1006, 447] on div at bounding box center [1033, 310] width 225 height 499
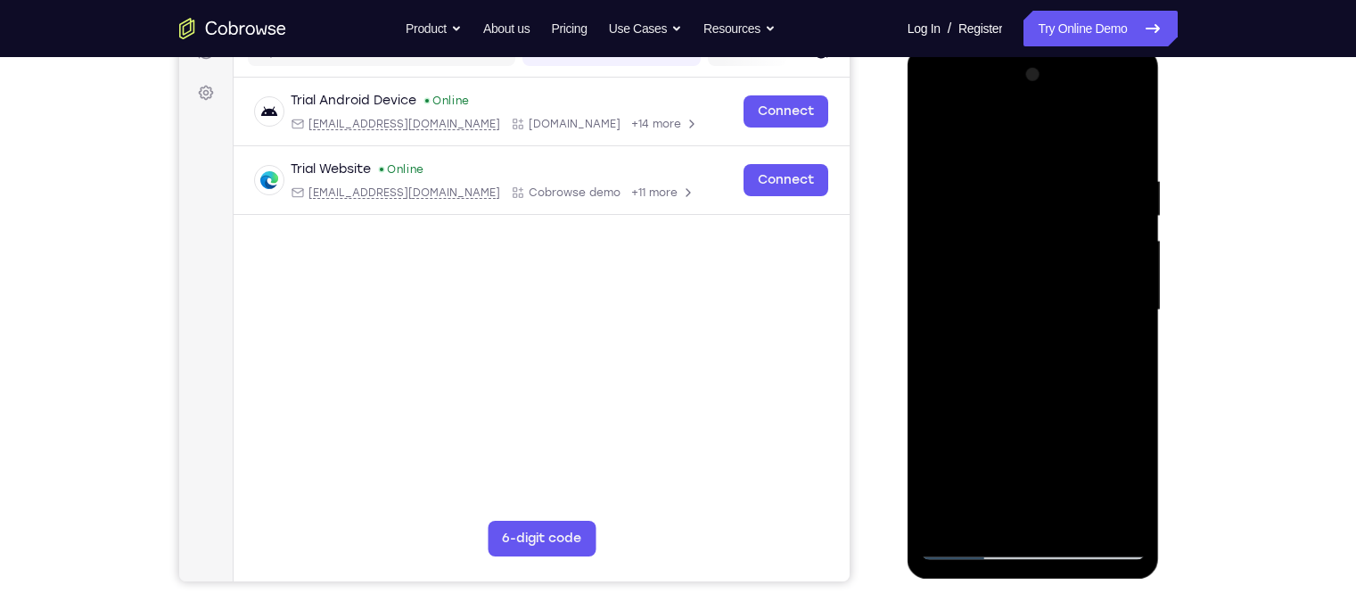
click at [973, 449] on div at bounding box center [1033, 310] width 225 height 499
click at [1051, 485] on div at bounding box center [1033, 310] width 225 height 499
click at [989, 453] on div at bounding box center [1033, 310] width 225 height 499
click at [967, 452] on div at bounding box center [1033, 310] width 225 height 499
click at [1071, 423] on div at bounding box center [1033, 310] width 225 height 499
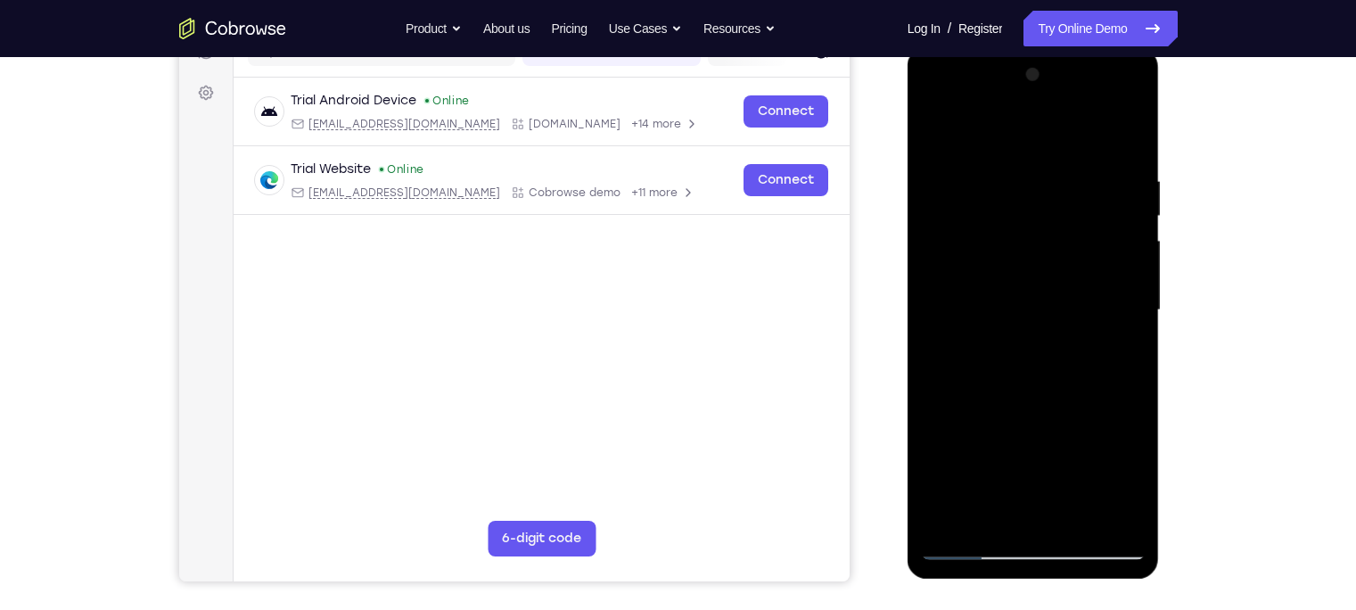
click at [1115, 355] on div at bounding box center [1033, 310] width 225 height 499
click at [1014, 415] on div at bounding box center [1033, 310] width 225 height 499
click at [969, 454] on div at bounding box center [1033, 310] width 225 height 499
click at [1073, 412] on div at bounding box center [1033, 310] width 225 height 499
click at [1055, 512] on div at bounding box center [1033, 310] width 225 height 499
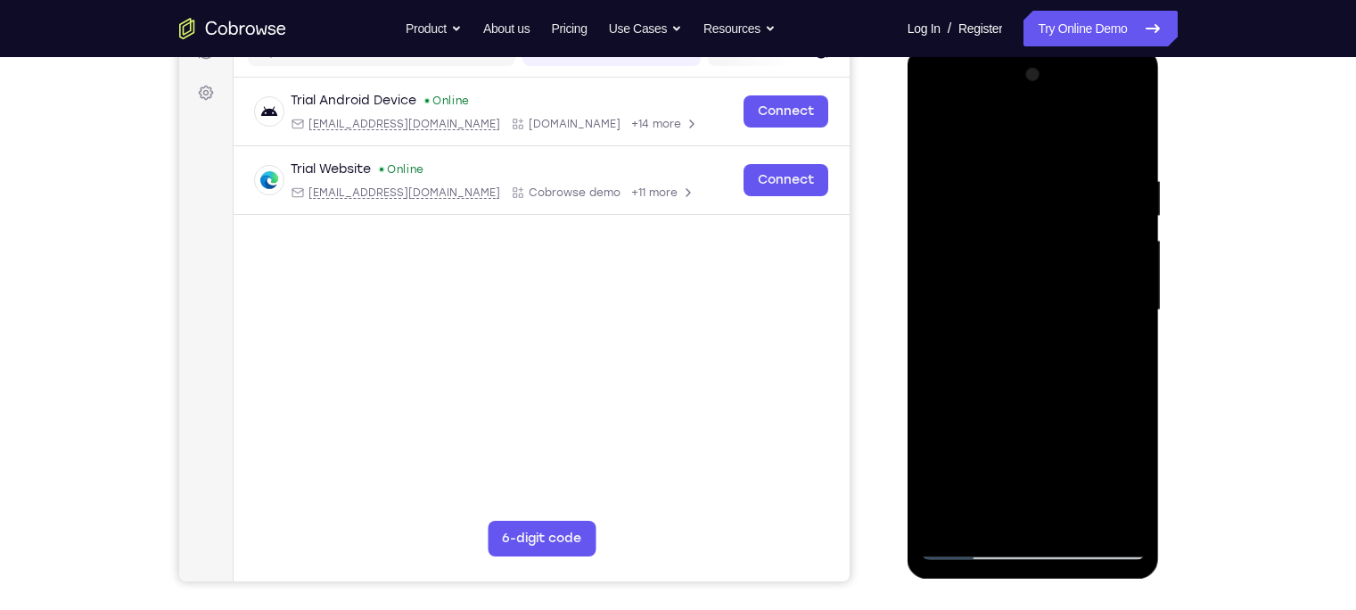
click at [1051, 456] on div at bounding box center [1033, 310] width 225 height 499
click at [1056, 480] on div at bounding box center [1033, 310] width 225 height 499
click at [951, 410] on div at bounding box center [1033, 310] width 225 height 499
click at [973, 451] on div at bounding box center [1033, 310] width 225 height 499
click at [1014, 450] on div at bounding box center [1033, 310] width 225 height 499
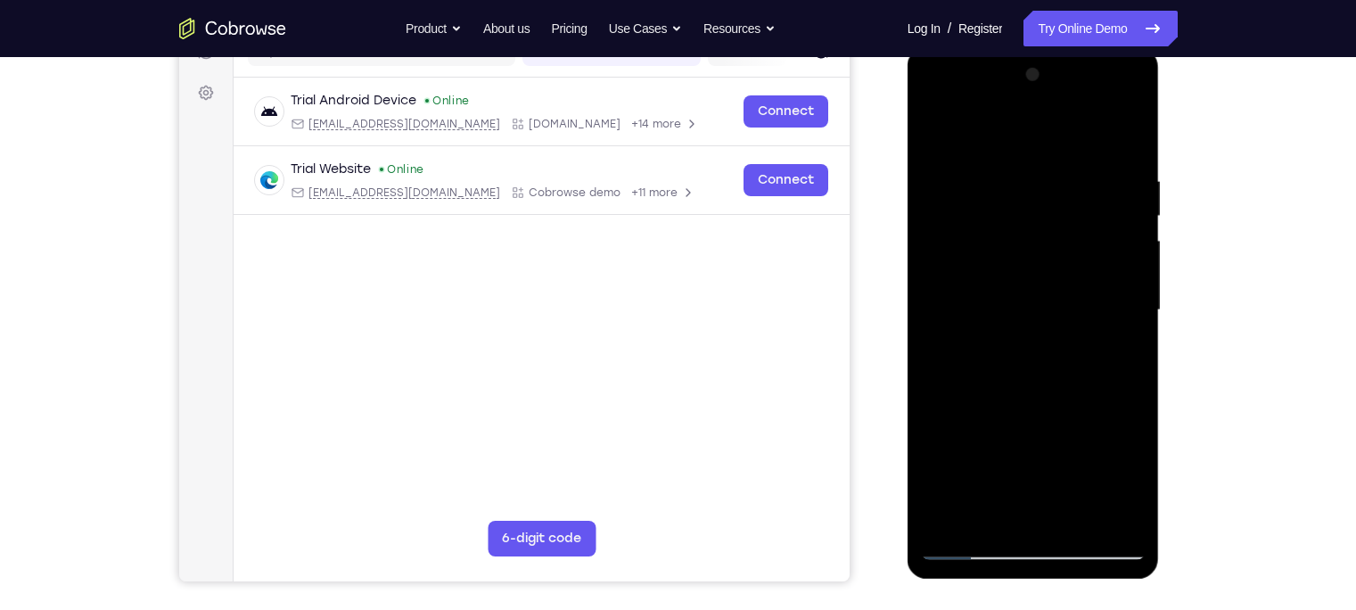
click at [1028, 512] on div at bounding box center [1033, 310] width 225 height 499
click at [1137, 485] on div at bounding box center [1033, 310] width 225 height 499
click at [1097, 451] on div at bounding box center [1033, 310] width 225 height 499
click at [1107, 421] on div at bounding box center [1033, 310] width 225 height 499
click at [1094, 446] on div at bounding box center [1033, 310] width 225 height 499
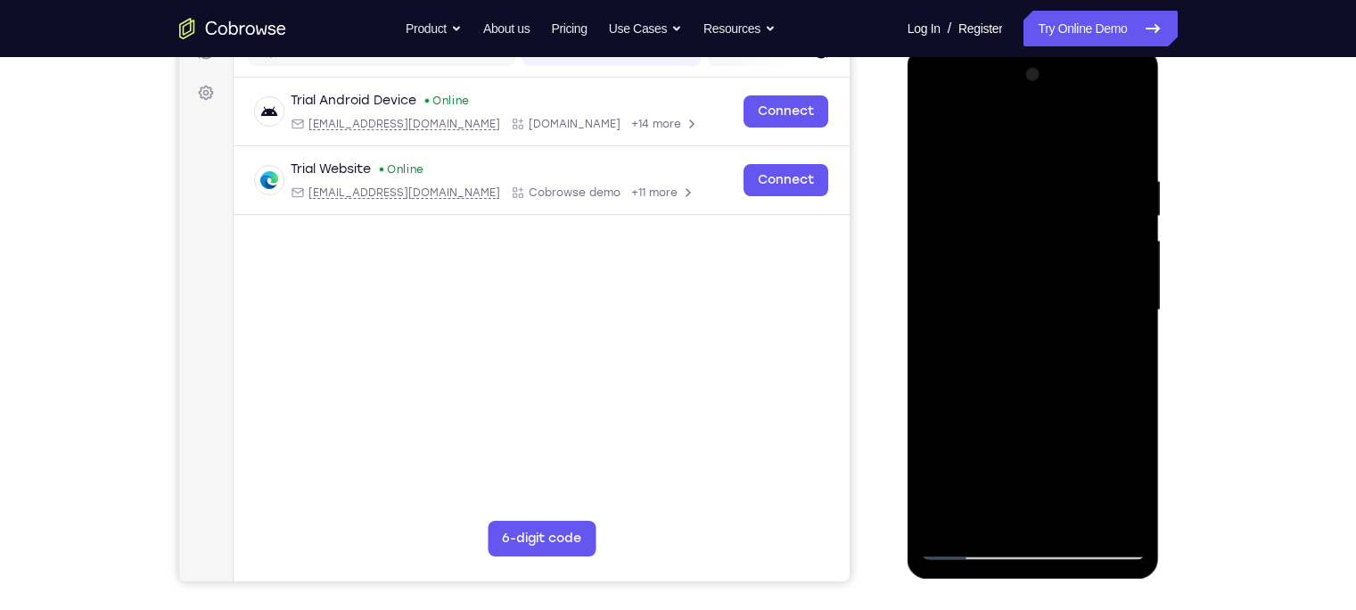
click at [1107, 480] on div at bounding box center [1033, 310] width 225 height 499
click at [1044, 503] on div at bounding box center [1033, 310] width 225 height 499
click at [1032, 446] on div at bounding box center [1033, 310] width 225 height 499
click at [952, 449] on div at bounding box center [1033, 310] width 225 height 499
click at [1035, 451] on div at bounding box center [1033, 310] width 225 height 499
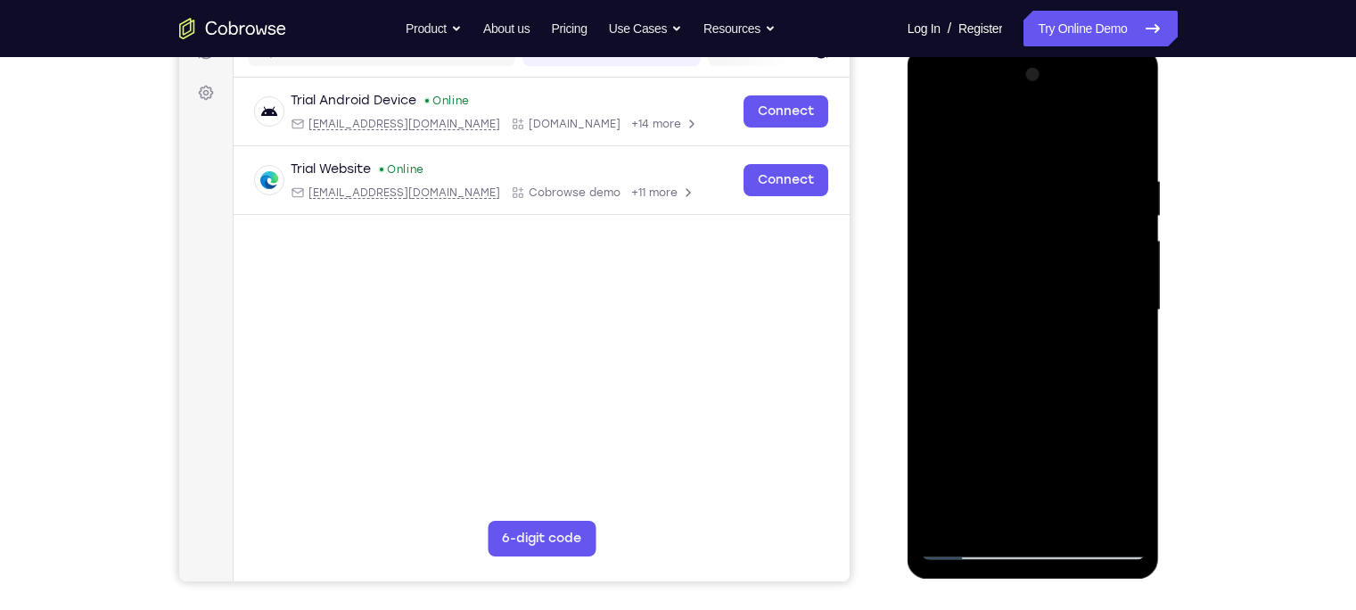
click at [1091, 451] on div at bounding box center [1033, 310] width 225 height 499
click at [1077, 417] on div at bounding box center [1033, 310] width 225 height 499
click at [1045, 520] on div at bounding box center [1033, 310] width 225 height 499
click at [994, 451] on div at bounding box center [1033, 310] width 225 height 499
click at [1114, 422] on div at bounding box center [1033, 310] width 225 height 499
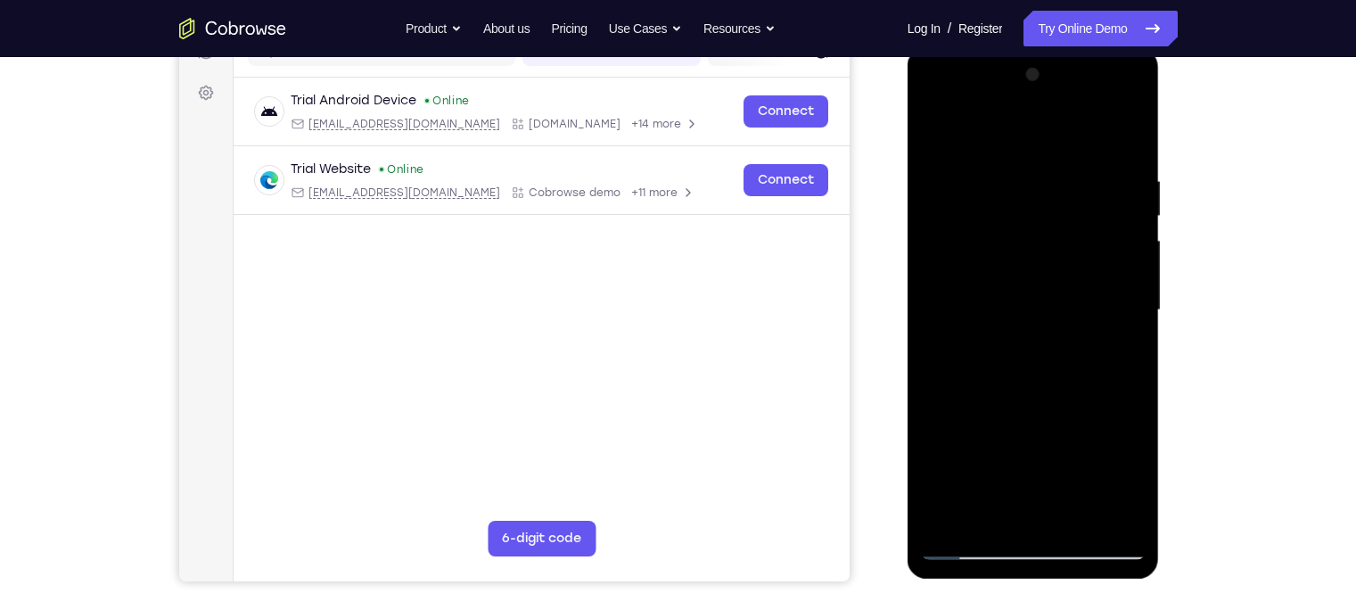
click at [1038, 450] on div at bounding box center [1033, 310] width 225 height 499
click at [1014, 449] on div at bounding box center [1033, 310] width 225 height 499
click at [1047, 487] on div at bounding box center [1033, 310] width 225 height 499
click at [1133, 514] on div at bounding box center [1033, 310] width 225 height 499
click at [993, 514] on div at bounding box center [1033, 310] width 225 height 499
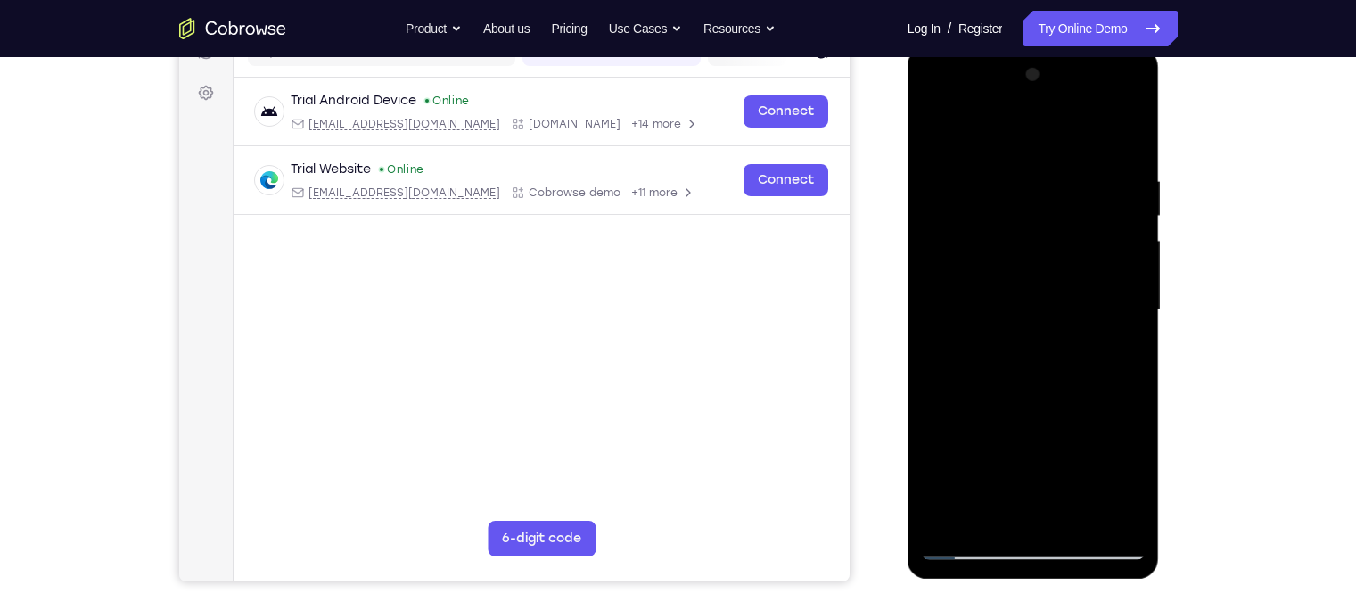
click at [944, 510] on div at bounding box center [1033, 310] width 225 height 499
click at [1129, 505] on div at bounding box center [1033, 310] width 225 height 499
click at [939, 508] on div at bounding box center [1033, 310] width 225 height 499
click at [1015, 357] on div at bounding box center [1033, 310] width 225 height 499
click at [989, 510] on div at bounding box center [1033, 310] width 225 height 499
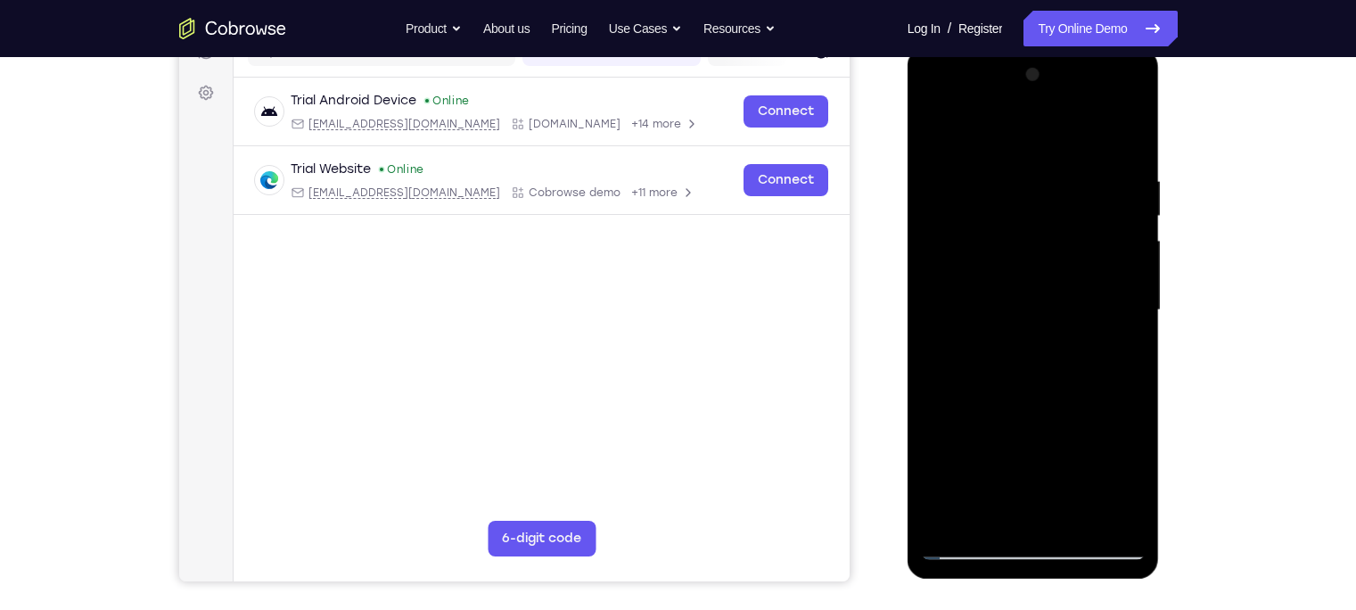
click at [993, 417] on div at bounding box center [1033, 310] width 225 height 499
click at [1014, 456] on div at bounding box center [1033, 310] width 225 height 499
click at [1014, 447] on div at bounding box center [1033, 310] width 225 height 499
click at [974, 449] on div at bounding box center [1033, 310] width 225 height 499
click at [1054, 481] on div at bounding box center [1033, 310] width 225 height 499
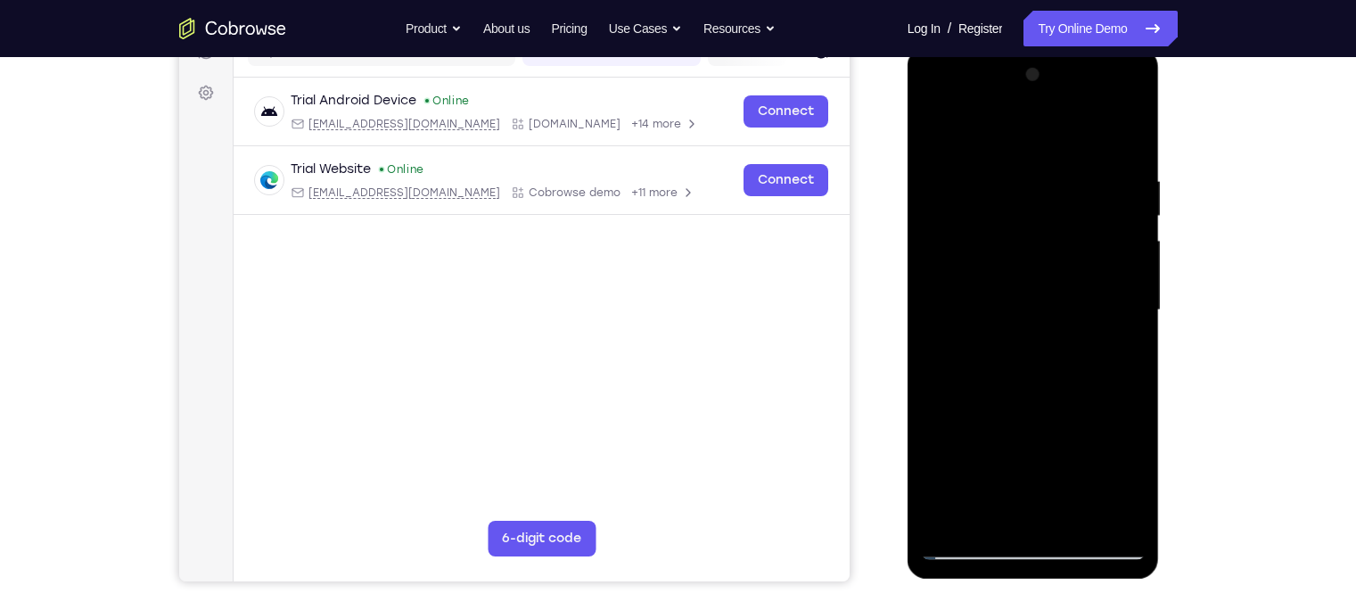
click at [993, 449] on div at bounding box center [1033, 310] width 225 height 499
click at [1039, 513] on div at bounding box center [1033, 310] width 225 height 499
click at [1091, 453] on div at bounding box center [1033, 310] width 225 height 499
click at [1114, 413] on div at bounding box center [1033, 310] width 225 height 499
click at [1030, 447] on div at bounding box center [1033, 310] width 225 height 499
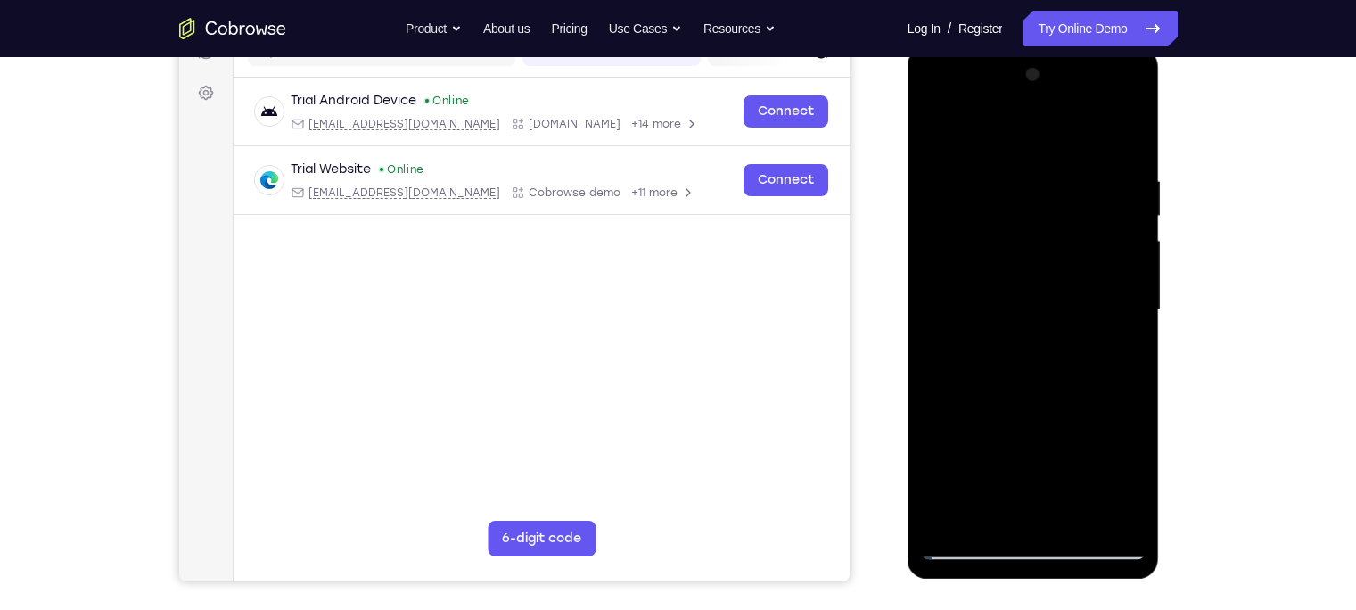
click at [1012, 411] on div at bounding box center [1033, 310] width 225 height 499
click at [1094, 482] on div at bounding box center [1033, 310] width 225 height 499
click at [1070, 412] on div at bounding box center [1033, 310] width 225 height 499
click at [1044, 516] on div at bounding box center [1033, 310] width 225 height 499
click at [1032, 447] on div at bounding box center [1033, 310] width 225 height 499
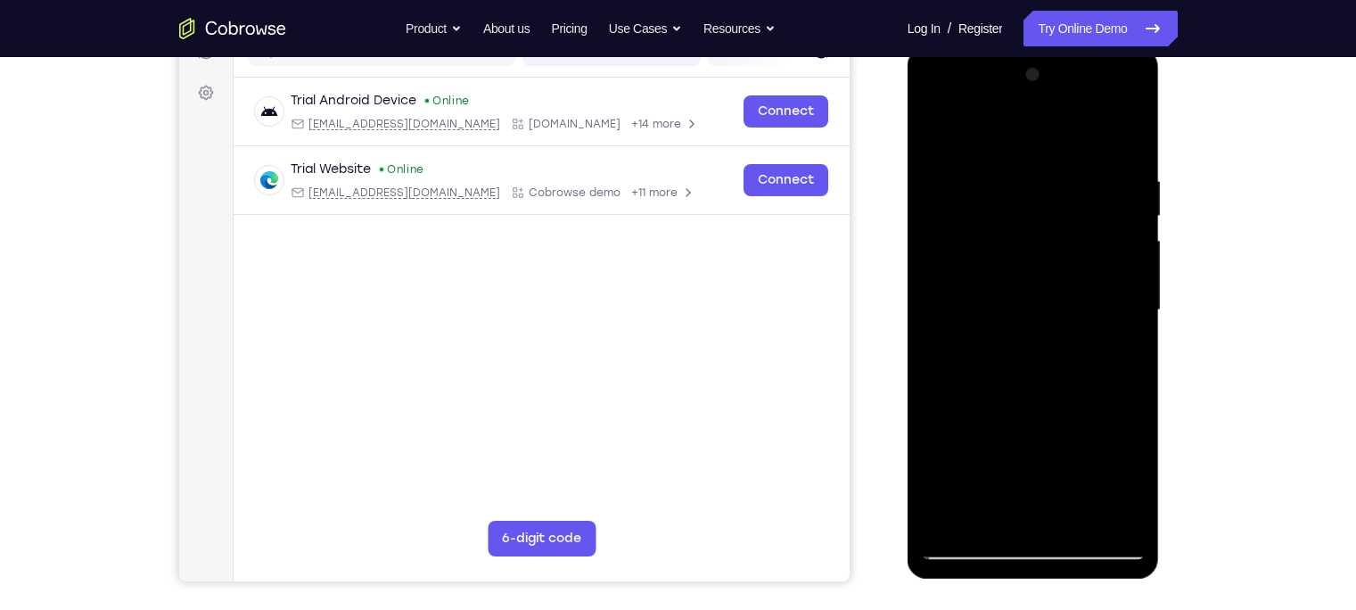
click at [1014, 447] on div at bounding box center [1033, 310] width 225 height 499
click at [995, 416] on div at bounding box center [1033, 310] width 225 height 499
click at [1014, 446] on div at bounding box center [1033, 310] width 225 height 499
click at [972, 454] on div at bounding box center [1033, 310] width 225 height 499
click at [1051, 487] on div at bounding box center [1033, 310] width 225 height 499
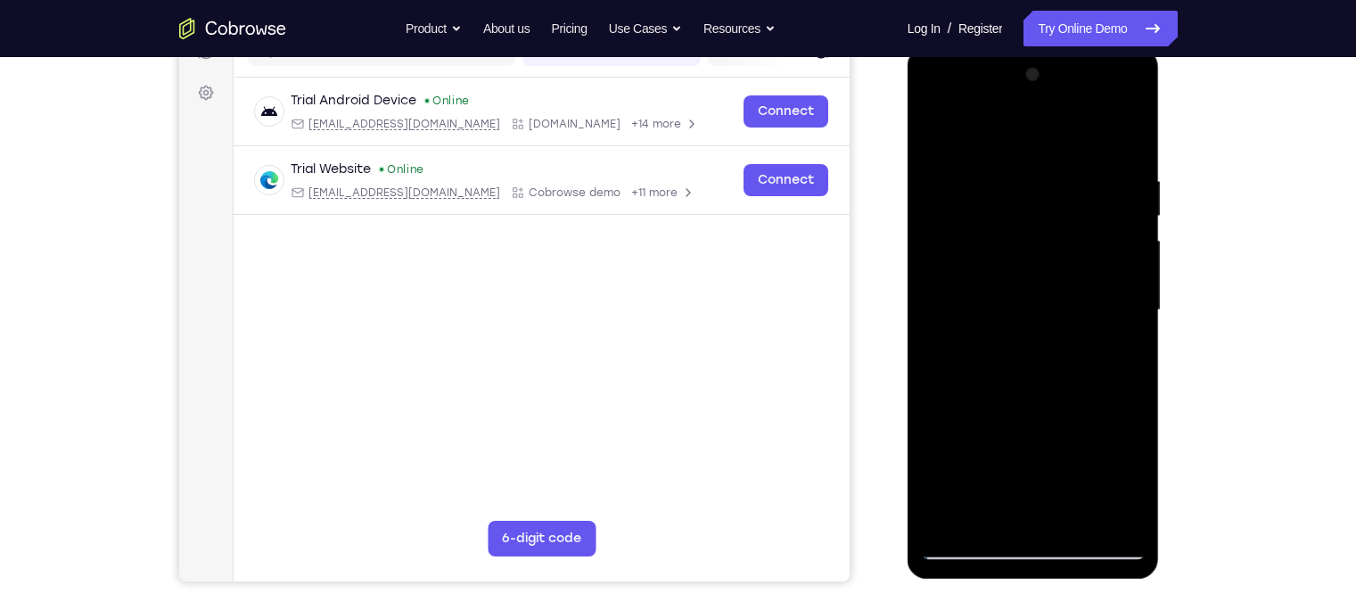
click at [990, 453] on div at bounding box center [1033, 310] width 225 height 499
click at [974, 453] on div at bounding box center [1033, 310] width 225 height 499
click at [1065, 419] on div at bounding box center [1033, 310] width 225 height 499
click at [1096, 355] on div at bounding box center [1033, 310] width 225 height 499
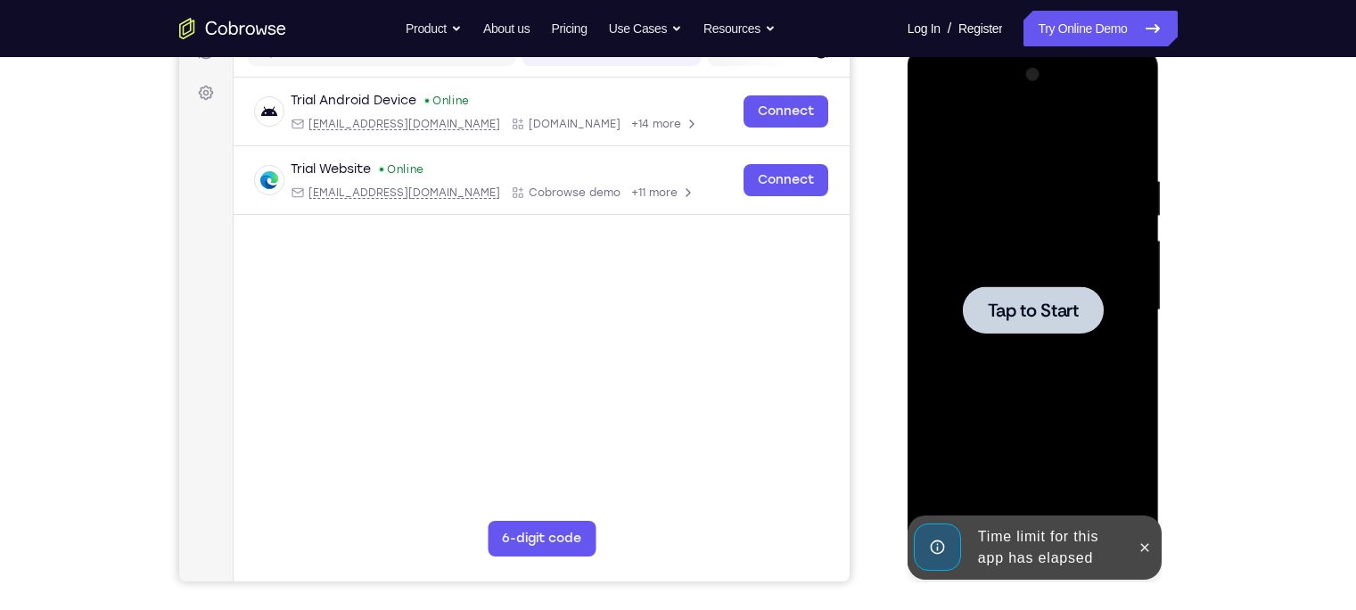
click at [1017, 362] on div at bounding box center [1033, 310] width 225 height 499
click at [1154, 550] on button at bounding box center [1144, 547] width 29 height 29
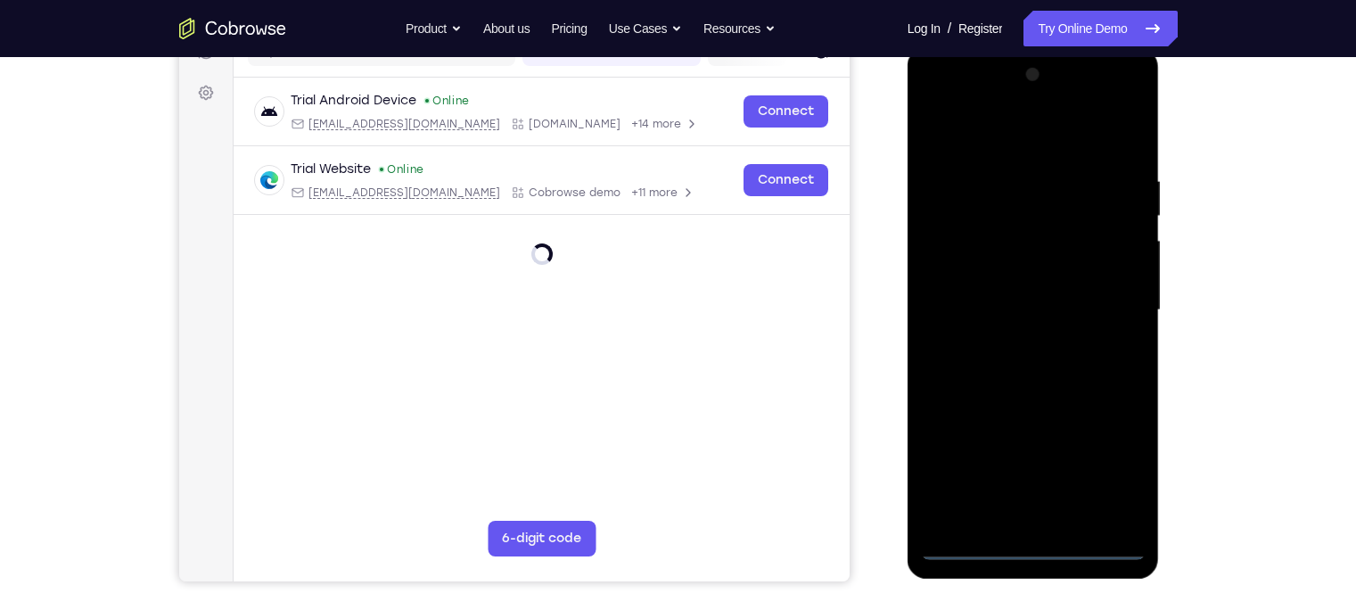
click at [1030, 546] on div at bounding box center [1033, 310] width 225 height 499
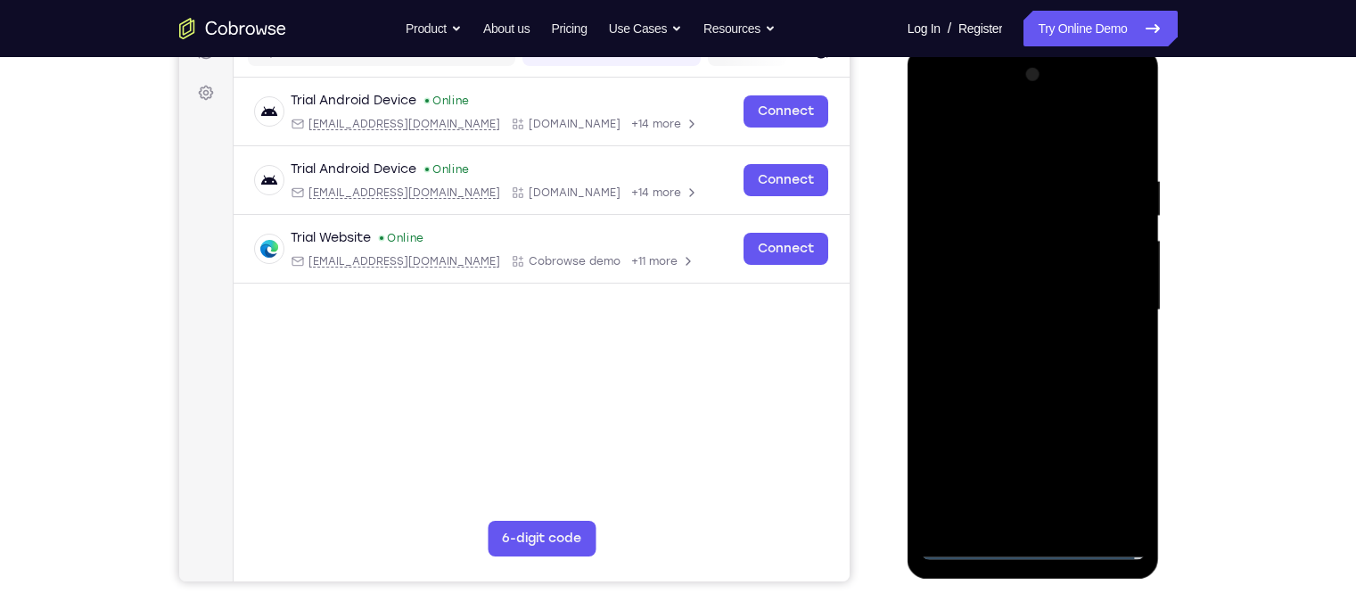
click at [1114, 461] on div at bounding box center [1033, 310] width 225 height 499
click at [939, 101] on div at bounding box center [1033, 310] width 225 height 499
click at [1107, 302] on div at bounding box center [1033, 310] width 225 height 499
click at [1009, 335] on div at bounding box center [1033, 310] width 225 height 499
click at [1026, 297] on div at bounding box center [1033, 310] width 225 height 499
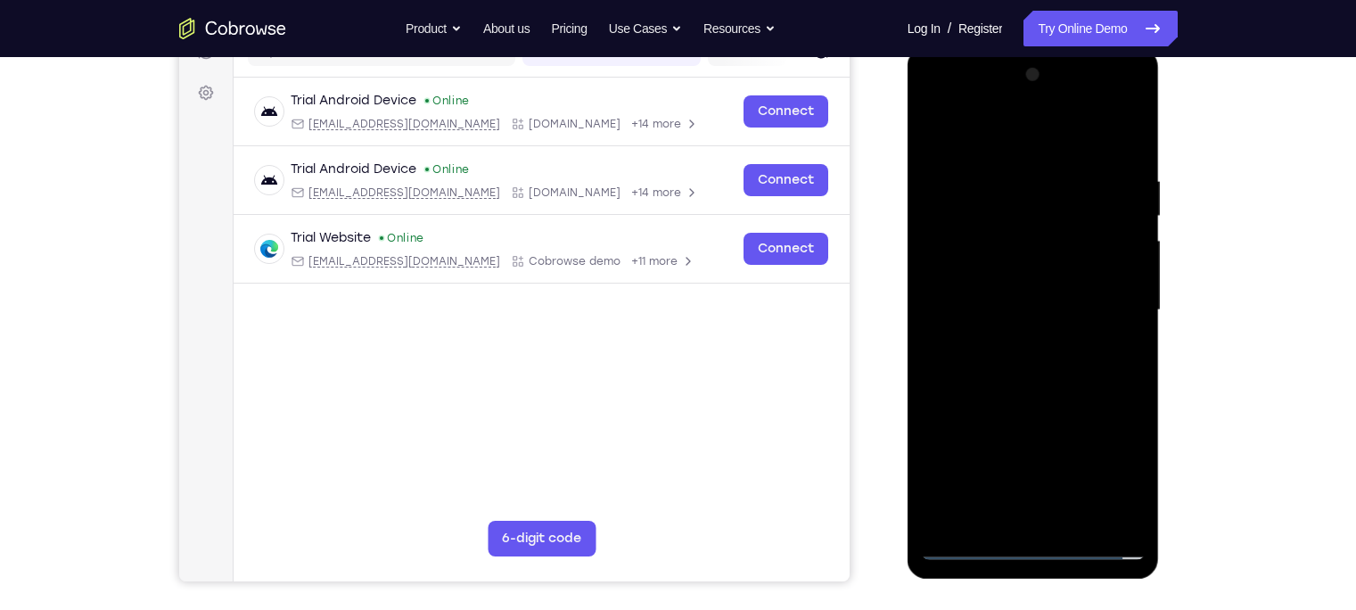
click at [1093, 267] on div at bounding box center [1033, 310] width 225 height 499
click at [1048, 309] on div at bounding box center [1033, 310] width 225 height 499
click at [1049, 304] on div at bounding box center [1033, 310] width 225 height 499
click at [1041, 364] on div at bounding box center [1033, 310] width 225 height 499
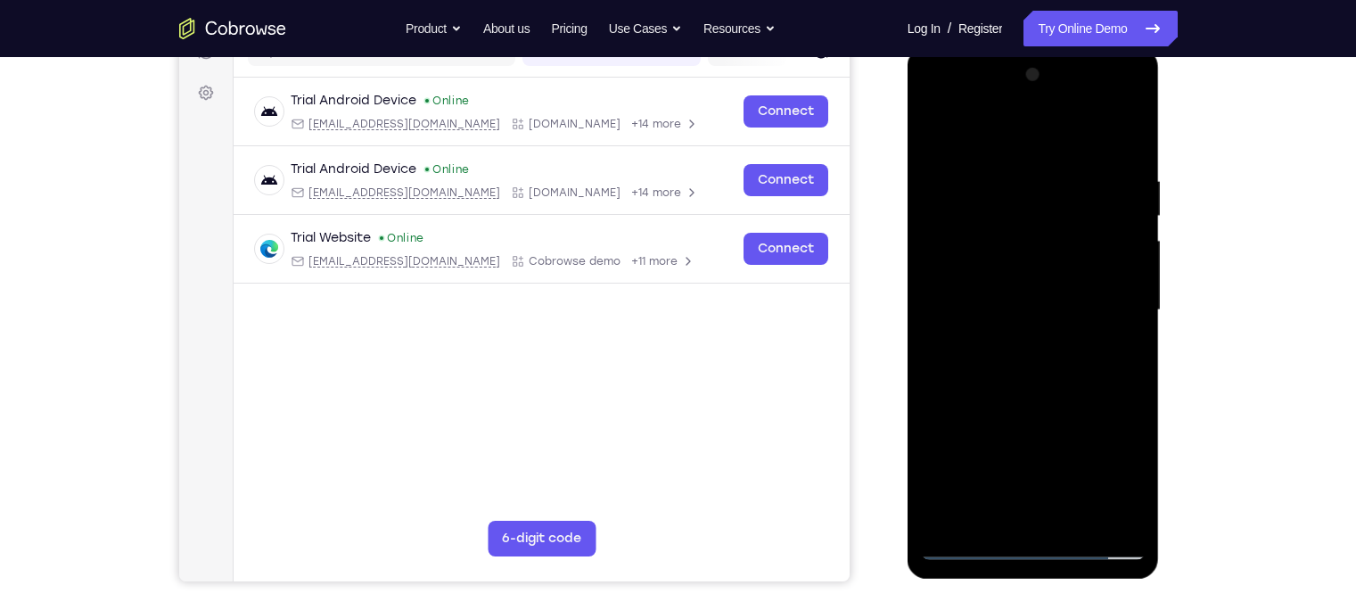
click at [1056, 361] on div at bounding box center [1033, 310] width 225 height 499
drag, startPoint x: 995, startPoint y: 150, endPoint x: 998, endPoint y: 99, distance: 50.9
click at [998, 99] on div at bounding box center [1033, 310] width 225 height 499
click at [1054, 365] on div at bounding box center [1033, 310] width 225 height 499
click at [1126, 158] on div at bounding box center [1033, 310] width 225 height 499
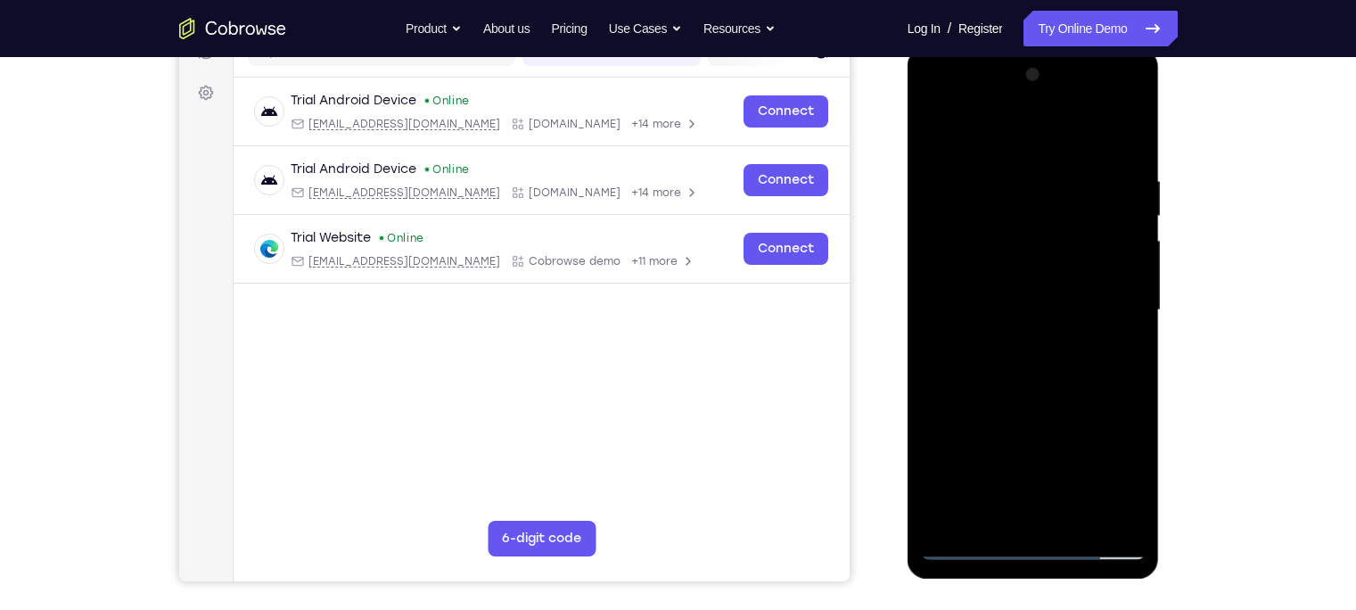
click at [1069, 517] on div at bounding box center [1033, 310] width 225 height 499
click at [1051, 399] on div at bounding box center [1033, 310] width 225 height 499
click at [1044, 287] on div at bounding box center [1033, 310] width 225 height 499
click at [1012, 506] on div at bounding box center [1033, 310] width 225 height 499
click at [934, 386] on div at bounding box center [1033, 310] width 225 height 499
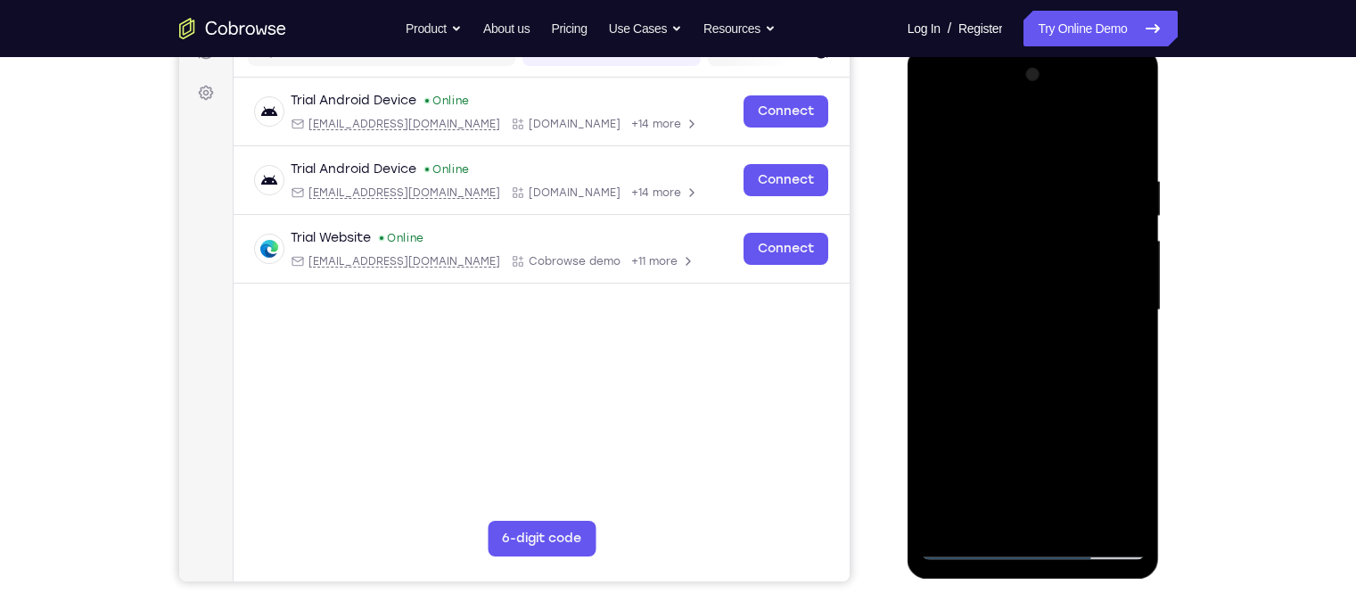
click at [932, 386] on div at bounding box center [1033, 310] width 225 height 499
click at [1061, 384] on div at bounding box center [1033, 310] width 225 height 499
click at [1000, 177] on div at bounding box center [1033, 310] width 225 height 499
click at [1020, 512] on div at bounding box center [1033, 310] width 225 height 499
drag, startPoint x: 1013, startPoint y: 430, endPoint x: 1034, endPoint y: 198, distance: 232.8
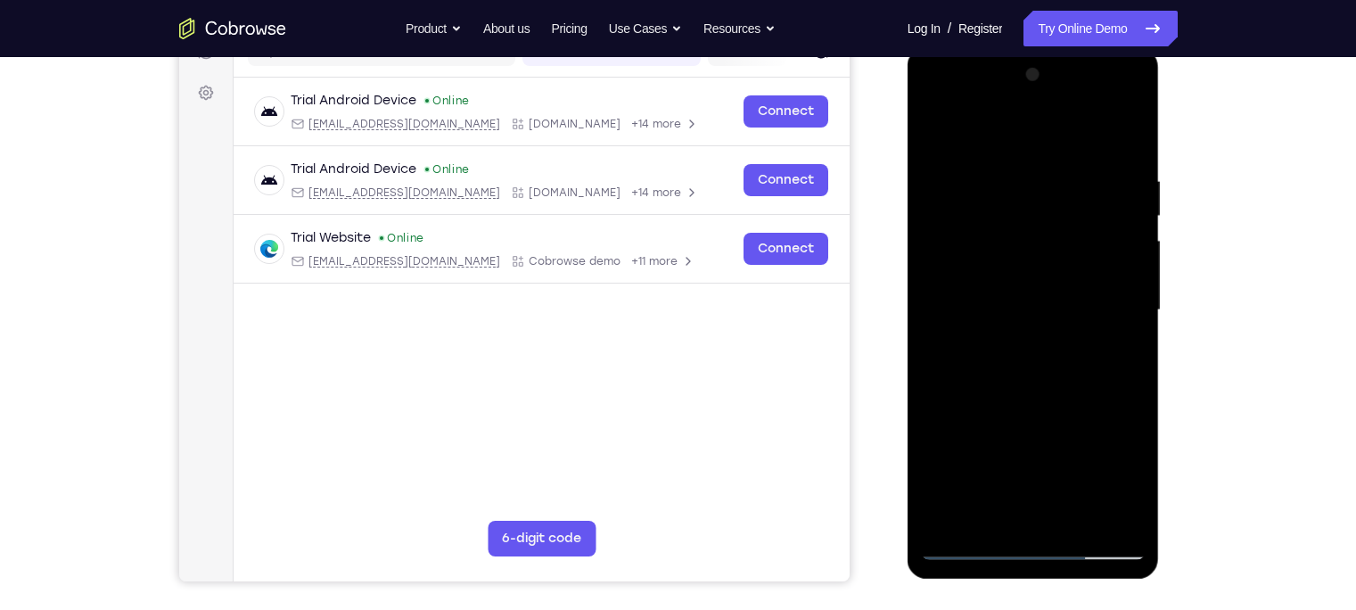
click at [1034, 198] on div at bounding box center [1033, 310] width 225 height 499
drag, startPoint x: 1006, startPoint y: 447, endPoint x: 1014, endPoint y: 209, distance: 238.1
click at [1014, 209] on div at bounding box center [1033, 310] width 225 height 499
drag, startPoint x: 997, startPoint y: 439, endPoint x: 1000, endPoint y: 239, distance: 199.7
click at [1000, 240] on div at bounding box center [1033, 310] width 225 height 499
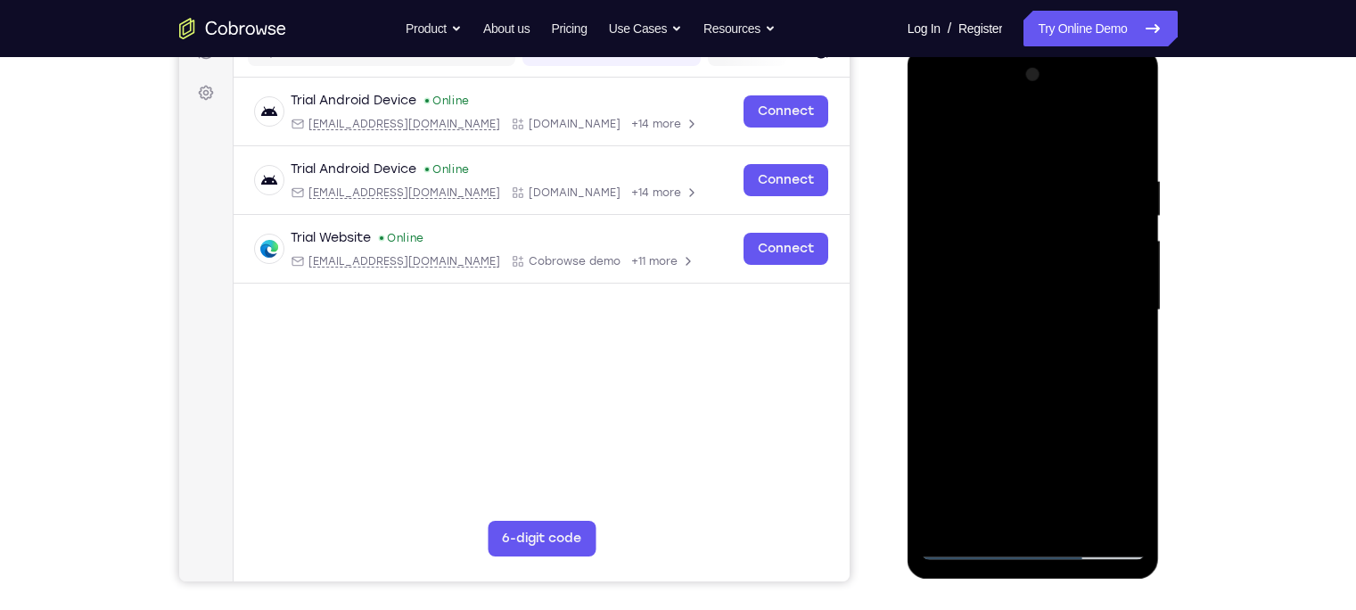
drag, startPoint x: 971, startPoint y: 459, endPoint x: 978, endPoint y: 298, distance: 161.5
click at [978, 298] on div at bounding box center [1033, 310] width 225 height 499
click at [957, 361] on div at bounding box center [1033, 310] width 225 height 499
drag, startPoint x: 1012, startPoint y: 425, endPoint x: 1008, endPoint y: 345, distance: 80.3
click at [1008, 345] on div at bounding box center [1033, 310] width 225 height 499
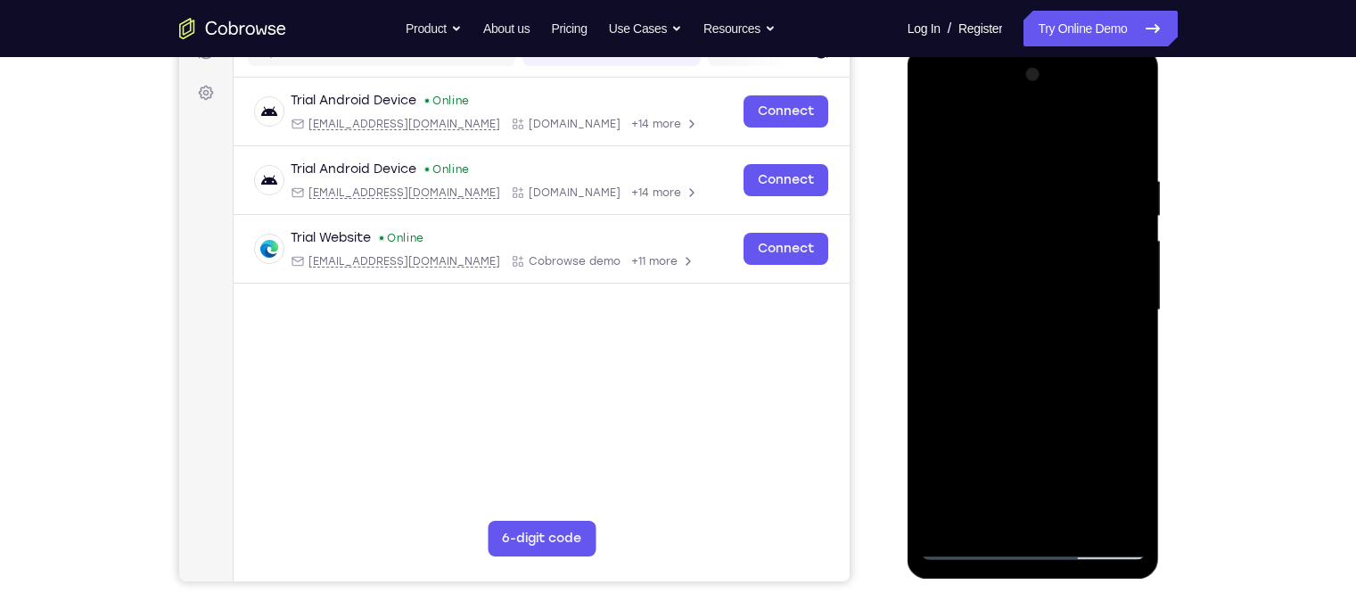
click at [974, 220] on div at bounding box center [1033, 310] width 225 height 499
click at [1110, 511] on div at bounding box center [1033, 310] width 225 height 499
click at [937, 100] on div at bounding box center [1033, 310] width 225 height 499
click at [940, 103] on div at bounding box center [1033, 310] width 225 height 499
click at [988, 511] on div at bounding box center [1033, 310] width 225 height 499
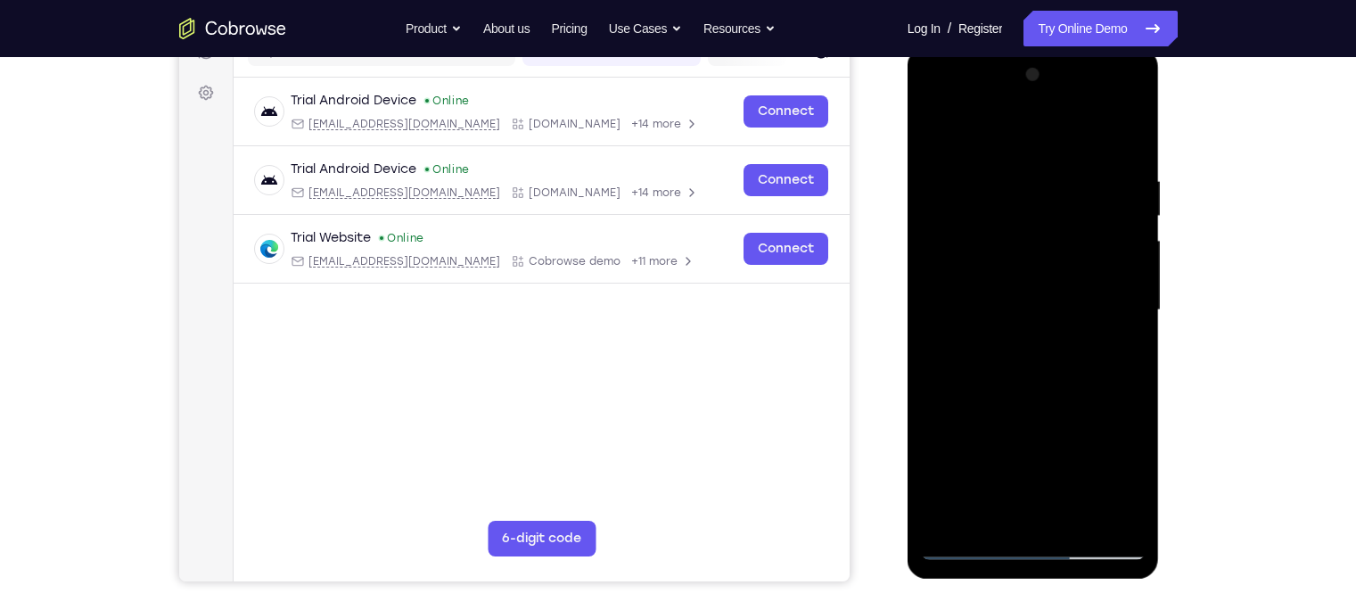
click at [1091, 451] on div at bounding box center [1033, 310] width 225 height 499
click at [1073, 480] on div at bounding box center [1033, 310] width 225 height 499
click at [1014, 453] on div at bounding box center [1033, 310] width 225 height 499
click at [989, 411] on div at bounding box center [1033, 310] width 225 height 499
click at [1030, 453] on div at bounding box center [1033, 310] width 225 height 499
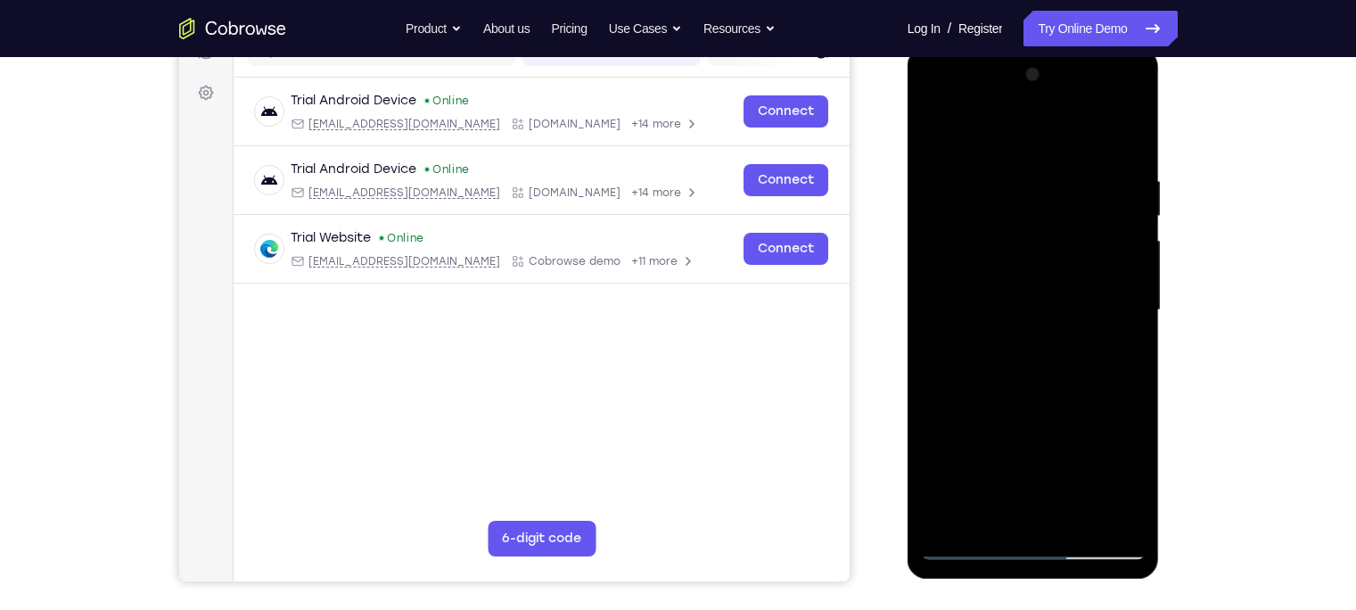
click at [1075, 452] on div at bounding box center [1033, 310] width 225 height 499
click at [1047, 519] on div at bounding box center [1033, 310] width 225 height 499
click at [950, 453] on div at bounding box center [1033, 310] width 225 height 499
click at [1075, 447] on div at bounding box center [1033, 310] width 225 height 499
click at [1115, 478] on div at bounding box center [1033, 310] width 225 height 499
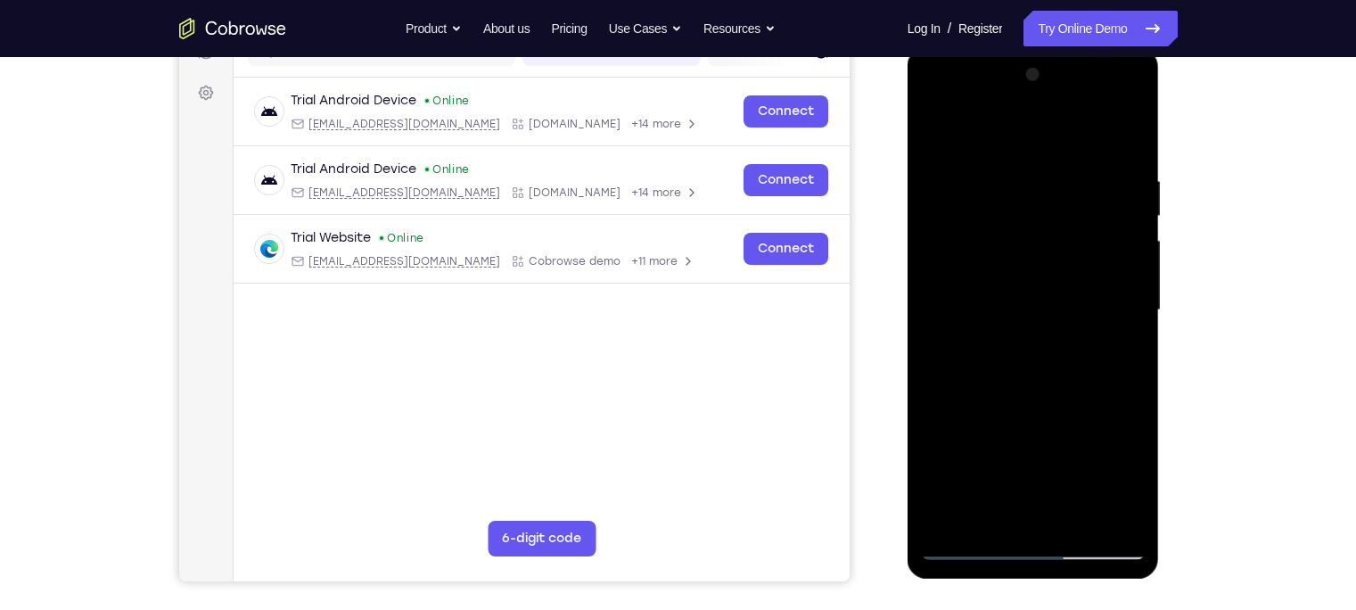
click at [969, 449] on div at bounding box center [1033, 310] width 225 height 499
click at [1051, 482] on div at bounding box center [1033, 310] width 225 height 499
click at [1070, 442] on div at bounding box center [1033, 310] width 225 height 499
click at [1044, 512] on div at bounding box center [1033, 310] width 225 height 499
click at [995, 418] on div at bounding box center [1033, 310] width 225 height 499
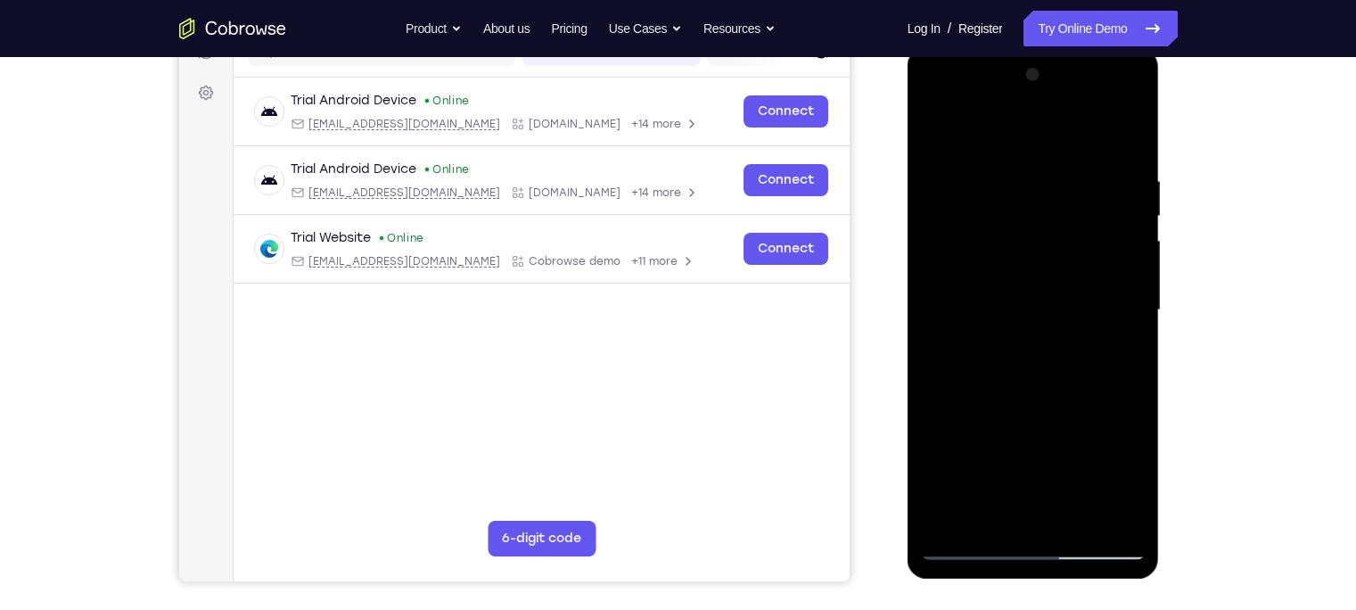
click at [1013, 456] on div at bounding box center [1033, 310] width 225 height 499
click at [972, 453] on div at bounding box center [1033, 310] width 225 height 499
click at [1054, 484] on div at bounding box center [1033, 310] width 225 height 499
click at [989, 451] on div at bounding box center [1033, 310] width 225 height 499
click at [1047, 513] on div at bounding box center [1033, 310] width 225 height 499
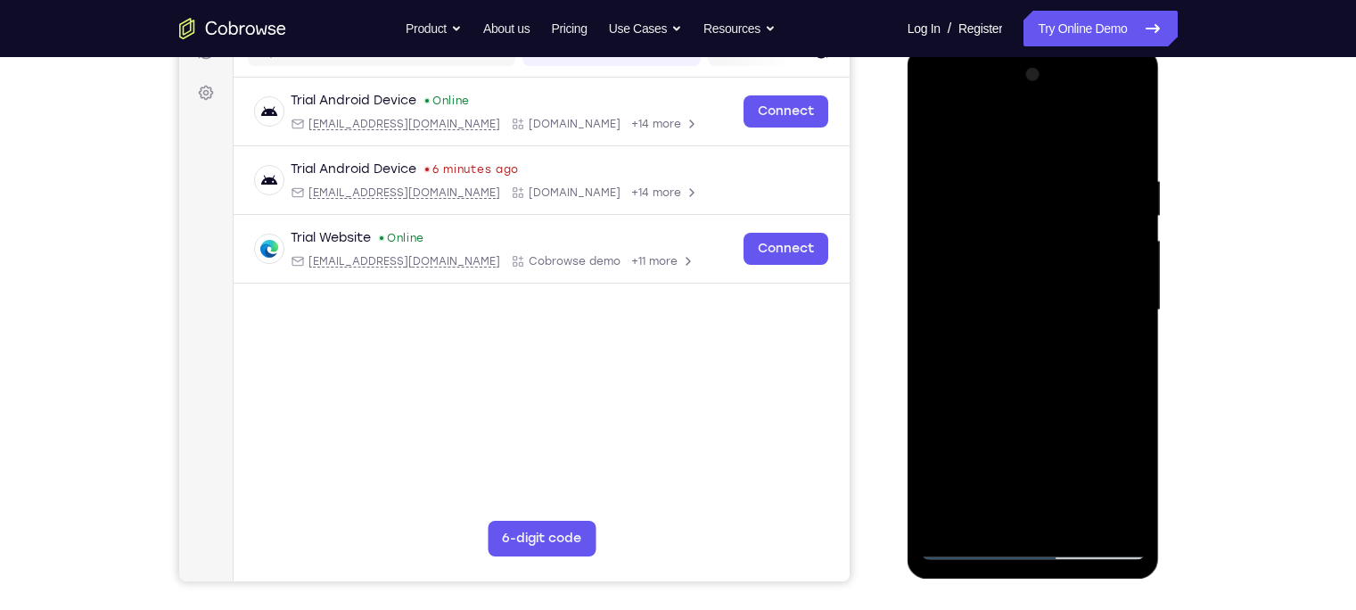
click at [1094, 450] on div at bounding box center [1033, 310] width 225 height 499
click at [1109, 424] on div at bounding box center [1033, 310] width 225 height 499
click at [1028, 450] on div at bounding box center [1033, 310] width 225 height 499
click at [1014, 422] on div at bounding box center [1033, 310] width 225 height 499
click at [1094, 485] on div at bounding box center [1033, 310] width 225 height 499
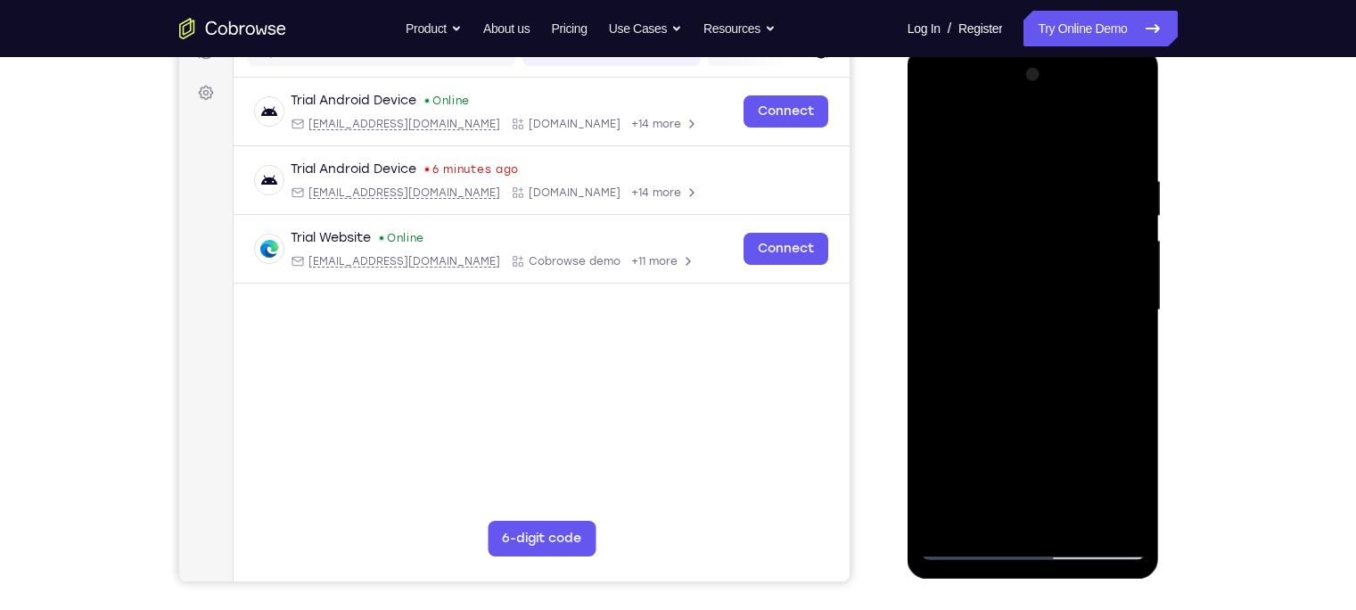
click at [1070, 415] on div at bounding box center [1033, 310] width 225 height 499
click at [1036, 514] on div at bounding box center [1033, 310] width 225 height 499
click at [1035, 447] on div at bounding box center [1033, 310] width 225 height 499
click at [1016, 447] on div at bounding box center [1033, 310] width 225 height 499
click at [993, 419] on div at bounding box center [1033, 310] width 225 height 499
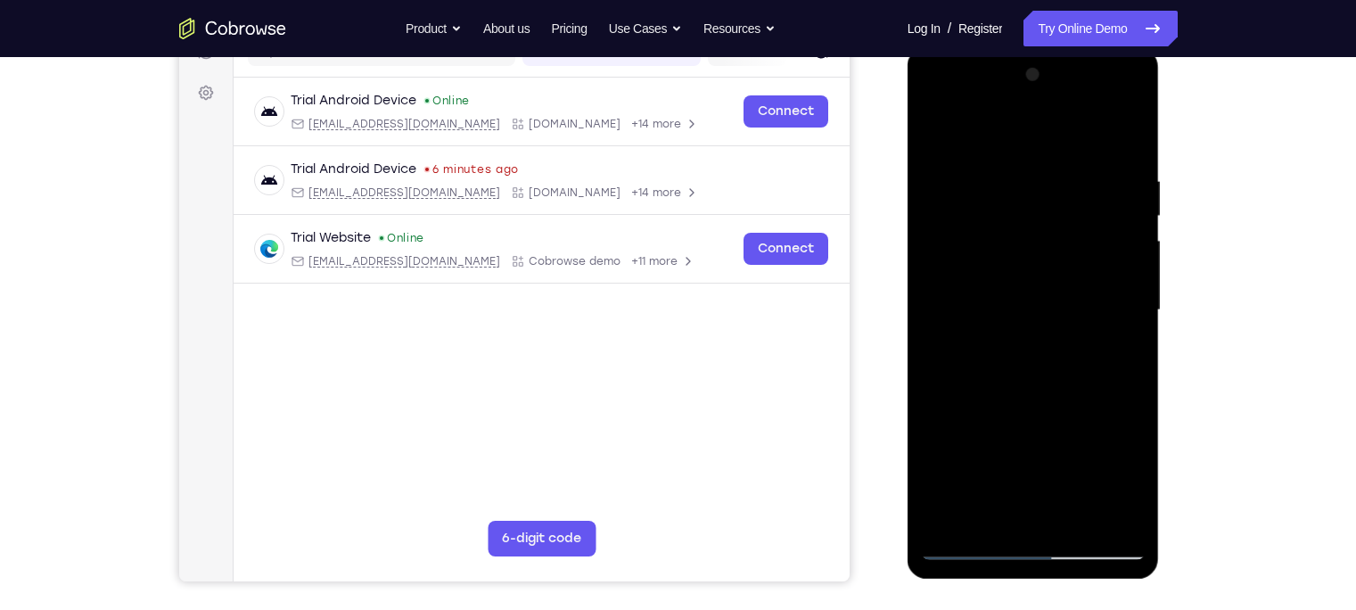
click at [1009, 447] on div at bounding box center [1033, 310] width 225 height 499
click at [968, 447] on div at bounding box center [1033, 310] width 225 height 499
click at [1054, 484] on div at bounding box center [1033, 310] width 225 height 499
click at [989, 454] on div at bounding box center [1033, 310] width 225 height 499
click at [971, 453] on div at bounding box center [1033, 310] width 225 height 499
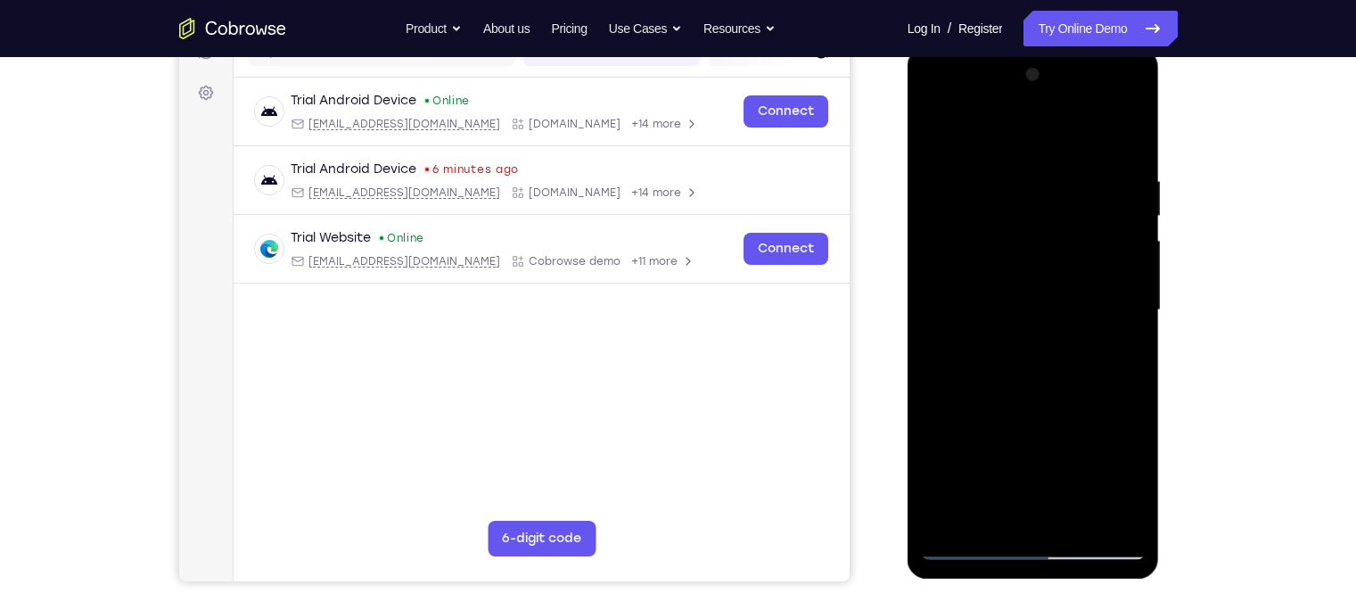
click at [1072, 416] on div at bounding box center [1033, 310] width 225 height 499
click at [1129, 353] on div at bounding box center [1033, 310] width 225 height 499
click at [974, 447] on div at bounding box center [1033, 310] width 225 height 499
click at [1111, 448] on div at bounding box center [1033, 310] width 225 height 499
click at [1014, 445] on div at bounding box center [1033, 310] width 225 height 499
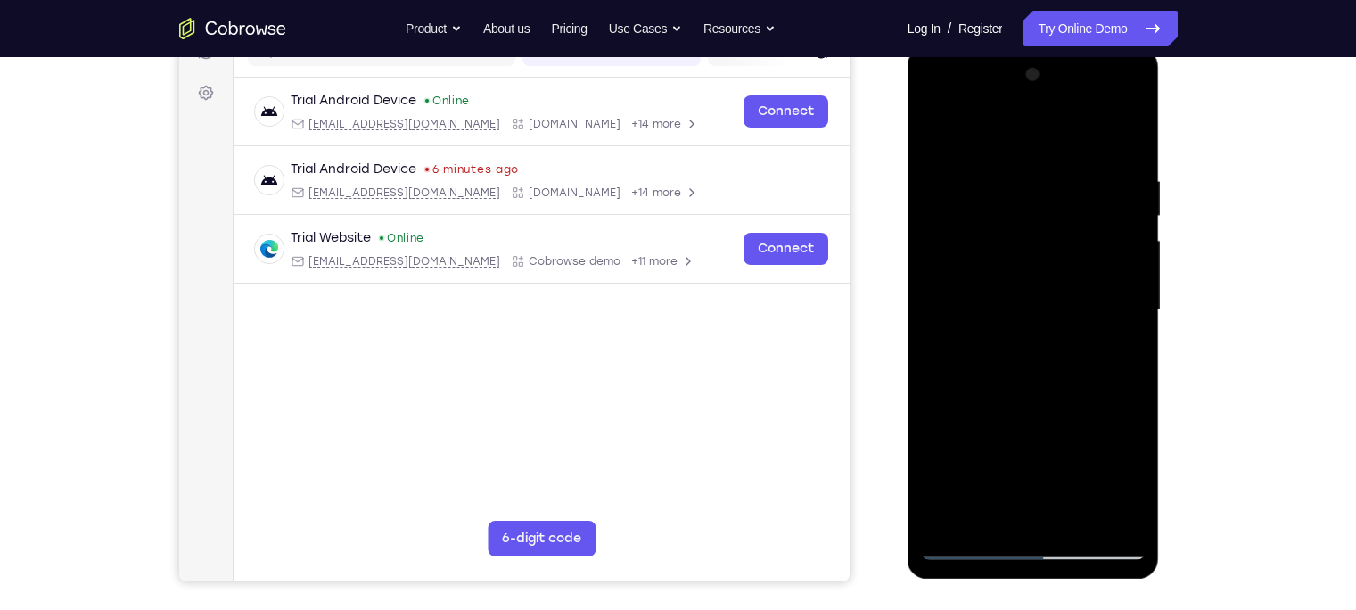
click at [1094, 447] on div at bounding box center [1033, 310] width 225 height 499
click at [1070, 445] on div at bounding box center [1033, 310] width 225 height 499
click at [974, 447] on div at bounding box center [1033, 310] width 225 height 499
click at [1039, 519] on div at bounding box center [1033, 310] width 225 height 499
click at [1052, 482] on div at bounding box center [1033, 310] width 225 height 499
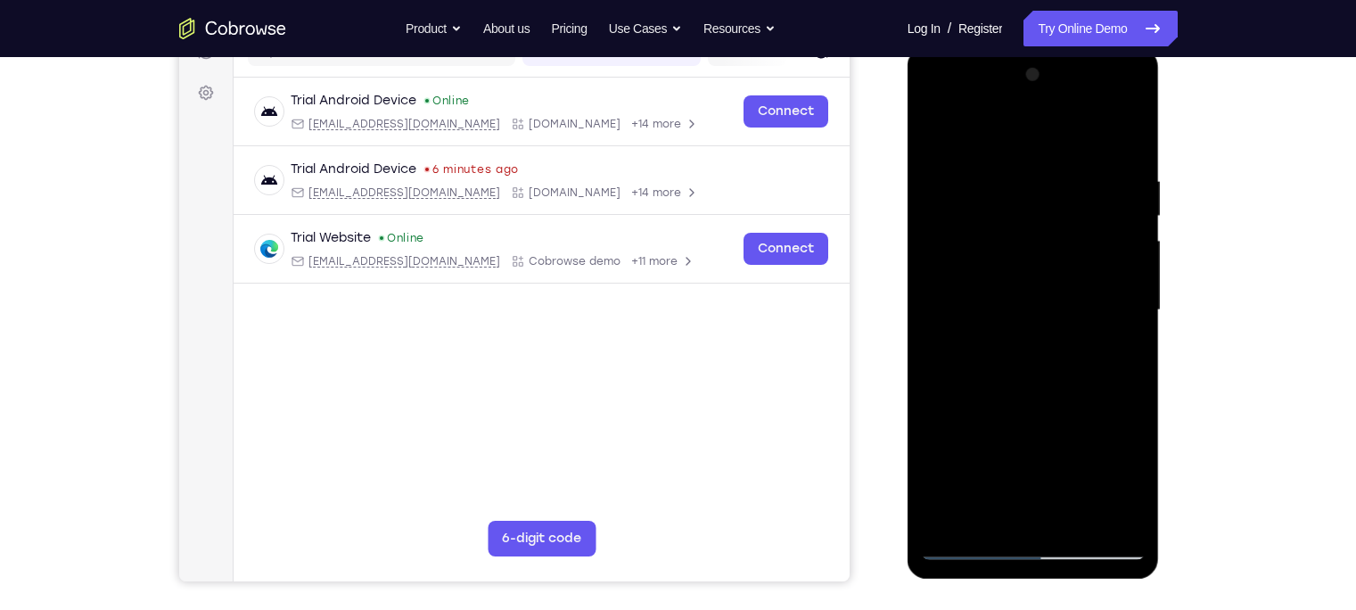
click at [1032, 446] on div at bounding box center [1033, 310] width 225 height 499
click at [1073, 448] on div at bounding box center [1033, 310] width 225 height 499
click at [1030, 443] on div at bounding box center [1033, 310] width 225 height 499
click at [1036, 506] on div at bounding box center [1033, 310] width 225 height 499
click at [1072, 418] on div at bounding box center [1033, 310] width 225 height 499
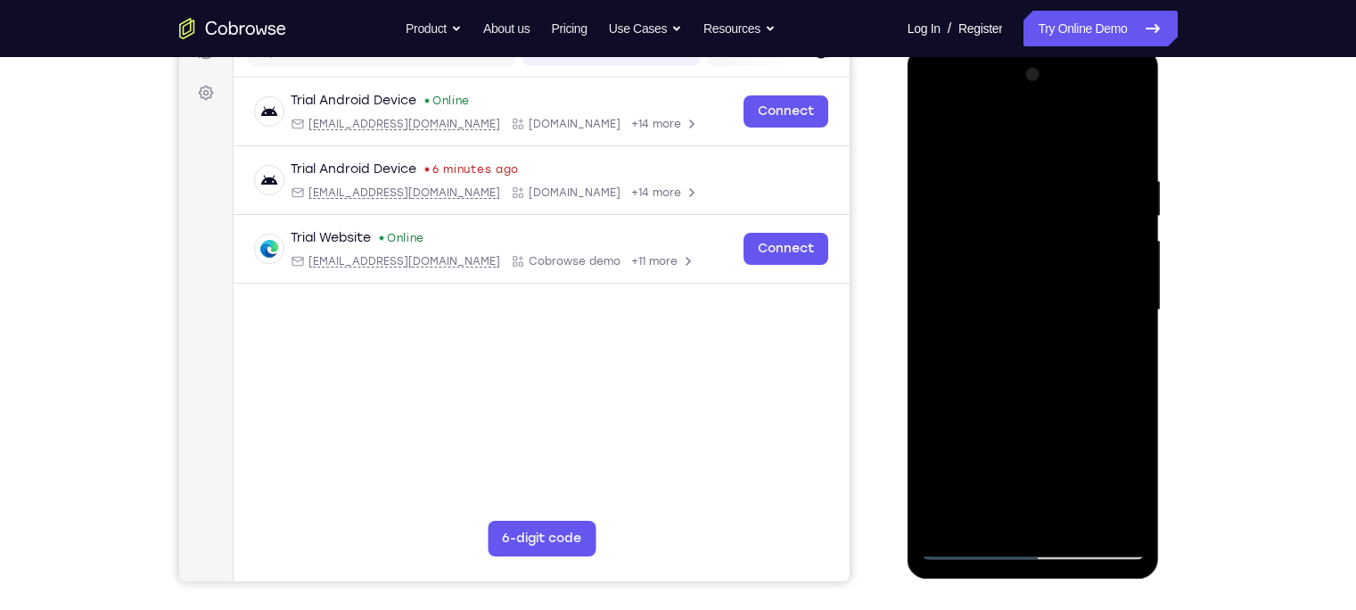
click at [993, 415] on div at bounding box center [1033, 310] width 225 height 499
click at [1028, 447] on div at bounding box center [1033, 310] width 225 height 499
click at [993, 449] on div at bounding box center [1033, 310] width 225 height 499
click at [1016, 450] on div at bounding box center [1033, 310] width 225 height 499
click at [1072, 415] on div at bounding box center [1033, 310] width 225 height 499
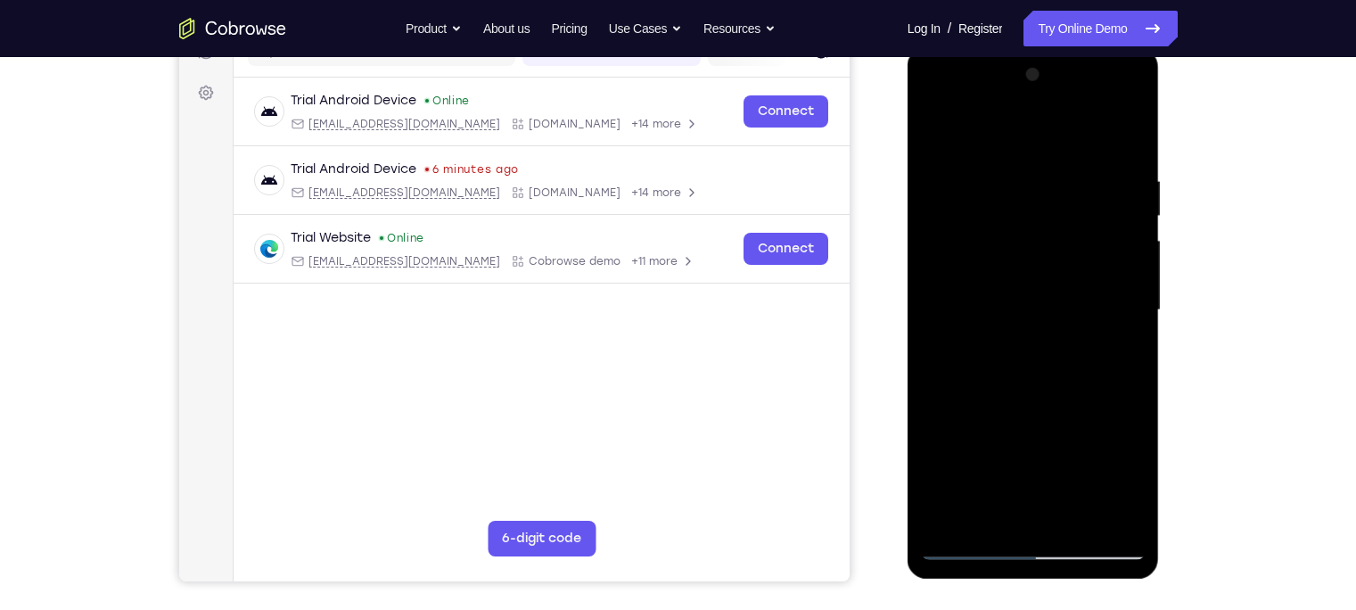
click at [1042, 513] on div at bounding box center [1033, 310] width 225 height 499
click at [1049, 416] on div at bounding box center [1033, 310] width 225 height 499
click at [1012, 437] on div at bounding box center [1033, 310] width 225 height 499
click at [1136, 447] on div at bounding box center [1033, 310] width 225 height 499
click at [1058, 480] on div at bounding box center [1033, 310] width 225 height 499
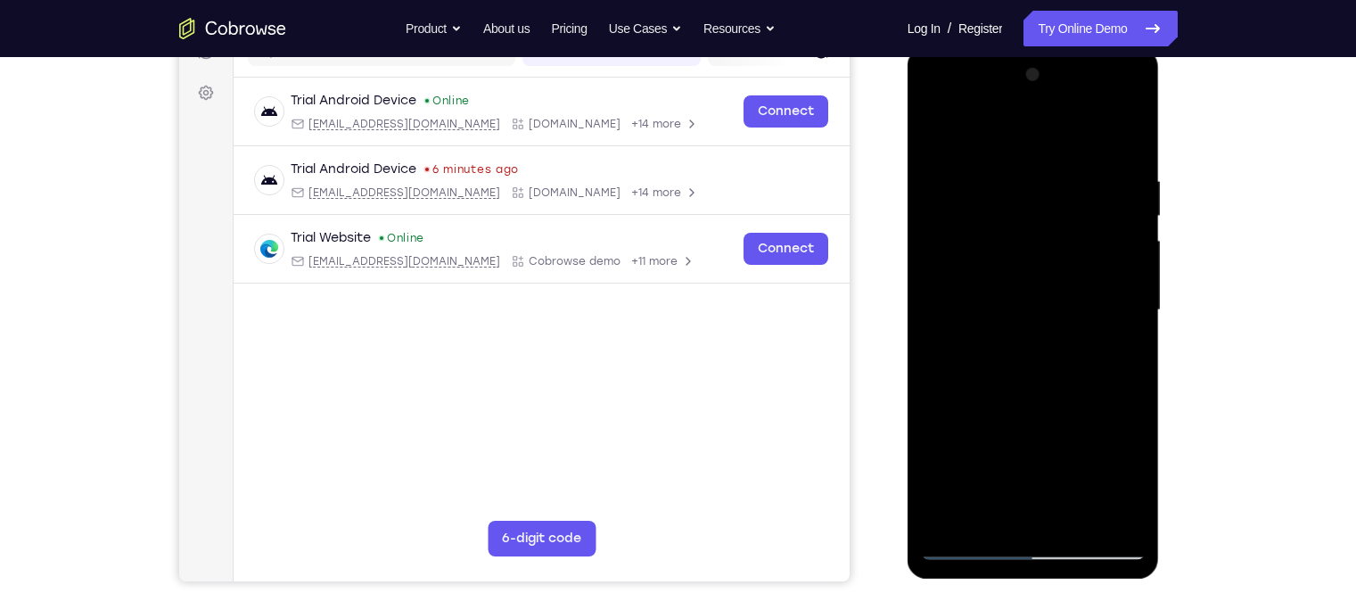
click at [1018, 454] on div at bounding box center [1033, 310] width 225 height 499
click at [1127, 351] on div at bounding box center [1033, 310] width 225 height 499
click at [1056, 482] on div at bounding box center [1033, 310] width 225 height 499
click at [990, 448] on div at bounding box center [1033, 310] width 225 height 499
click at [1056, 405] on div at bounding box center [1033, 310] width 225 height 499
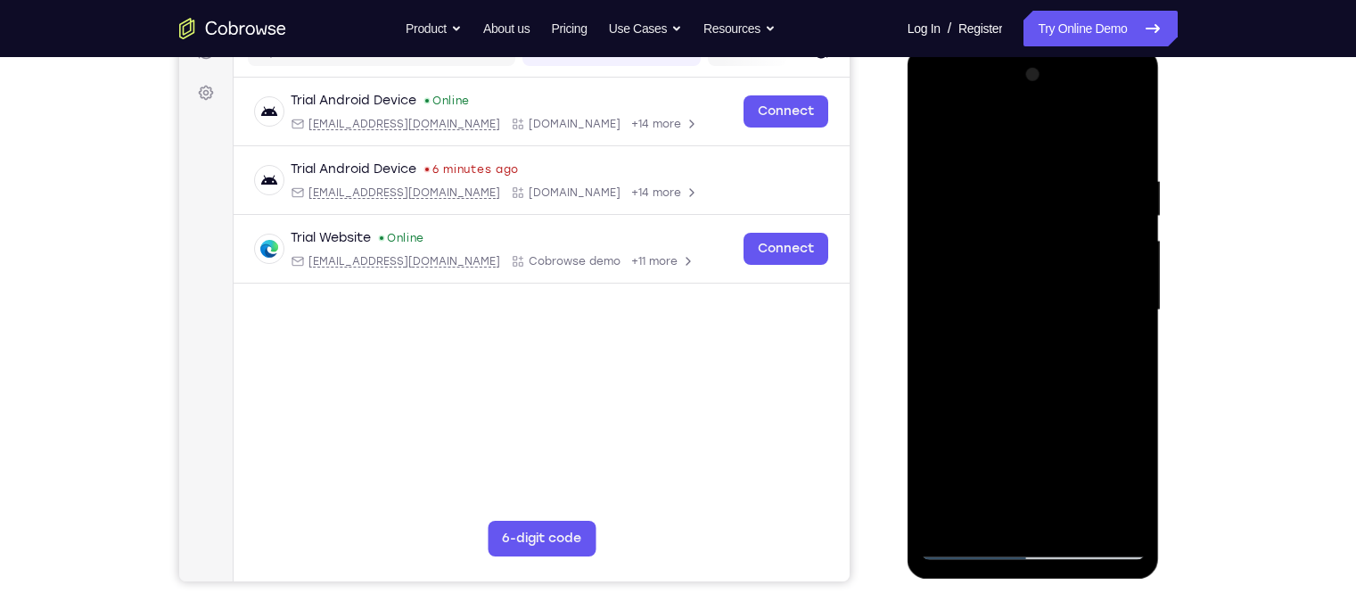
click at [1056, 447] on div at bounding box center [1033, 310] width 225 height 499
click at [1136, 477] on div at bounding box center [1033, 310] width 225 height 499
click at [1055, 482] on div at bounding box center [1033, 310] width 225 height 499
click at [991, 449] on div at bounding box center [1033, 310] width 225 height 499
click at [1051, 416] on div at bounding box center [1033, 310] width 225 height 499
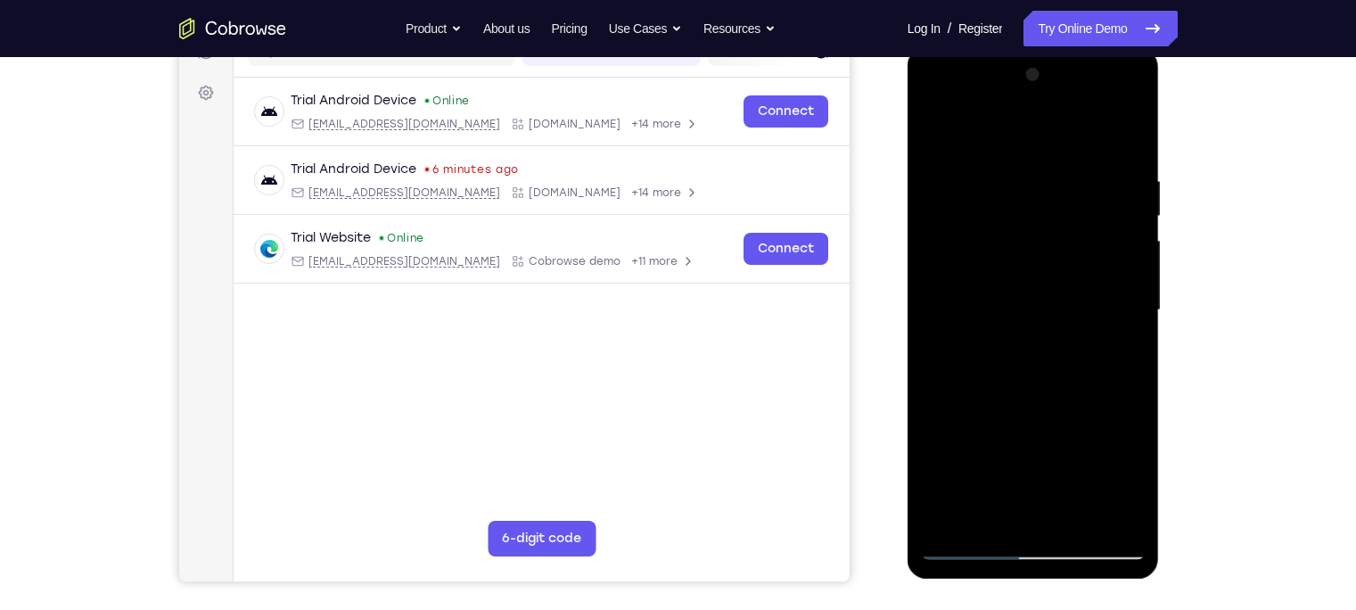
click at [1052, 447] on div at bounding box center [1033, 310] width 225 height 499
click at [933, 477] on div at bounding box center [1033, 310] width 225 height 499
click at [990, 480] on div at bounding box center [1033, 310] width 225 height 499
click at [1032, 513] on div at bounding box center [1033, 310] width 225 height 499
click at [1012, 448] on div at bounding box center [1033, 310] width 225 height 499
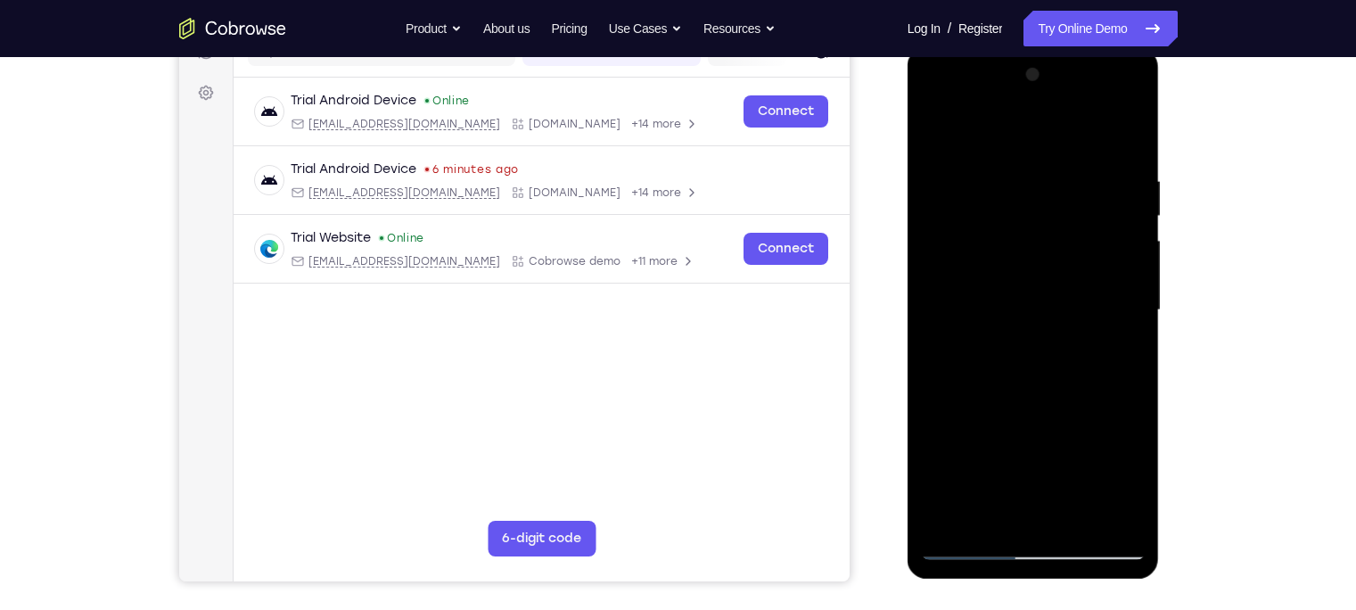
click at [1114, 413] on div at bounding box center [1033, 310] width 225 height 499
click at [931, 415] on div at bounding box center [1033, 310] width 225 height 499
click at [995, 482] on div at bounding box center [1033, 310] width 225 height 499
click at [1052, 448] on div at bounding box center [1033, 310] width 225 height 499
click at [1117, 452] on div at bounding box center [1033, 310] width 225 height 499
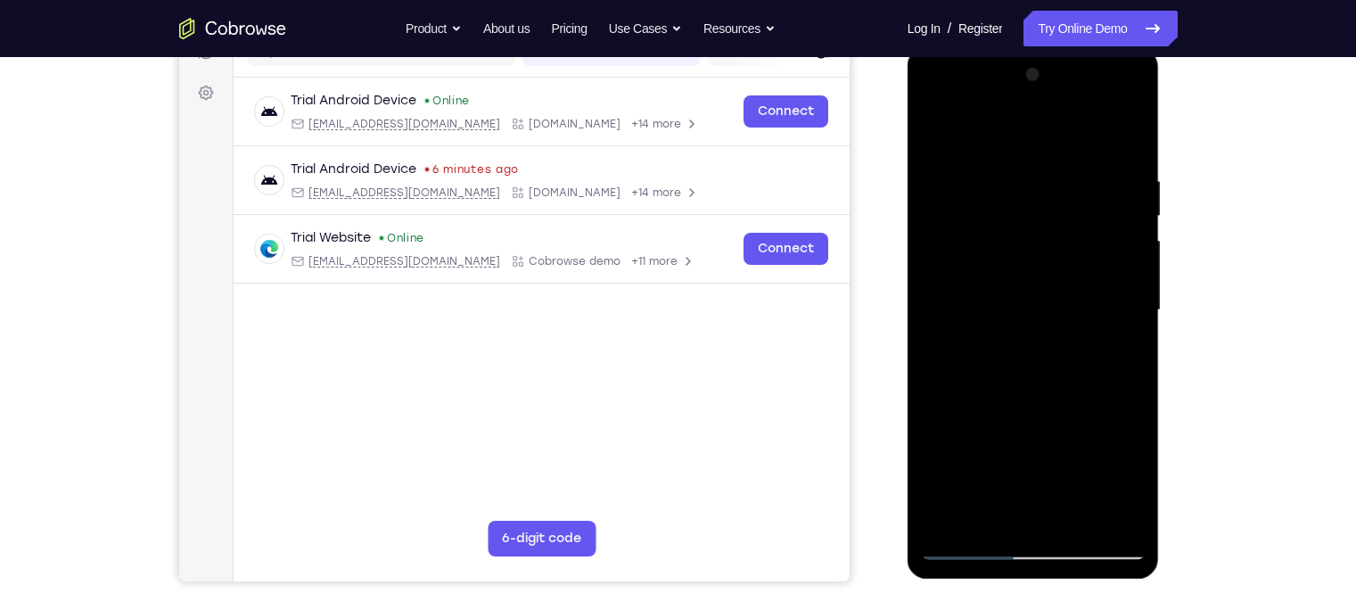
click at [1046, 503] on div at bounding box center [1033, 310] width 225 height 499
click at [1048, 421] on div at bounding box center [1033, 310] width 225 height 499
click at [1078, 454] on div at bounding box center [1033, 310] width 225 height 499
click at [1056, 515] on div at bounding box center [1033, 310] width 225 height 499
click at [1056, 461] on div at bounding box center [1033, 310] width 225 height 499
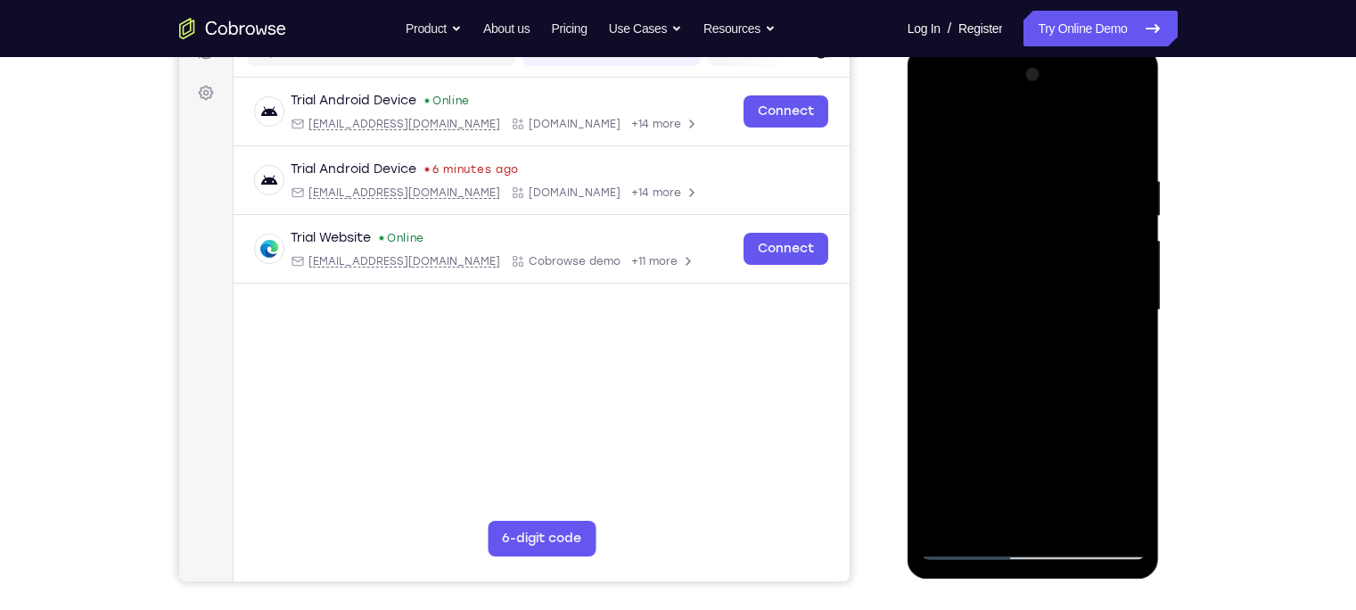
click at [1037, 455] on div at bounding box center [1033, 310] width 225 height 499
click at [1091, 415] on div at bounding box center [1033, 310] width 225 height 499
click at [973, 449] on div at bounding box center [1033, 310] width 225 height 499
click at [993, 480] on div at bounding box center [1033, 310] width 225 height 499
click at [1042, 498] on div at bounding box center [1033, 310] width 225 height 499
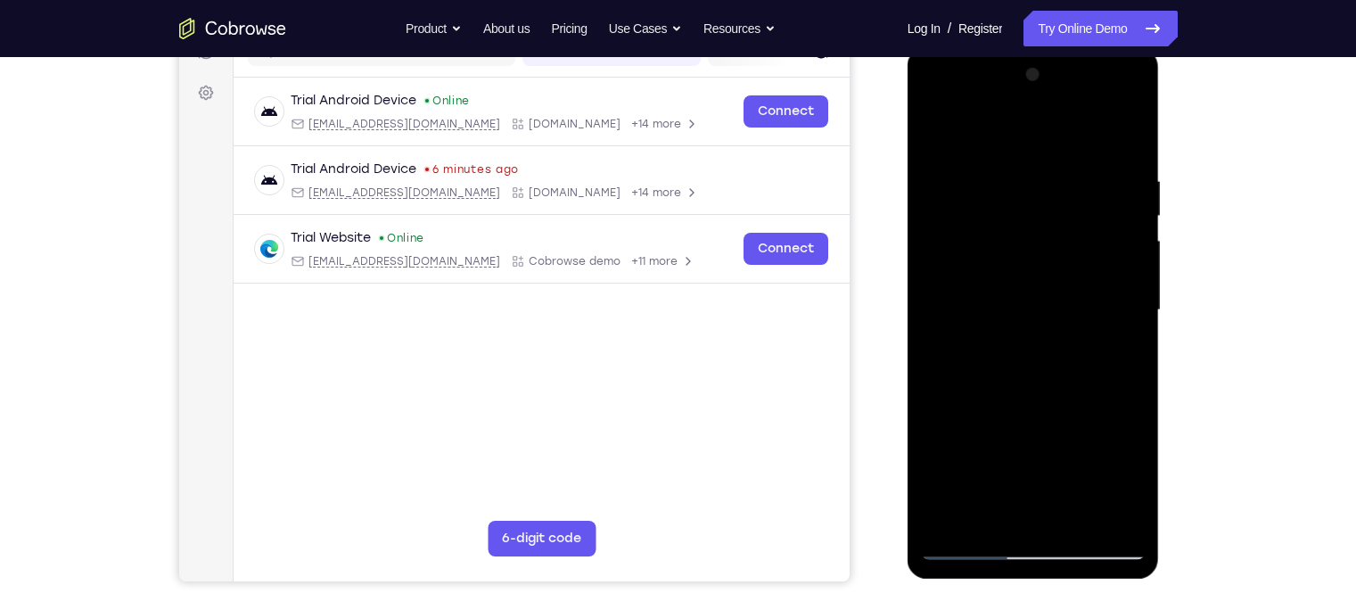
click at [1030, 447] on div at bounding box center [1033, 310] width 225 height 499
click at [1009, 445] on div at bounding box center [1033, 310] width 225 height 499
click at [991, 483] on div at bounding box center [1033, 310] width 225 height 499
click at [1110, 480] on div at bounding box center [1033, 310] width 225 height 499
click at [1034, 514] on div at bounding box center [1033, 310] width 225 height 499
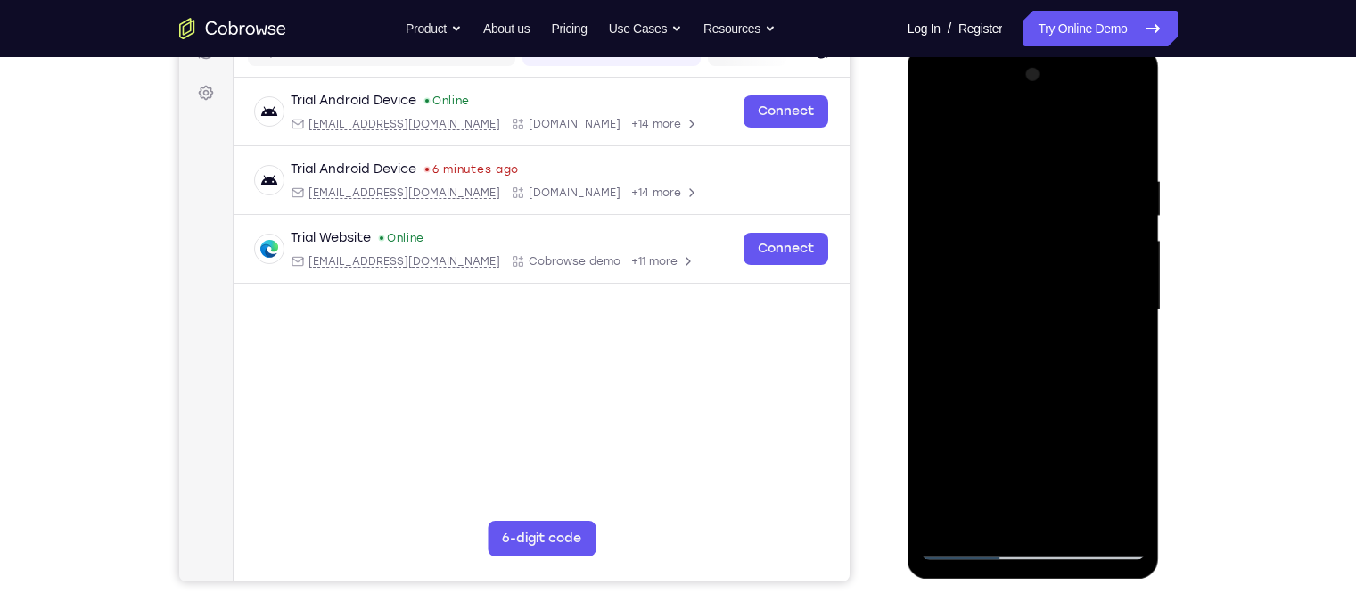
click at [1113, 359] on div at bounding box center [1033, 310] width 225 height 499
click at [1028, 449] on div at bounding box center [1033, 310] width 225 height 499
click at [1071, 447] on div at bounding box center [1033, 310] width 225 height 499
click at [1031, 445] on div at bounding box center [1033, 310] width 225 height 499
click at [1047, 512] on div at bounding box center [1033, 310] width 225 height 499
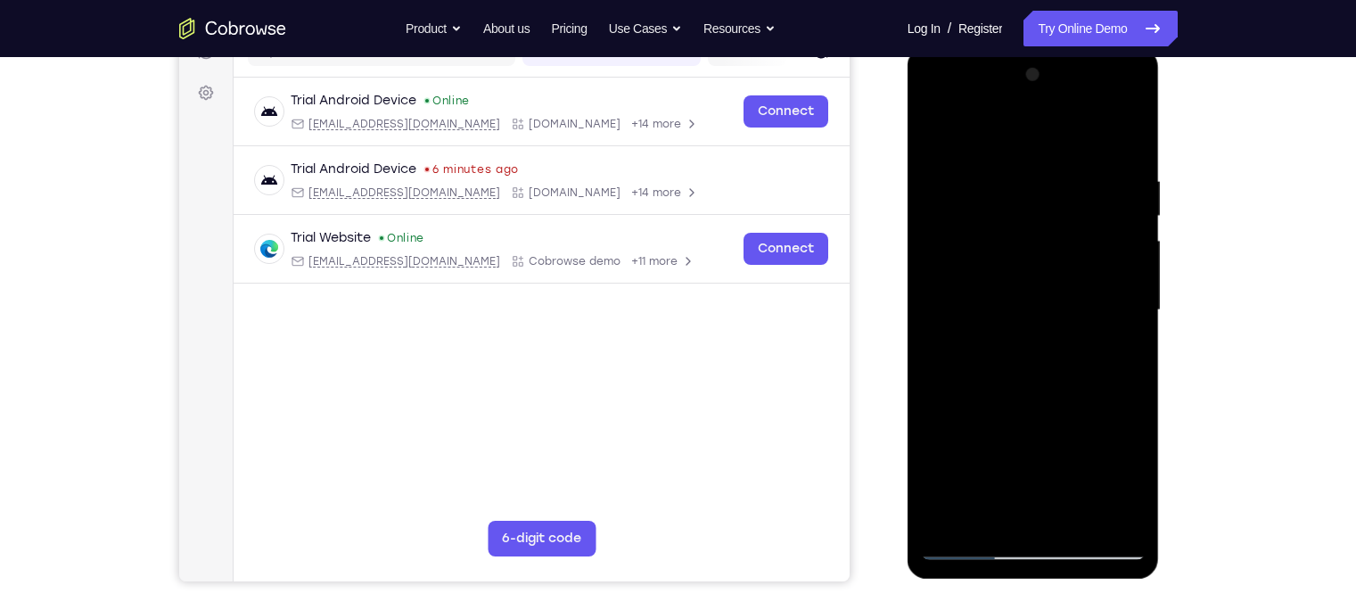
click at [1052, 417] on div at bounding box center [1033, 310] width 225 height 499
click at [1034, 439] on div at bounding box center [1033, 310] width 225 height 499
click at [965, 452] on div at bounding box center [1033, 310] width 225 height 499
click at [1075, 484] on div at bounding box center [1033, 310] width 225 height 499
click at [1033, 512] on div at bounding box center [1033, 310] width 225 height 499
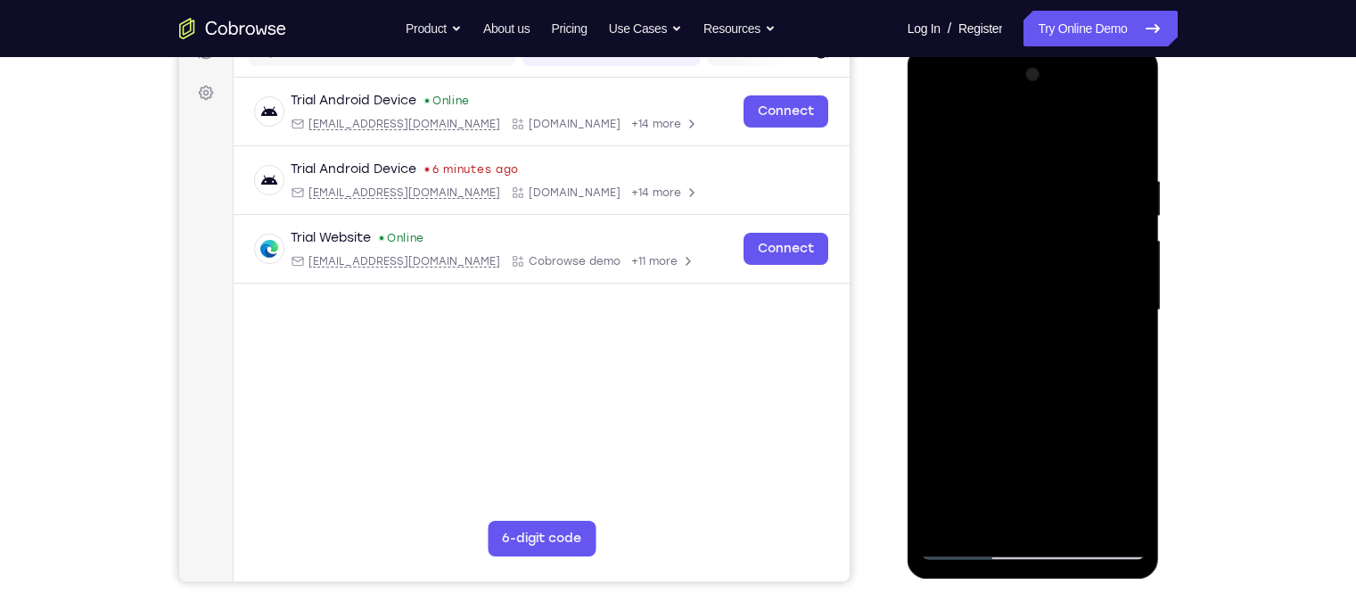
click at [1029, 451] on div at bounding box center [1033, 310] width 225 height 499
click at [952, 452] on div at bounding box center [1033, 310] width 225 height 499
click at [1006, 449] on div at bounding box center [1033, 310] width 225 height 499
click at [1099, 445] on div at bounding box center [1033, 310] width 225 height 499
click at [1039, 508] on div at bounding box center [1033, 310] width 225 height 499
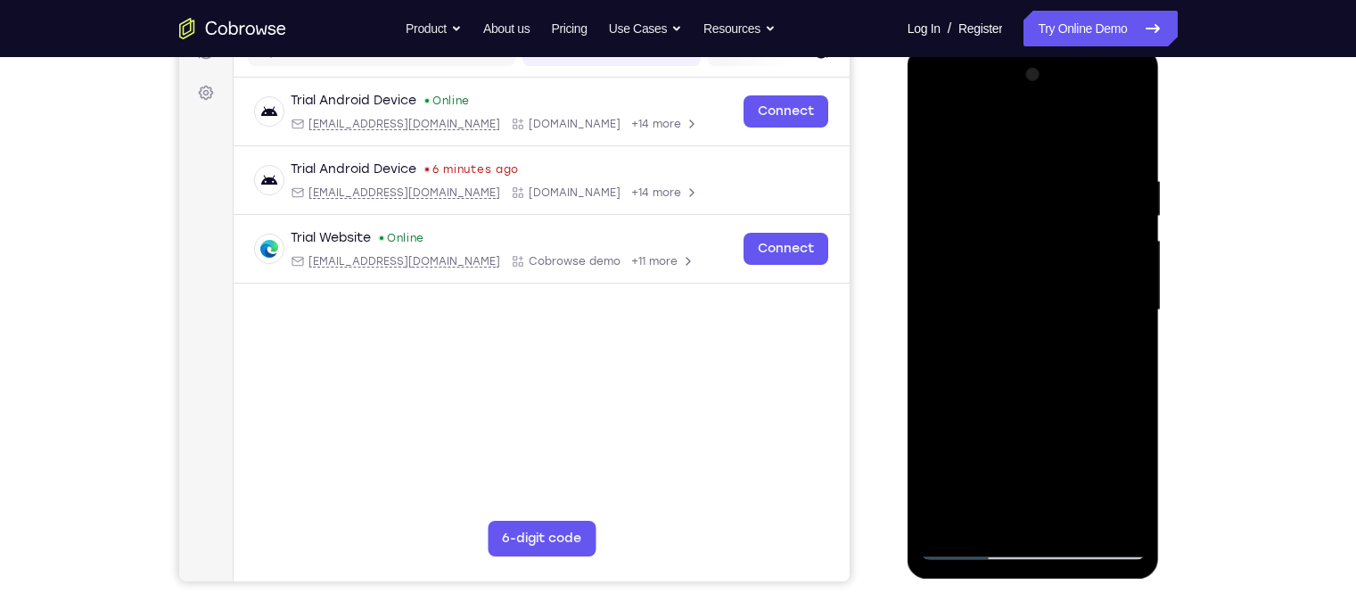
click at [1078, 353] on div at bounding box center [1033, 310] width 225 height 499
click at [1051, 447] on div at bounding box center [1033, 310] width 225 height 499
click at [1058, 353] on div at bounding box center [1033, 310] width 225 height 499
click at [1012, 449] on div at bounding box center [1033, 310] width 225 height 499
click at [1034, 448] on div at bounding box center [1033, 310] width 225 height 499
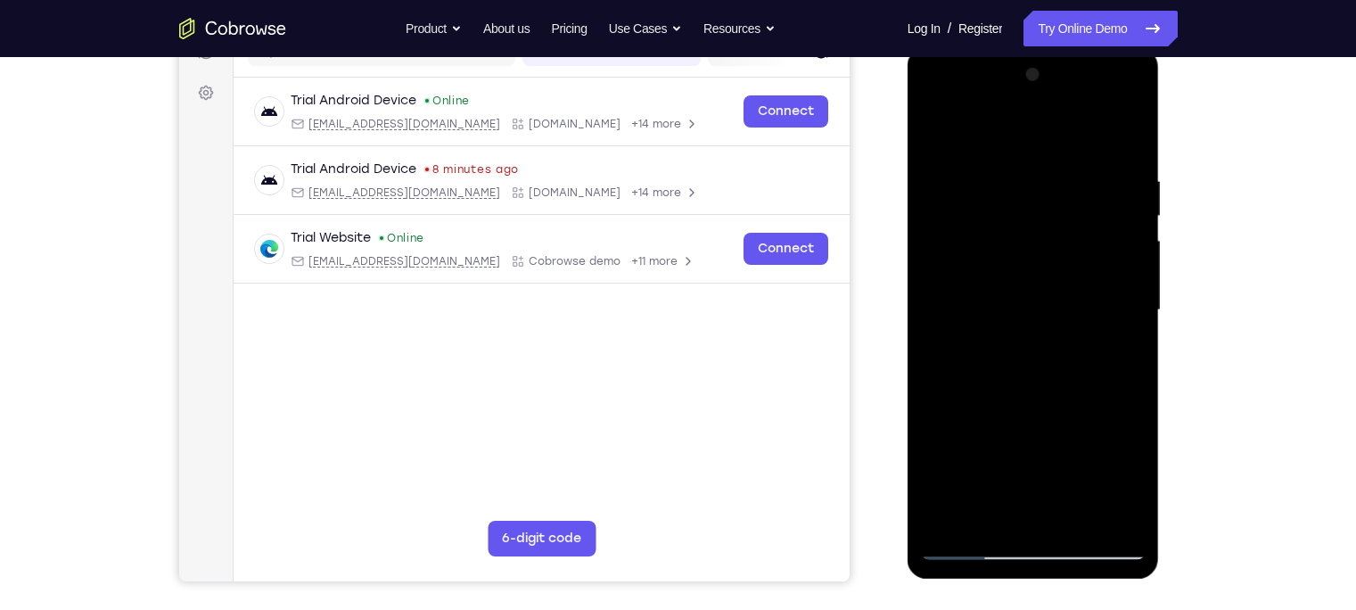
click at [1057, 482] on div at bounding box center [1033, 310] width 225 height 499
click at [989, 480] on div at bounding box center [1033, 310] width 225 height 499
click at [1114, 475] on div at bounding box center [1033, 310] width 225 height 499
click at [995, 479] on div at bounding box center [1033, 310] width 225 height 499
click at [1030, 512] on div at bounding box center [1033, 310] width 225 height 499
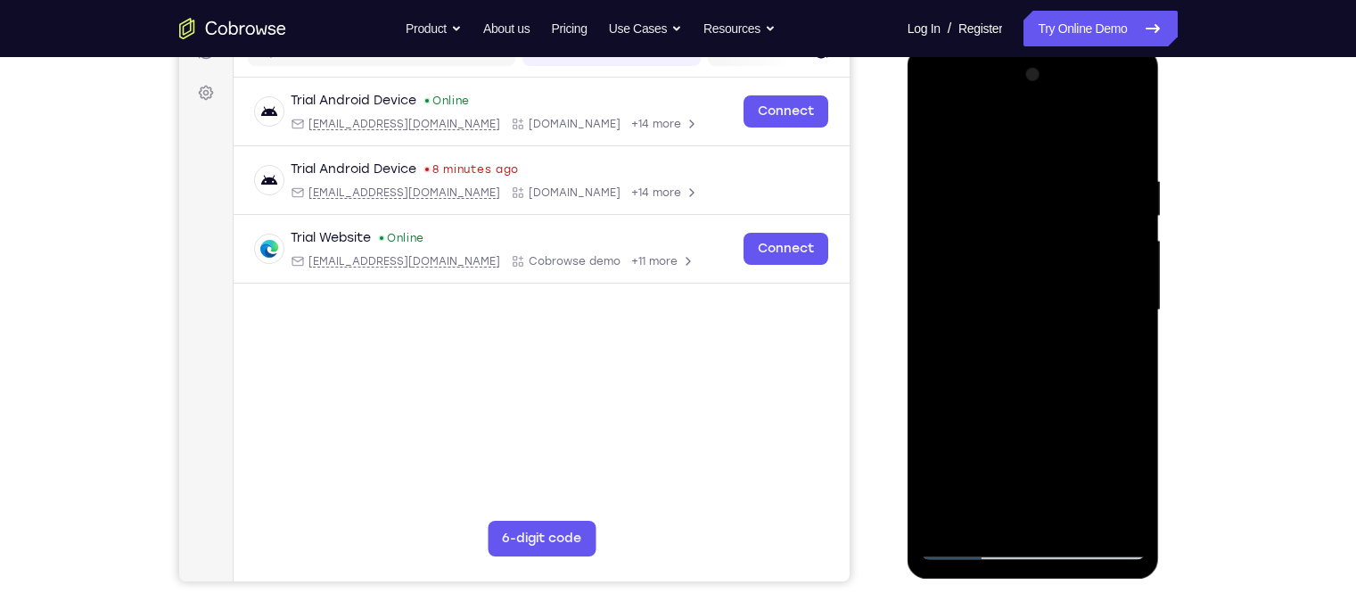
click at [1030, 449] on div at bounding box center [1033, 310] width 225 height 499
click at [1006, 449] on div at bounding box center [1033, 310] width 225 height 499
click at [945, 447] on div at bounding box center [1033, 310] width 225 height 499
click at [989, 449] on div at bounding box center [1033, 310] width 225 height 499
click at [1053, 511] on div at bounding box center [1033, 310] width 225 height 499
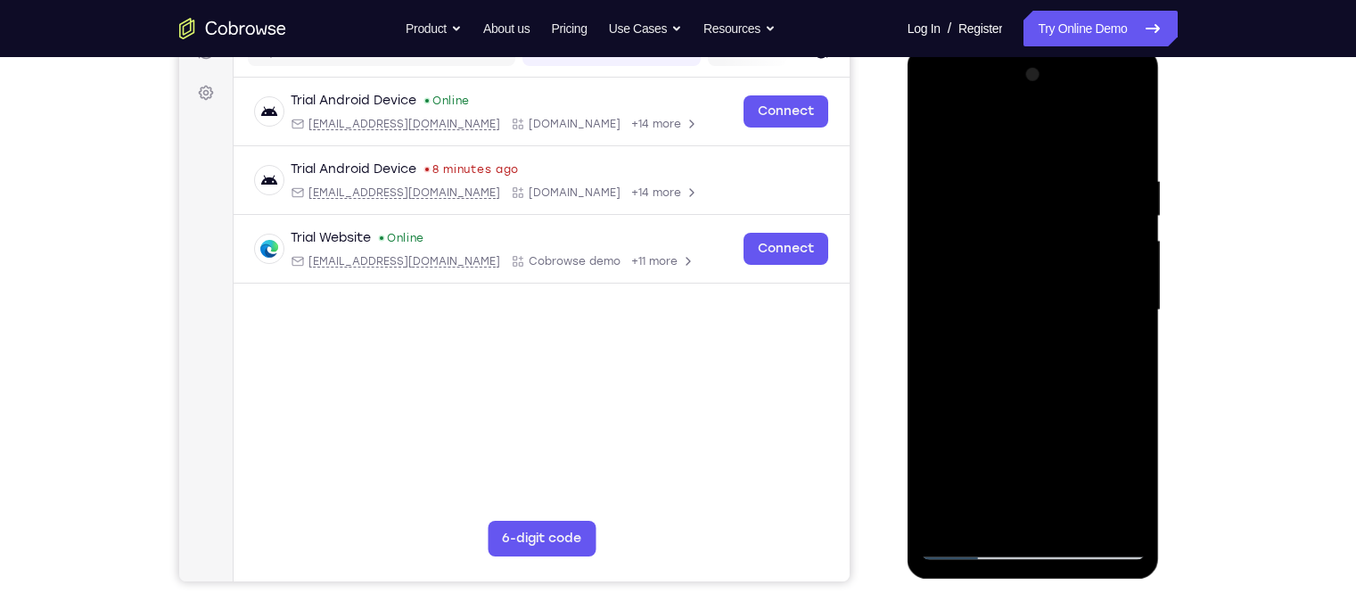
click at [1135, 474] on div at bounding box center [1033, 310] width 225 height 499
click at [1052, 445] on div at bounding box center [1033, 310] width 225 height 499
click at [1047, 511] on div at bounding box center [1033, 310] width 225 height 499
click at [1010, 450] on div at bounding box center [1033, 310] width 225 height 499
click at [1059, 479] on div at bounding box center [1033, 310] width 225 height 499
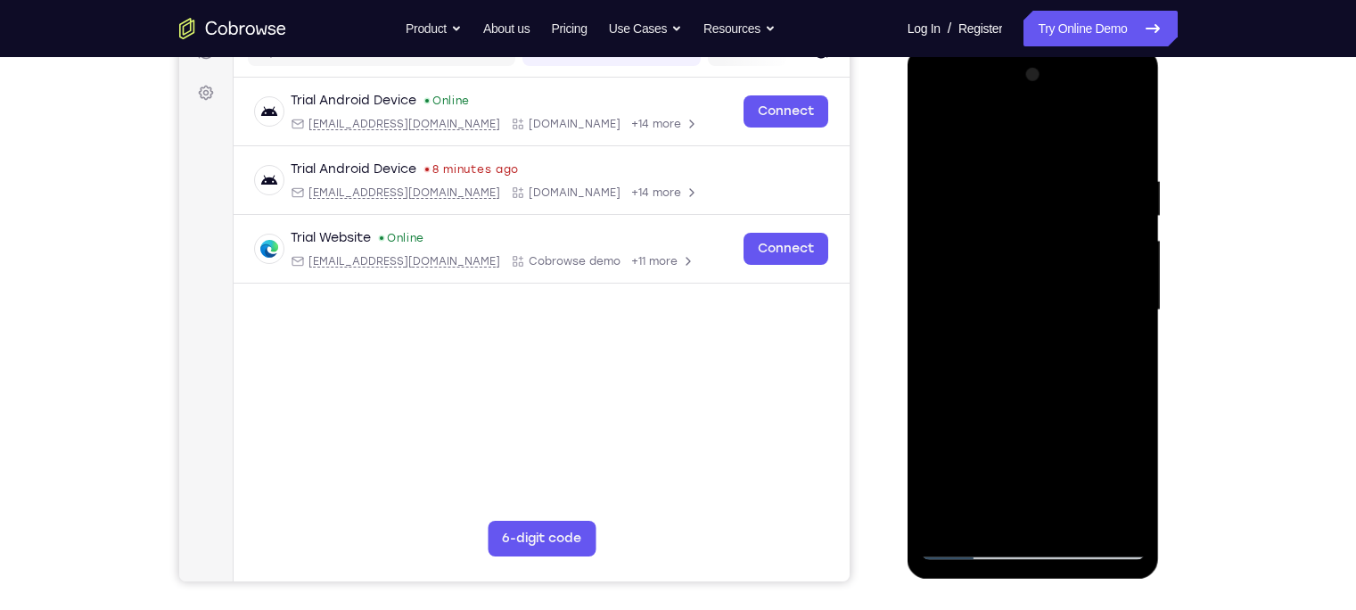
click at [1039, 514] on div at bounding box center [1033, 310] width 225 height 499
click at [950, 452] on div at bounding box center [1033, 310] width 225 height 499
click at [1092, 451] on div at bounding box center [1033, 310] width 225 height 499
click at [1110, 414] on div at bounding box center [1033, 310] width 225 height 499
click at [1053, 446] on div at bounding box center [1033, 310] width 225 height 499
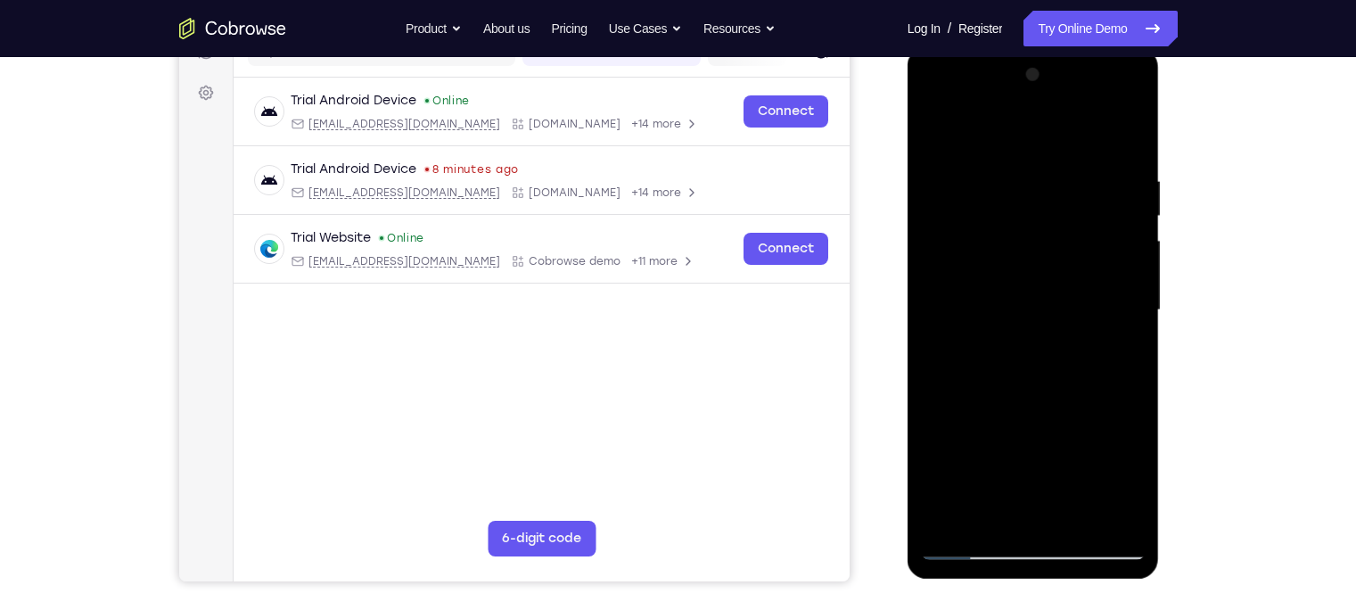
click at [972, 449] on div at bounding box center [1033, 310] width 225 height 499
click at [1119, 349] on div at bounding box center [1033, 310] width 225 height 499
click at [1030, 356] on div at bounding box center [1033, 310] width 225 height 499
click at [934, 127] on div at bounding box center [1033, 310] width 225 height 499
click at [940, 136] on div at bounding box center [1033, 310] width 225 height 499
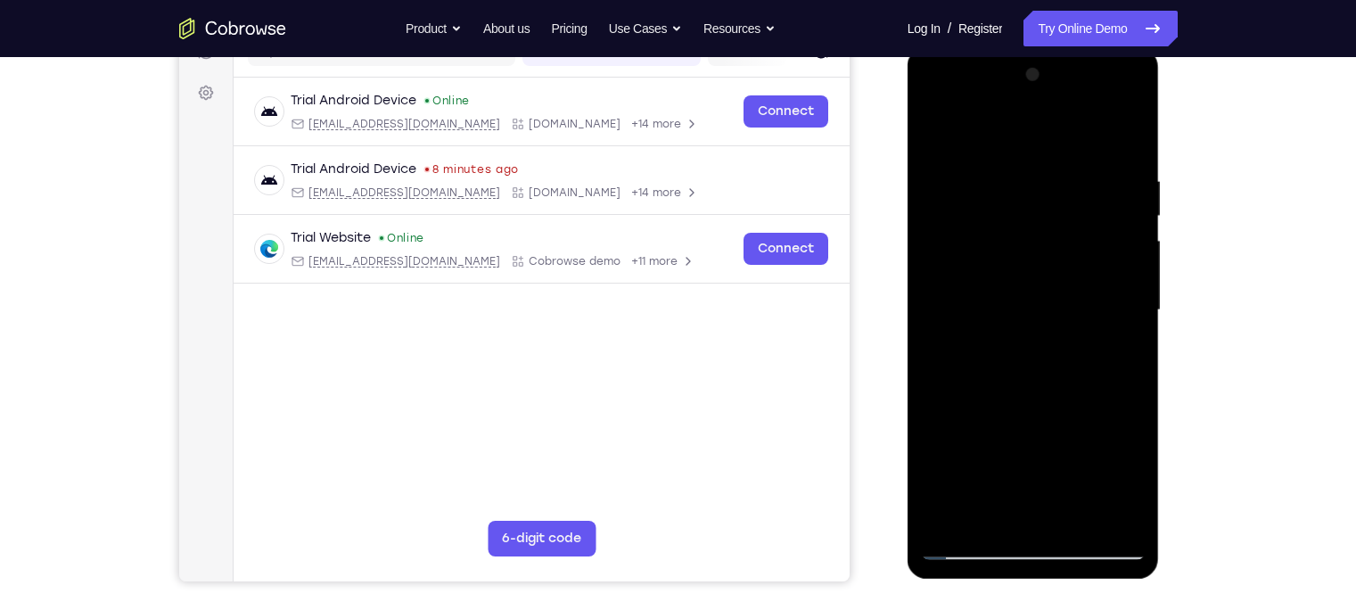
drag, startPoint x: 1044, startPoint y: 374, endPoint x: 1060, endPoint y: 229, distance: 146.2
click at [1060, 229] on div at bounding box center [1033, 310] width 225 height 499
drag, startPoint x: 1080, startPoint y: 389, endPoint x: 1096, endPoint y: 309, distance: 80.9
click at [1096, 309] on div at bounding box center [1033, 310] width 225 height 499
drag, startPoint x: 1076, startPoint y: 420, endPoint x: 1116, endPoint y: 227, distance: 196.7
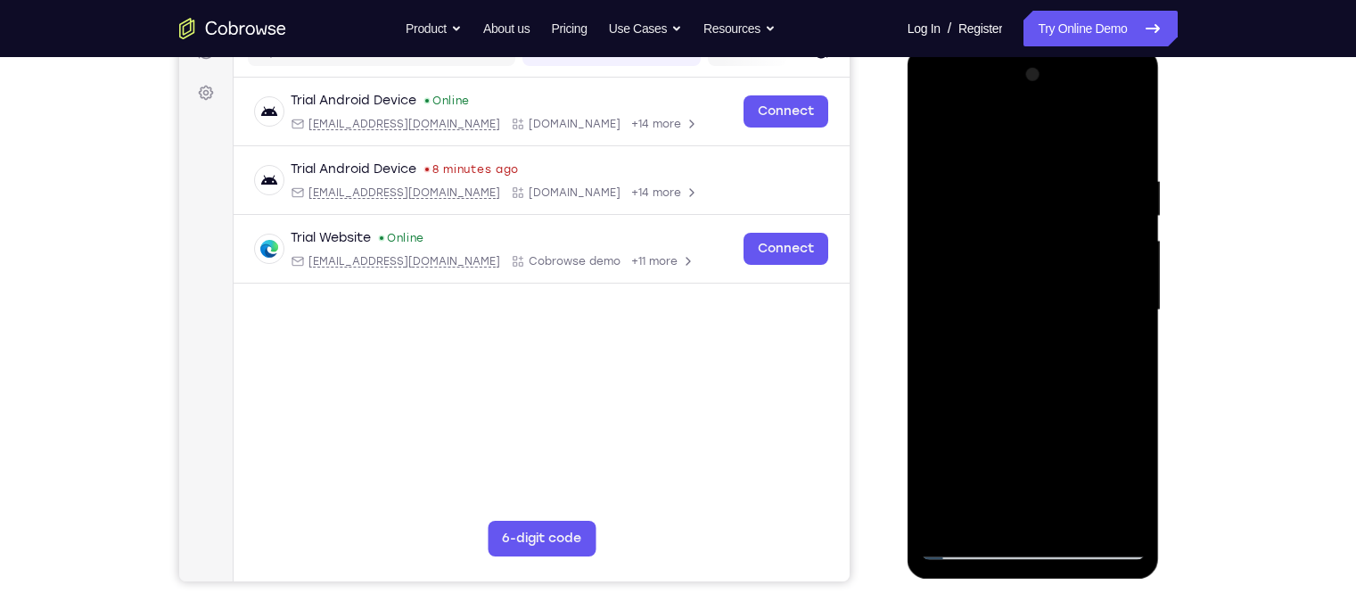
click at [1116, 227] on div at bounding box center [1033, 310] width 225 height 499
drag, startPoint x: 1080, startPoint y: 407, endPoint x: 1104, endPoint y: 209, distance: 199.5
click at [1104, 209] on div at bounding box center [1033, 310] width 225 height 499
drag, startPoint x: 1063, startPoint y: 425, endPoint x: 1076, endPoint y: 316, distance: 109.6
click at [1076, 316] on div at bounding box center [1033, 310] width 225 height 499
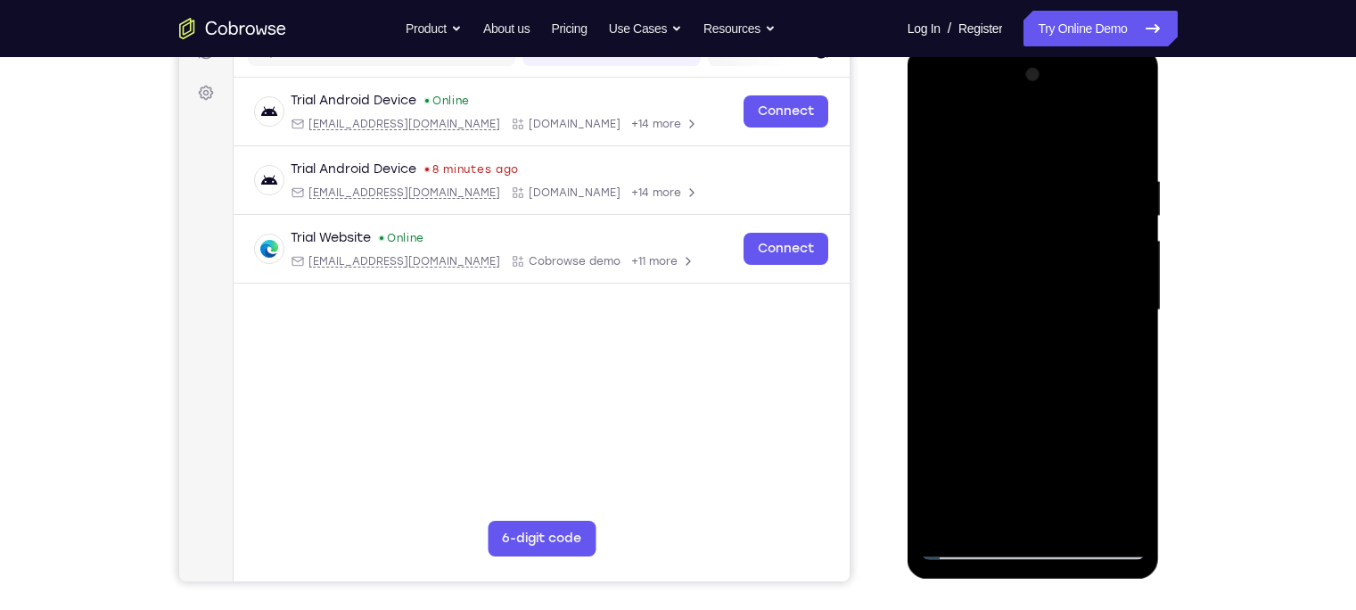
drag, startPoint x: 1088, startPoint y: 277, endPoint x: 1096, endPoint y: 223, distance: 54.8
click at [1096, 223] on div at bounding box center [1033, 310] width 225 height 499
drag, startPoint x: 1061, startPoint y: 283, endPoint x: 1063, endPoint y: 245, distance: 38.4
click at [1063, 245] on div at bounding box center [1033, 310] width 225 height 499
click at [1068, 521] on div at bounding box center [1033, 310] width 225 height 499
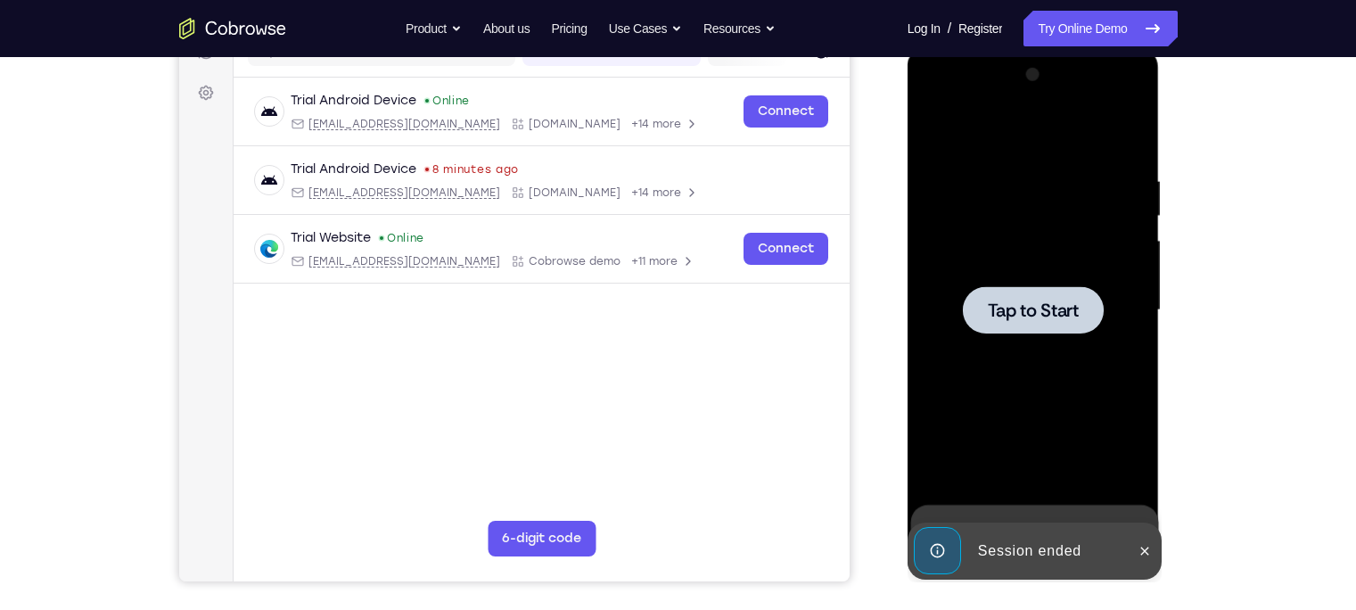
click at [1048, 356] on div at bounding box center [1033, 310] width 225 height 499
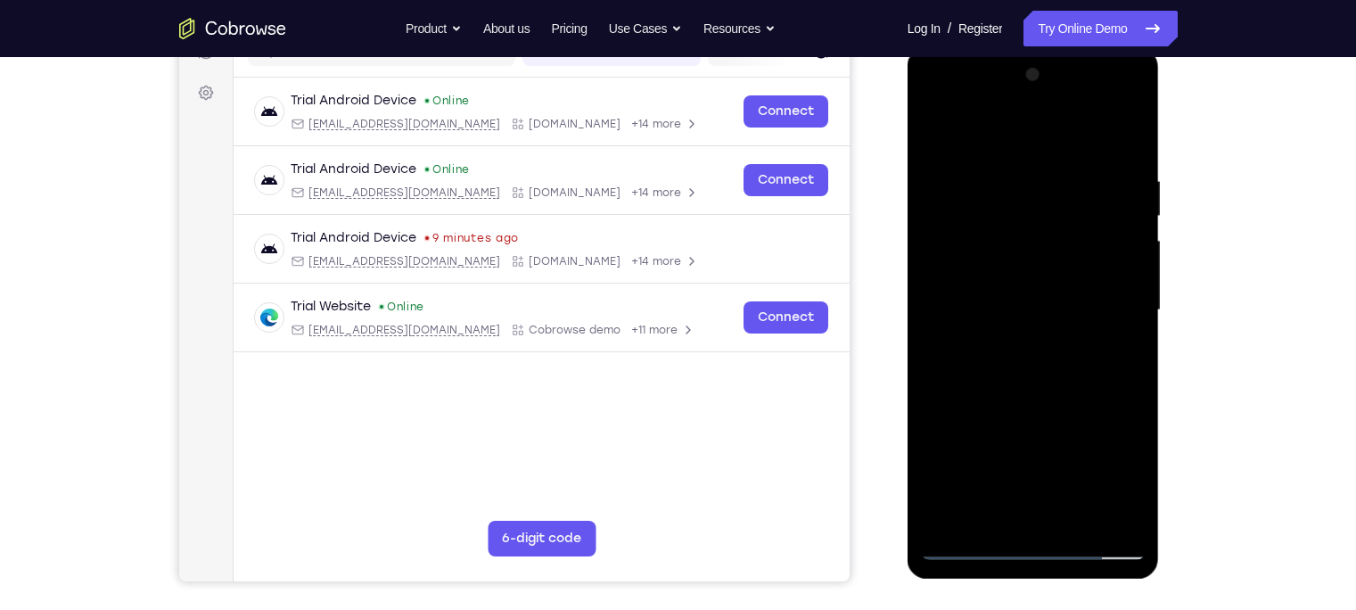
click at [1037, 546] on div at bounding box center [1033, 310] width 225 height 499
click at [1107, 468] on div at bounding box center [1033, 310] width 225 height 499
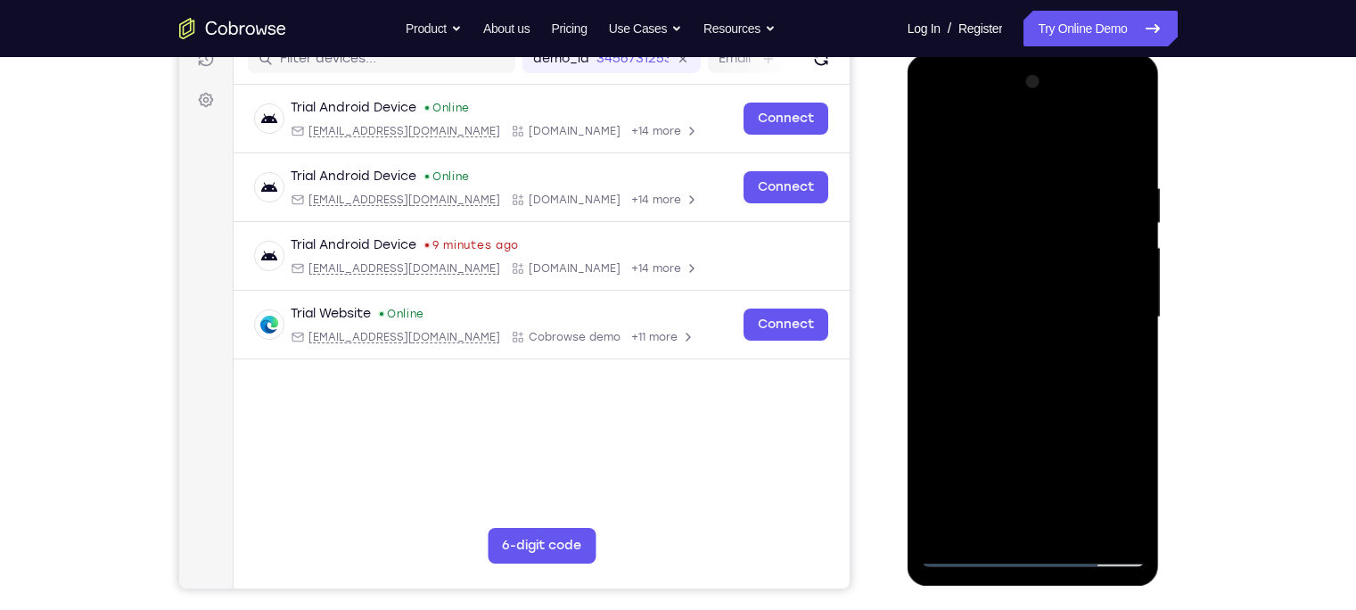
click at [933, 107] on div at bounding box center [1033, 317] width 225 height 499
click at [1107, 303] on div at bounding box center [1033, 317] width 225 height 499
click at [1015, 343] on div at bounding box center [1033, 317] width 225 height 499
click at [1029, 302] on div at bounding box center [1033, 317] width 225 height 499
click at [1021, 280] on div at bounding box center [1033, 317] width 225 height 499
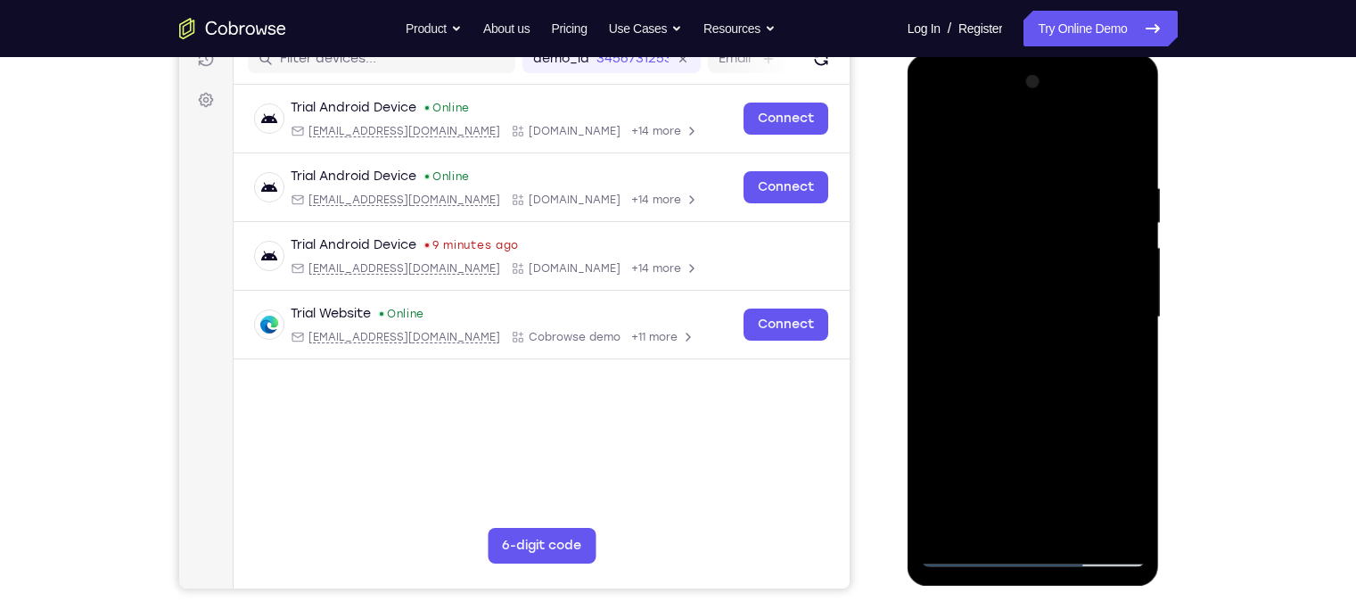
click at [1016, 316] on div at bounding box center [1033, 317] width 225 height 499
click at [1000, 379] on div at bounding box center [1033, 317] width 225 height 499
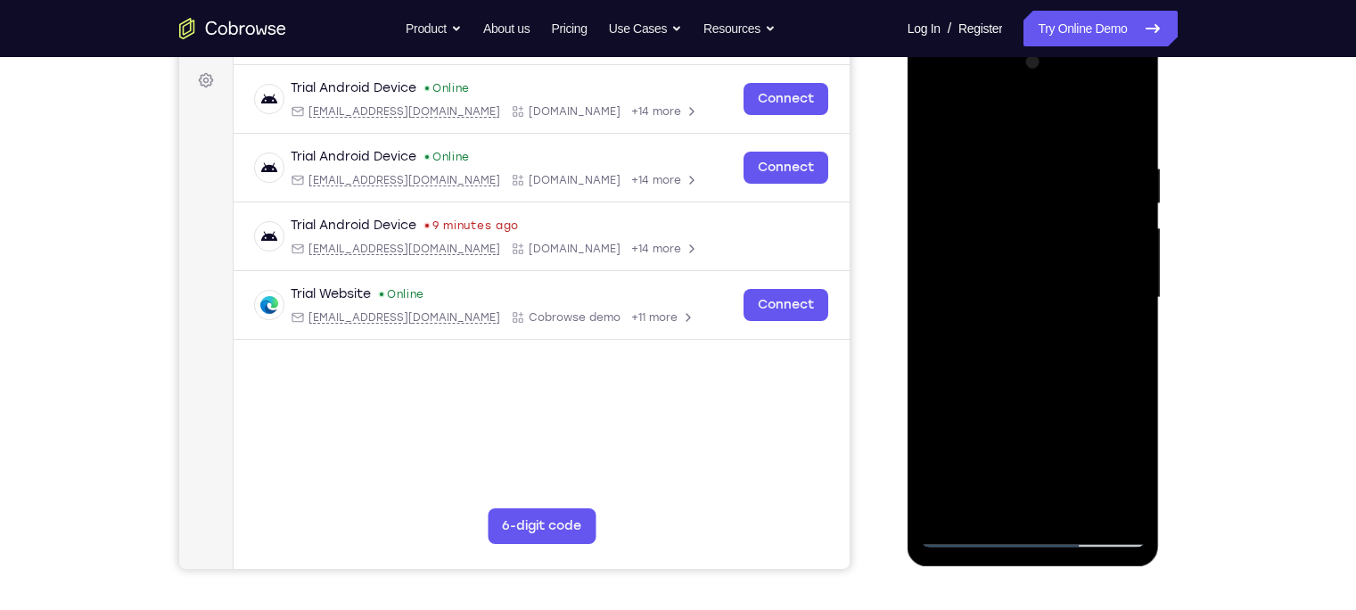
click at [1079, 346] on div at bounding box center [1033, 297] width 225 height 499
drag, startPoint x: 998, startPoint y: 136, endPoint x: 995, endPoint y: 110, distance: 27.0
click at [995, 110] on div at bounding box center [1033, 297] width 225 height 499
click at [1073, 508] on div at bounding box center [1033, 297] width 225 height 499
click at [1068, 372] on div at bounding box center [1033, 297] width 225 height 499
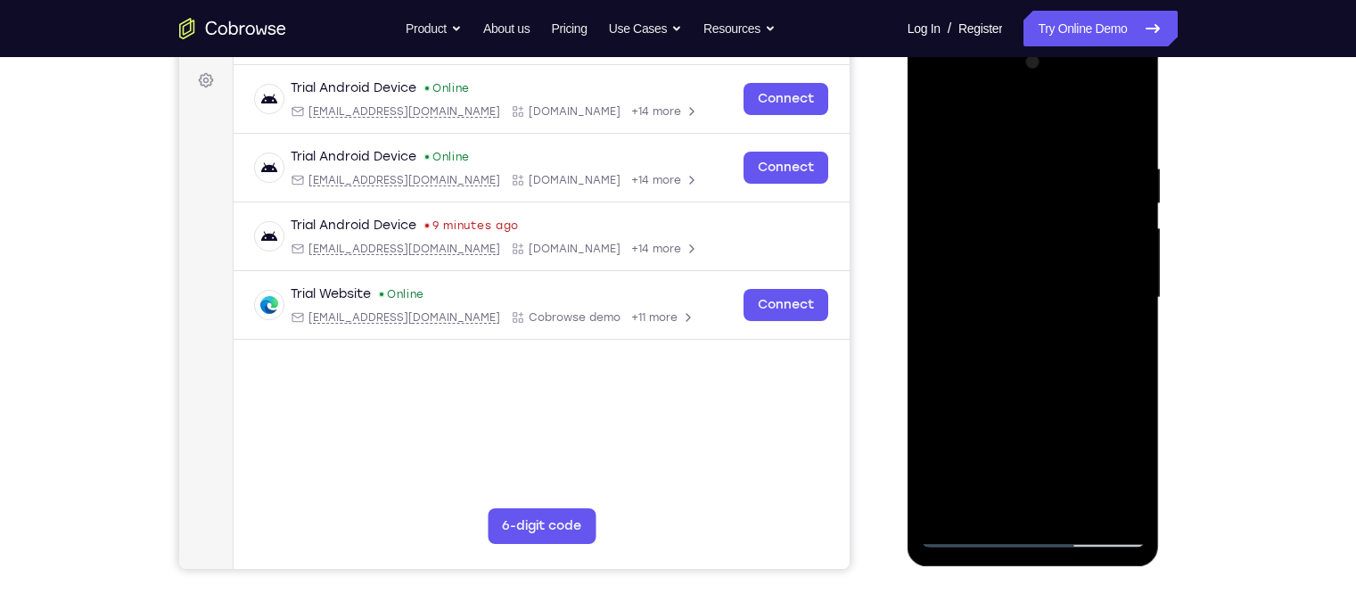
click at [1077, 494] on div at bounding box center [1033, 297] width 225 height 499
click at [1077, 500] on div at bounding box center [1033, 297] width 225 height 499
click at [1051, 386] on div at bounding box center [1033, 297] width 225 height 499
click at [1080, 272] on div at bounding box center [1033, 297] width 225 height 499
click at [1005, 502] on div at bounding box center [1033, 297] width 225 height 499
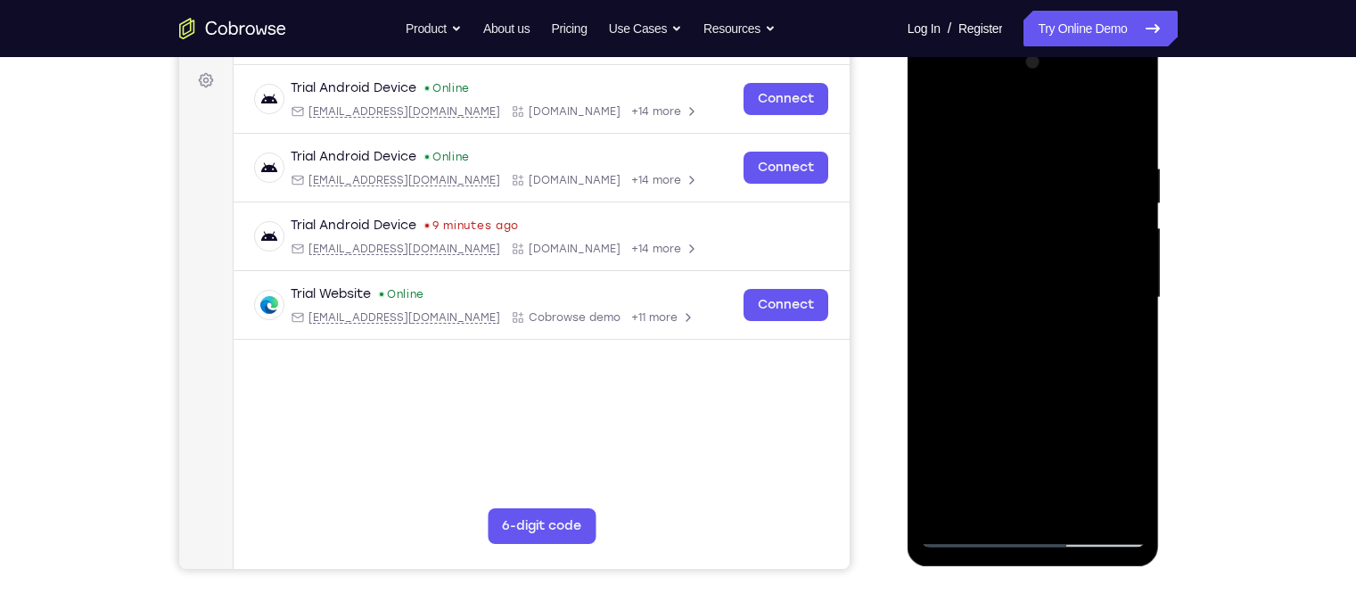
click at [1114, 341] on div at bounding box center [1033, 297] width 225 height 499
click at [986, 499] on div at bounding box center [1033, 297] width 225 height 499
drag, startPoint x: 1098, startPoint y: 452, endPoint x: 1122, endPoint y: 347, distance: 107.9
click at [1122, 347] on div at bounding box center [1033, 297] width 225 height 499
click at [993, 296] on div at bounding box center [1033, 297] width 225 height 499
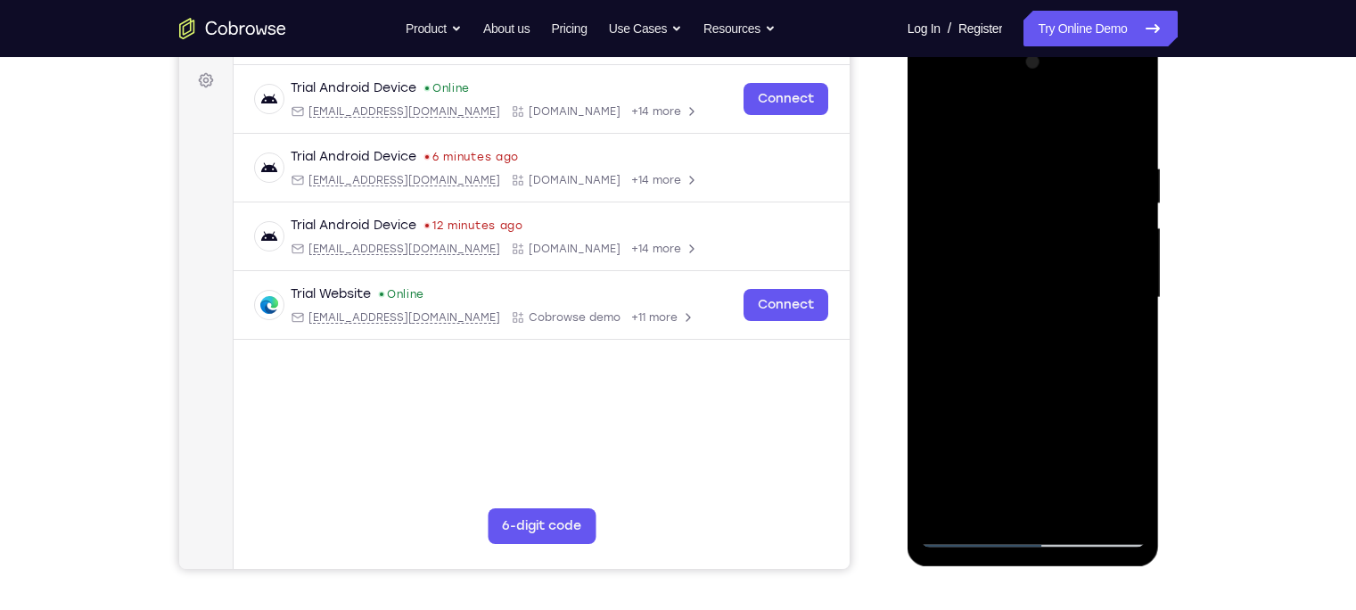
drag, startPoint x: 1012, startPoint y: 177, endPoint x: 1022, endPoint y: 318, distance: 142.1
click at [1022, 318] on div at bounding box center [1033, 297] width 225 height 499
drag, startPoint x: 1054, startPoint y: 272, endPoint x: 1035, endPoint y: 425, distance: 154.5
click at [1035, 425] on div at bounding box center [1033, 297] width 225 height 499
drag, startPoint x: 1030, startPoint y: 316, endPoint x: 1035, endPoint y: 436, distance: 119.5
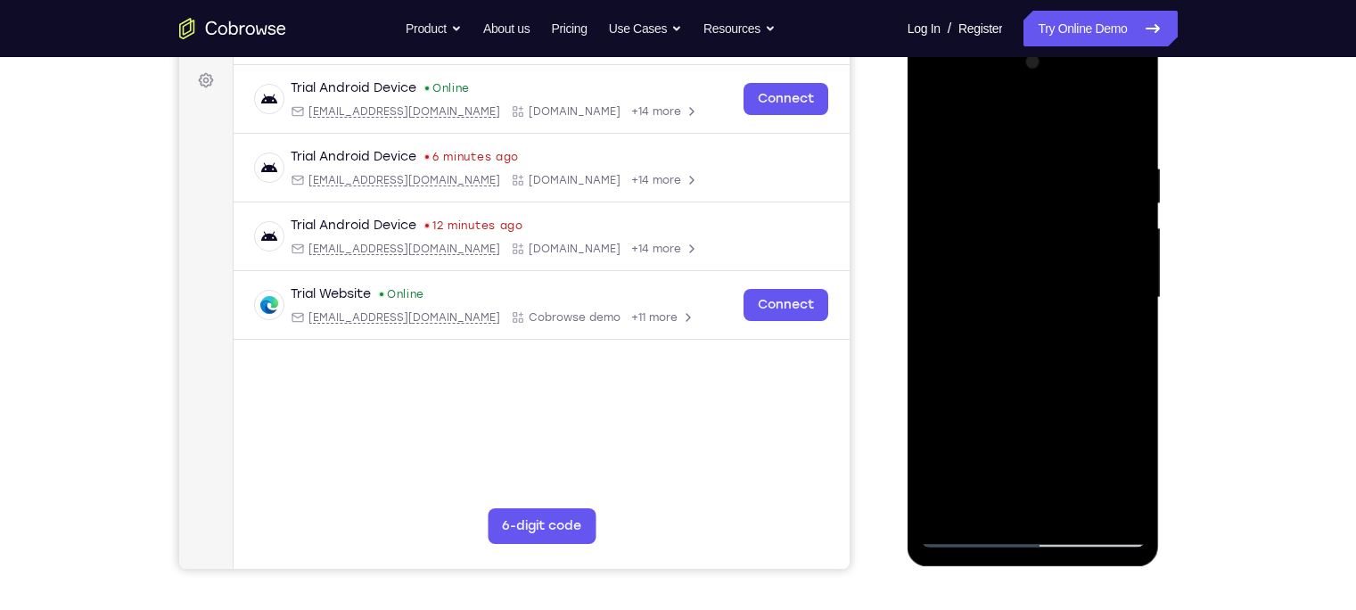
click at [1035, 436] on div at bounding box center [1033, 297] width 225 height 499
drag, startPoint x: 1058, startPoint y: 370, endPoint x: 1056, endPoint y: 417, distance: 47.3
click at [1056, 417] on div at bounding box center [1033, 297] width 225 height 499
drag, startPoint x: 1063, startPoint y: 362, endPoint x: 1080, endPoint y: 234, distance: 129.5
click at [1072, 279] on div at bounding box center [1033, 297] width 225 height 499
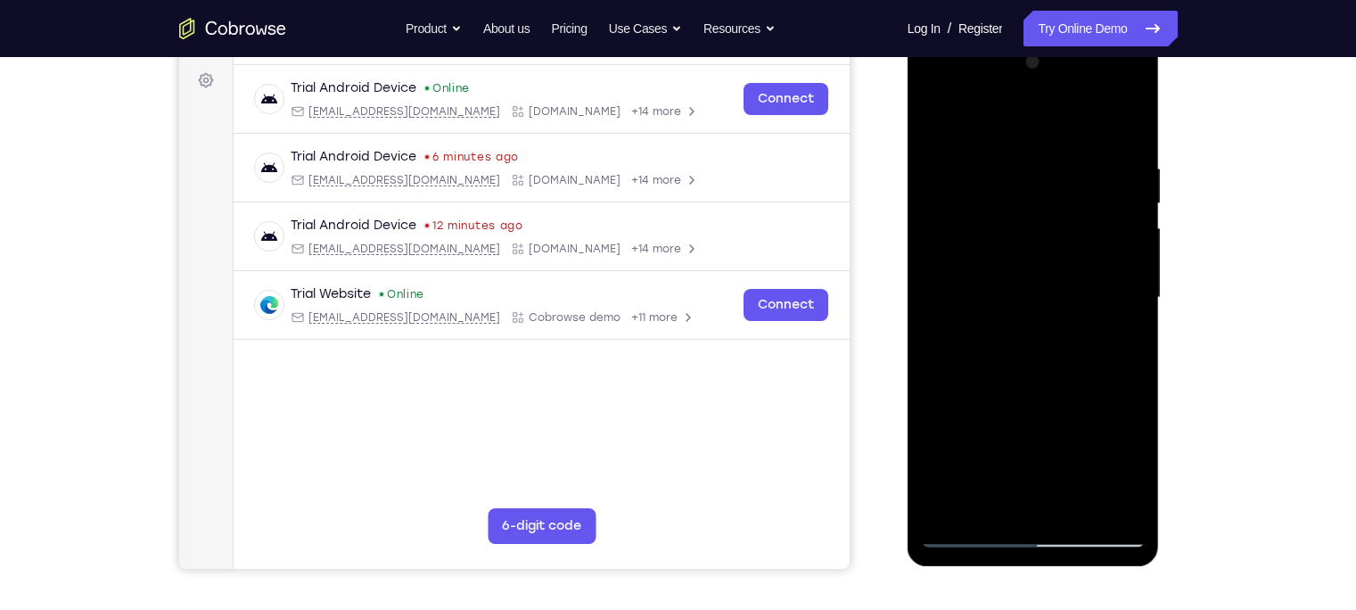
drag, startPoint x: 1028, startPoint y: 416, endPoint x: 1046, endPoint y: 223, distance: 194.3
click at [1046, 223] on div at bounding box center [1033, 297] width 225 height 499
drag, startPoint x: 1018, startPoint y: 385, endPoint x: 1014, endPoint y: 257, distance: 128.4
click at [1014, 257] on div at bounding box center [1033, 297] width 225 height 499
drag, startPoint x: 1008, startPoint y: 378, endPoint x: 1019, endPoint y: 271, distance: 107.5
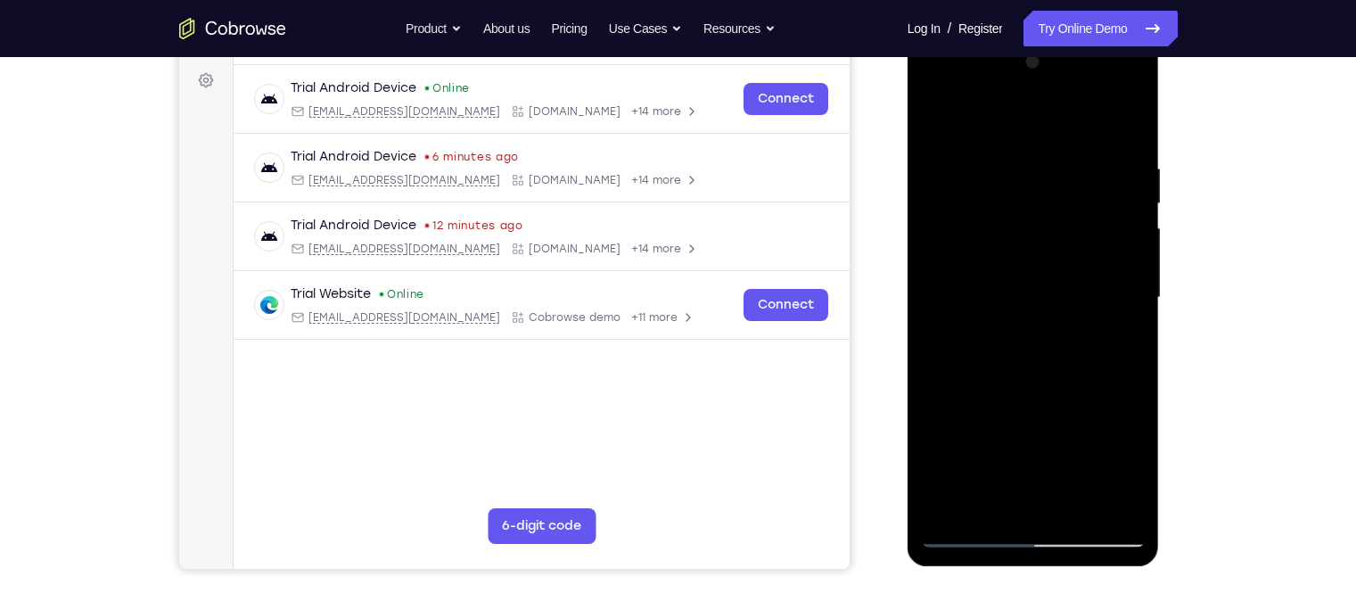
click at [1019, 271] on div at bounding box center [1033, 297] width 225 height 499
click at [939, 124] on div at bounding box center [1033, 297] width 225 height 499
click at [1014, 338] on div at bounding box center [1033, 297] width 225 height 499
click at [986, 262] on div at bounding box center [1033, 297] width 225 height 499
click at [945, 122] on div at bounding box center [1033, 297] width 225 height 499
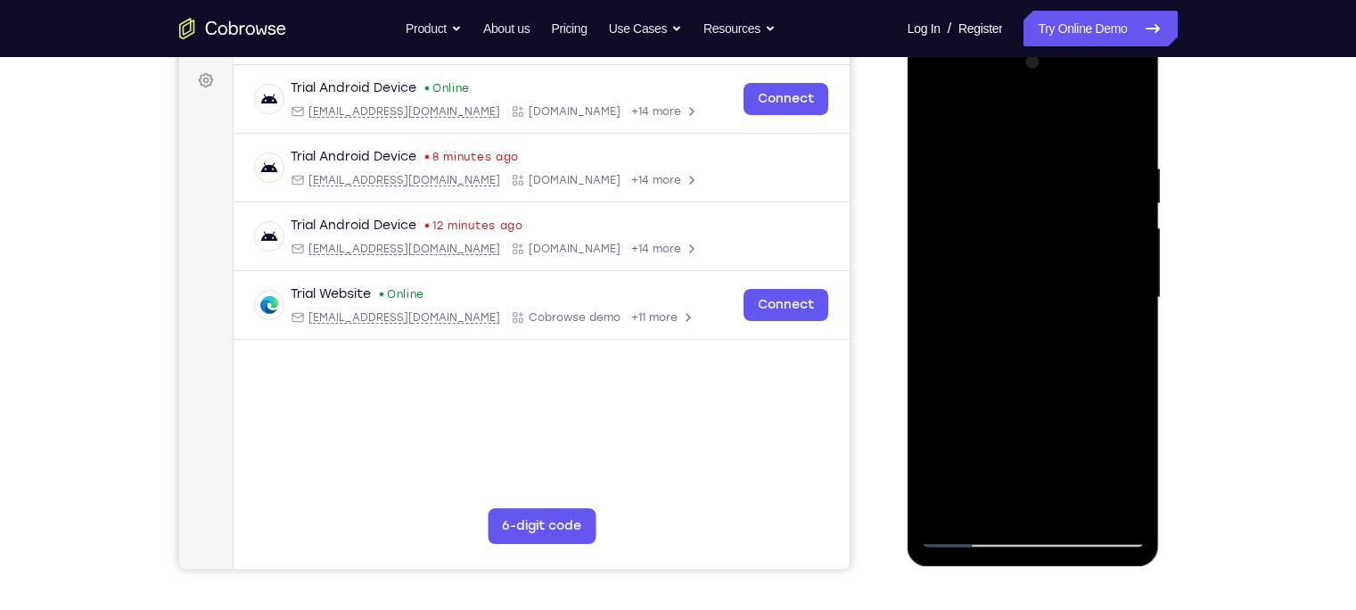
click at [940, 114] on div at bounding box center [1033, 297] width 225 height 499
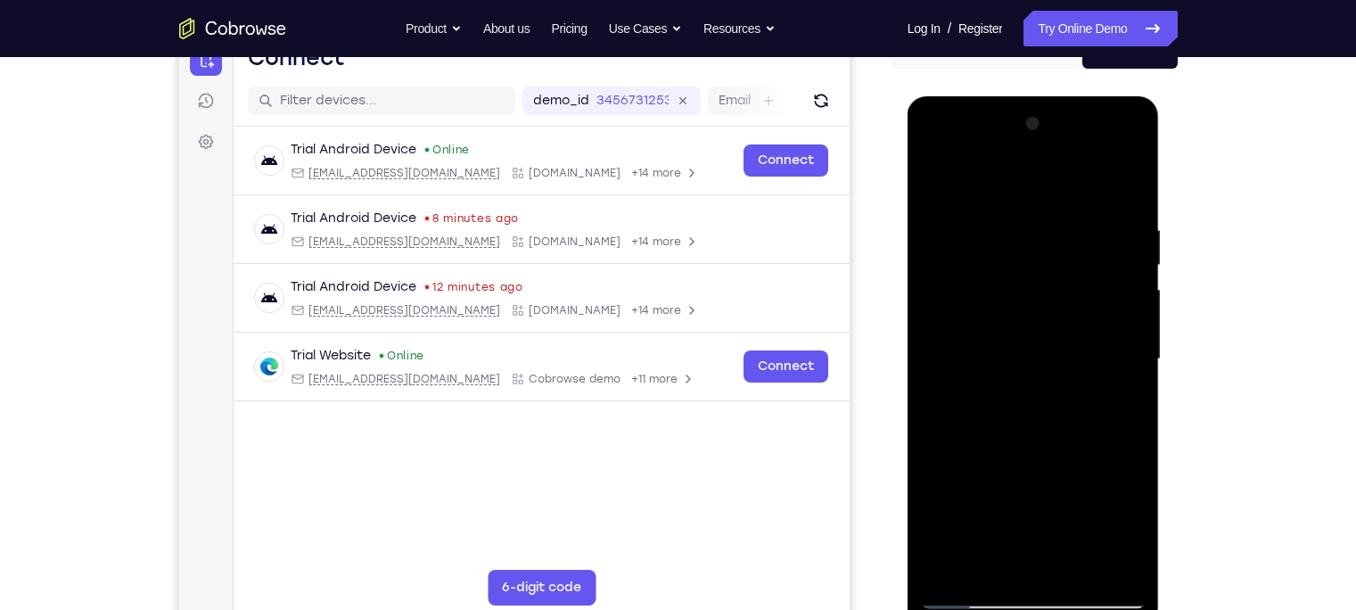
scroll to position [196, 0]
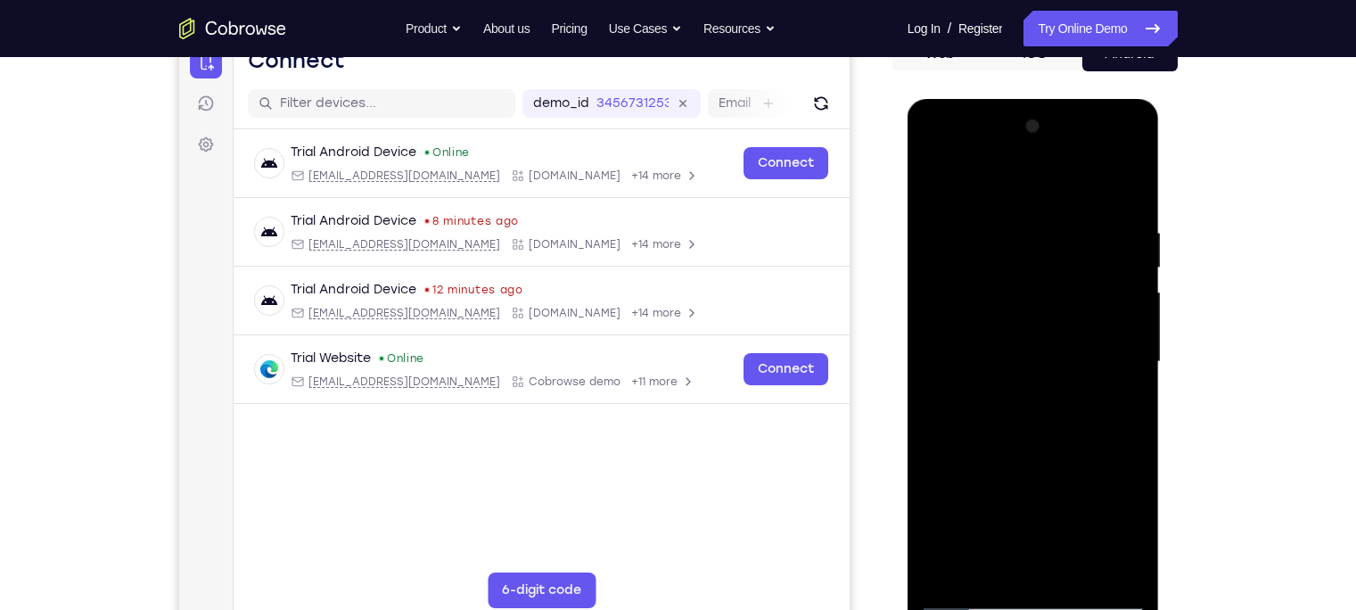
drag, startPoint x: 1045, startPoint y: 283, endPoint x: 1039, endPoint y: 340, distance: 57.3
click at [1039, 340] on div at bounding box center [1033, 361] width 225 height 499
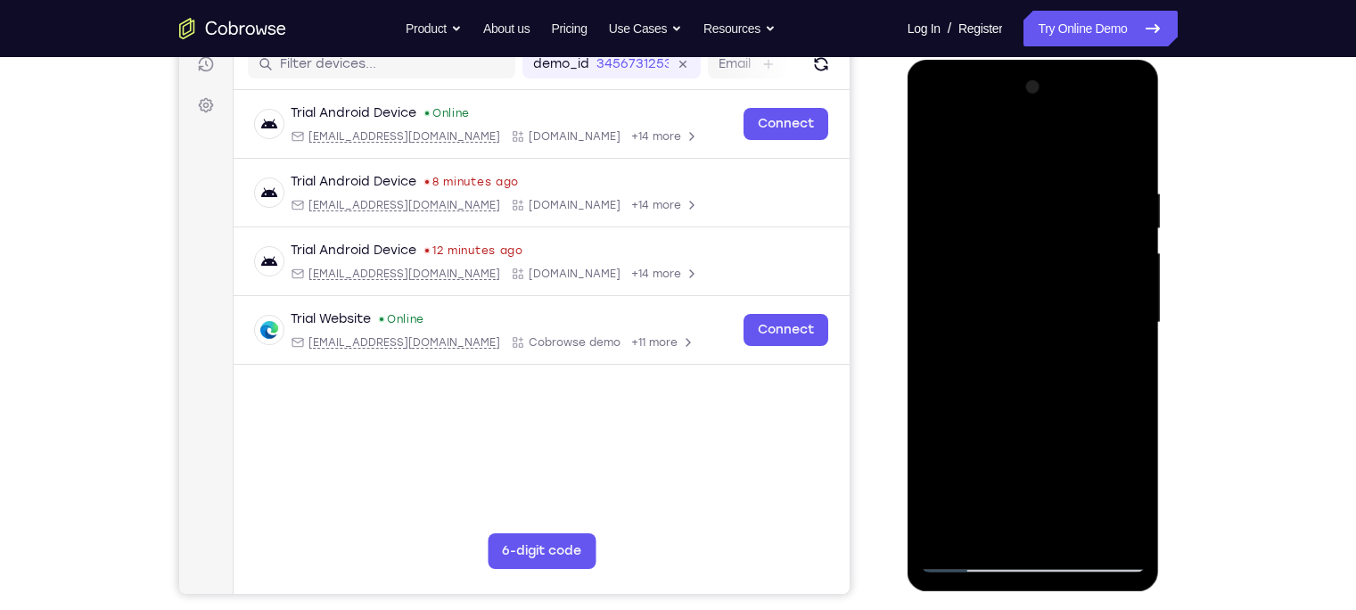
scroll to position [267, 0]
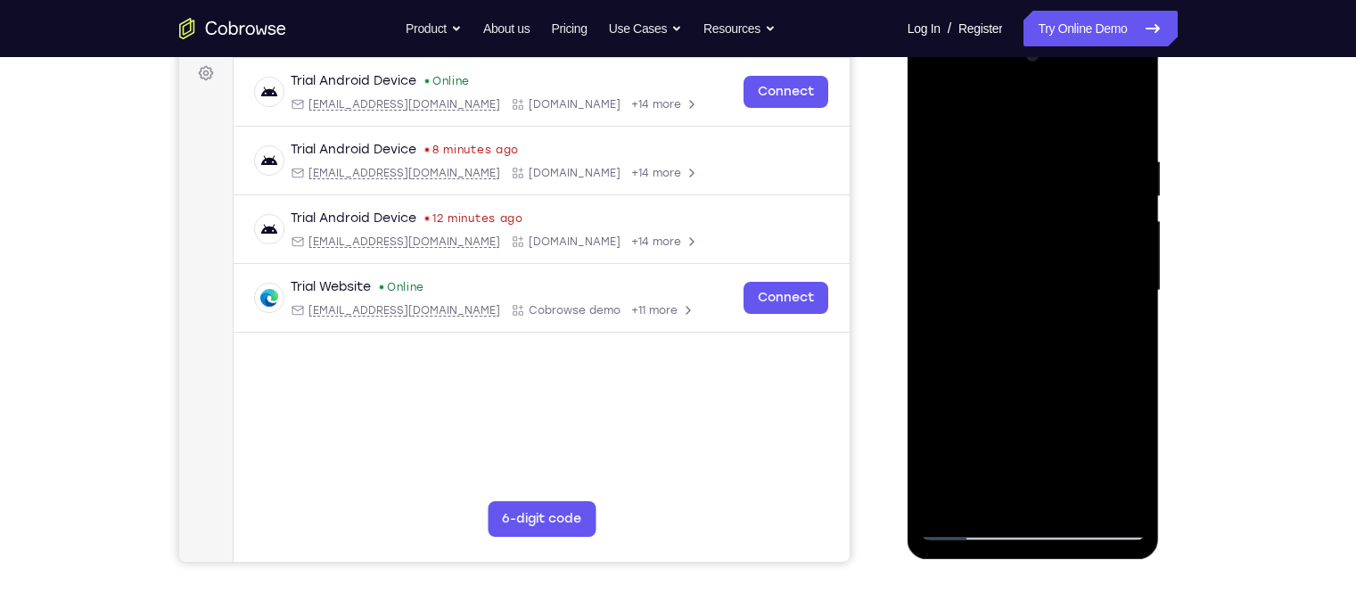
click at [1117, 502] on div at bounding box center [1033, 290] width 225 height 499
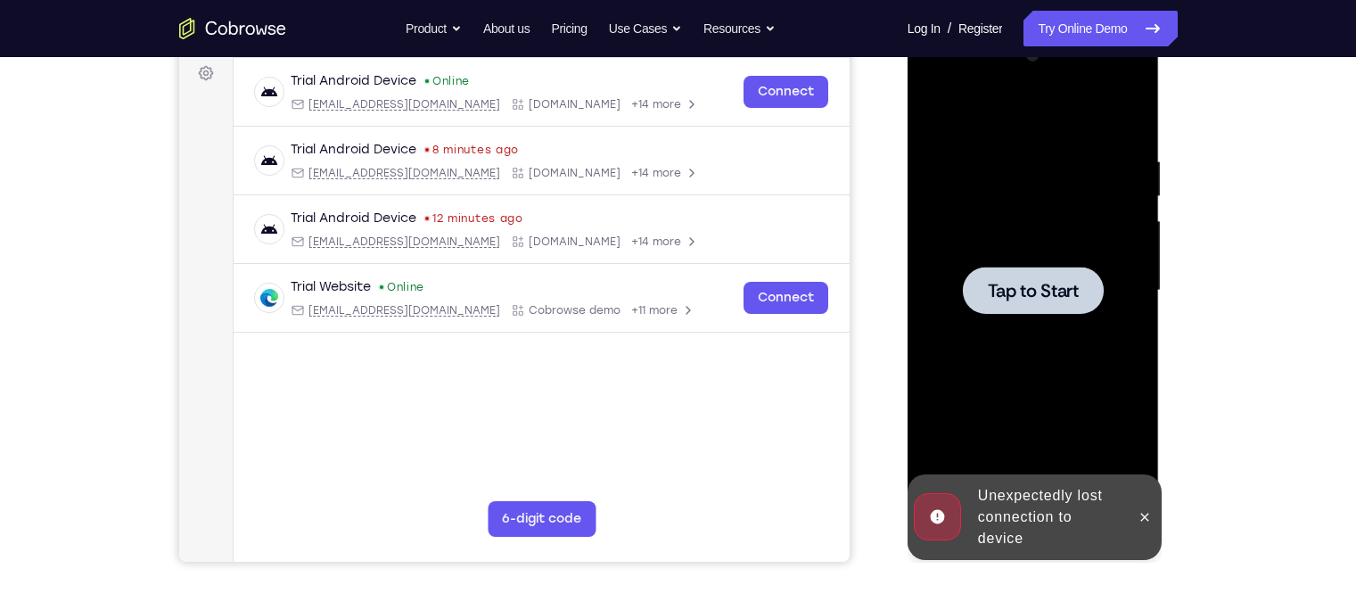
click at [1057, 299] on span "Tap to Start" at bounding box center [1033, 291] width 91 height 18
